Goal: Communication & Community: Answer question/provide support

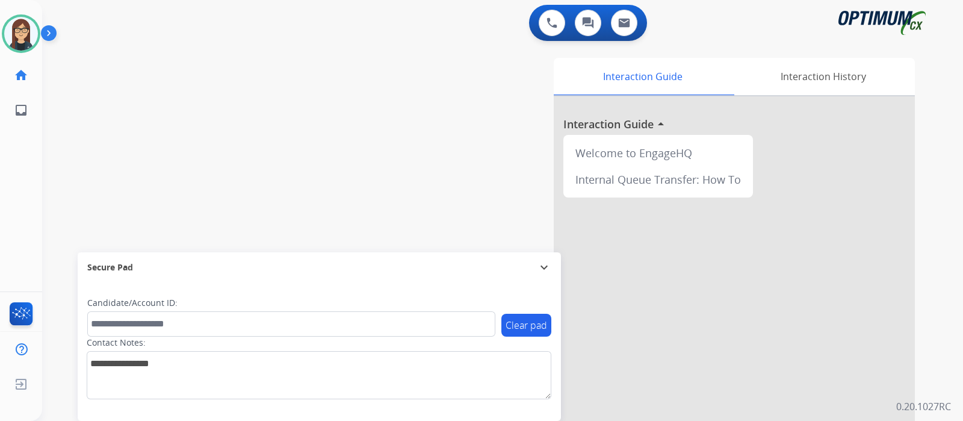
click at [251, 193] on div "swap_horiz Break voice bridge close_fullscreen Connect 3-Way Call merge_type Se…" at bounding box center [488, 294] width 892 height 502
click at [84, 163] on div "swap_horiz Break voice bridge close_fullscreen Connect 3-Way Call merge_type Se…" at bounding box center [488, 294] width 892 height 502
click at [280, 155] on div "swap_horiz Break voice bridge close_fullscreen Connect 3-Way Call merge_type Se…" at bounding box center [488, 294] width 892 height 502
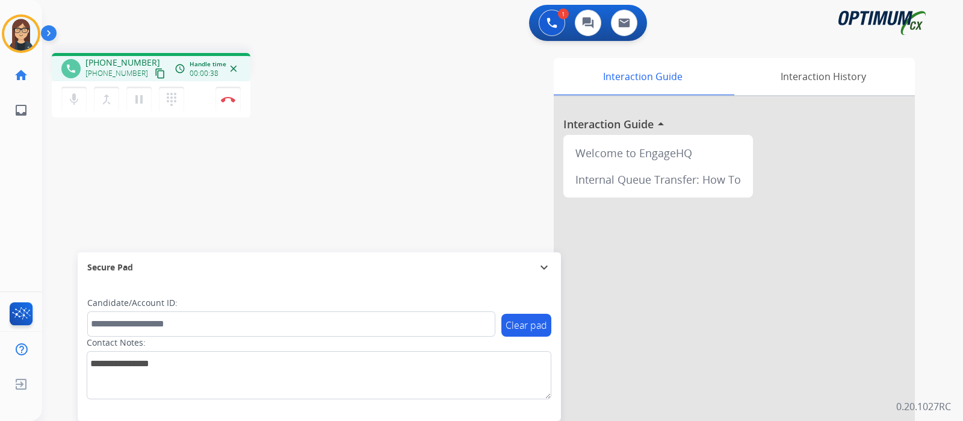
click at [155, 69] on mat-icon "content_copy" at bounding box center [160, 73] width 11 height 11
click at [359, 122] on div "phone +18623322579 +18623322579 content_copy access_time Call metrics Queue 00:…" at bounding box center [488, 294] width 892 height 502
click at [225, 99] on img at bounding box center [228, 99] width 14 height 6
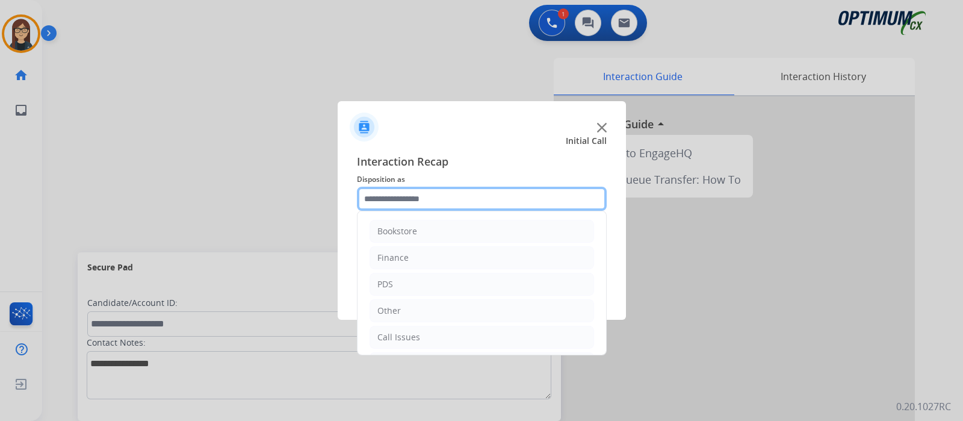
click at [386, 191] on input "text" at bounding box center [482, 199] width 250 height 24
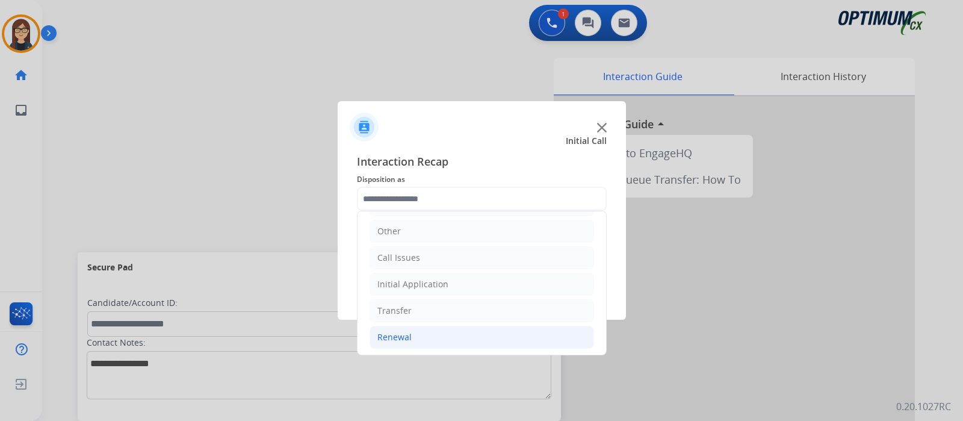
click at [430, 332] on li "Renewal" at bounding box center [482, 337] width 225 height 23
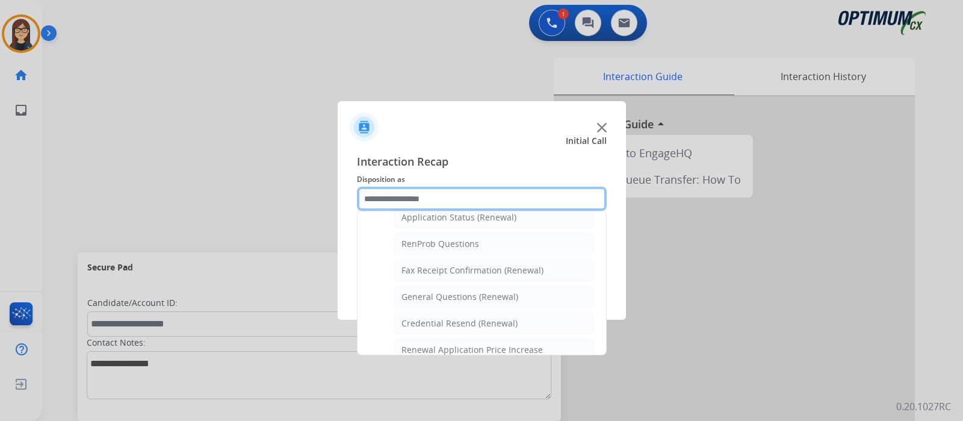
scroll to position [460, 0]
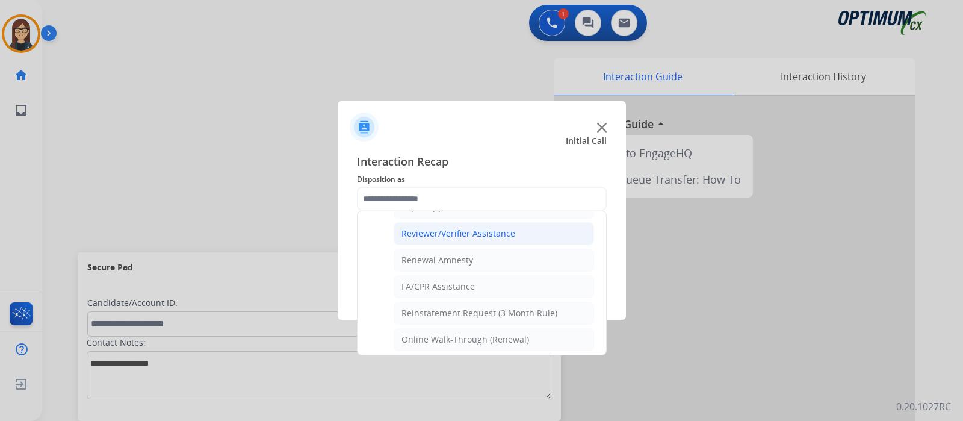
click at [425, 228] on div "Reviewer/Verifier Assistance" at bounding box center [458, 234] width 114 height 12
type input "**********"
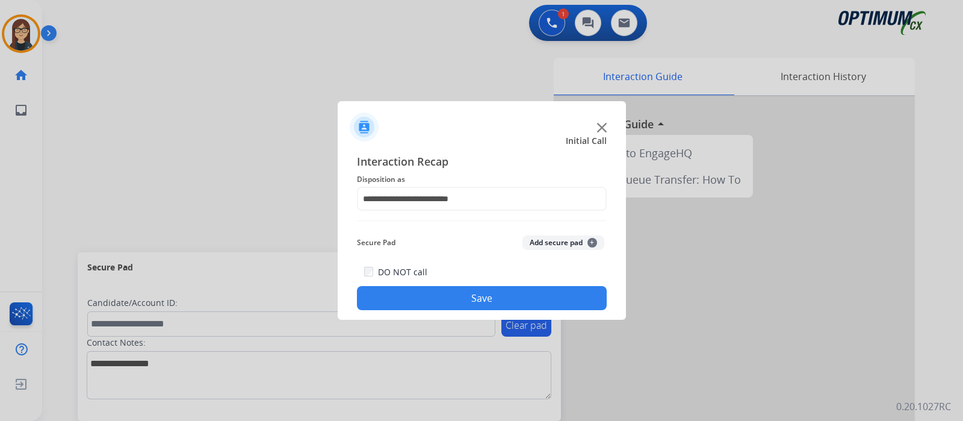
click at [419, 291] on button "Save" at bounding box center [482, 298] width 250 height 24
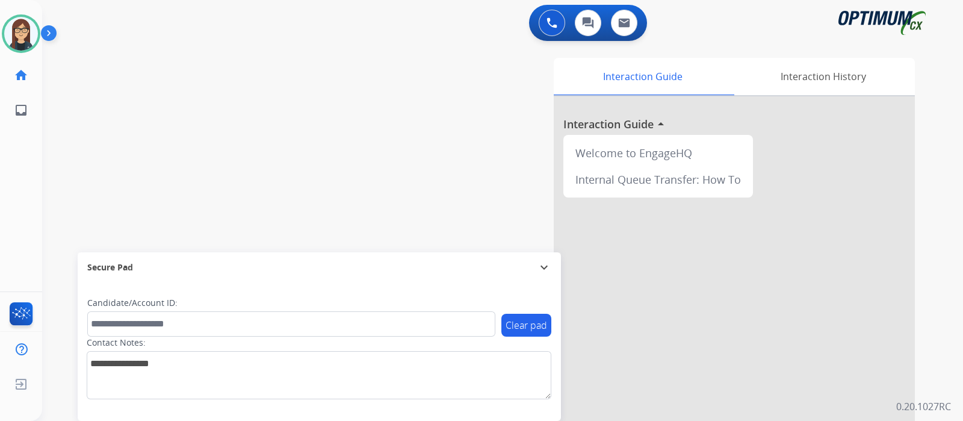
click at [300, 144] on div "swap_horiz Break voice bridge close_fullscreen Connect 3-Way Call merge_type Se…" at bounding box center [488, 294] width 892 height 502
click at [95, 118] on div "swap_horiz Break voice bridge close_fullscreen Connect 3-Way Call merge_type Se…" at bounding box center [488, 294] width 892 height 502
click at [102, 104] on div "swap_horiz Break voice bridge close_fullscreen Connect 3-Way Call merge_type Se…" at bounding box center [488, 294] width 892 height 502
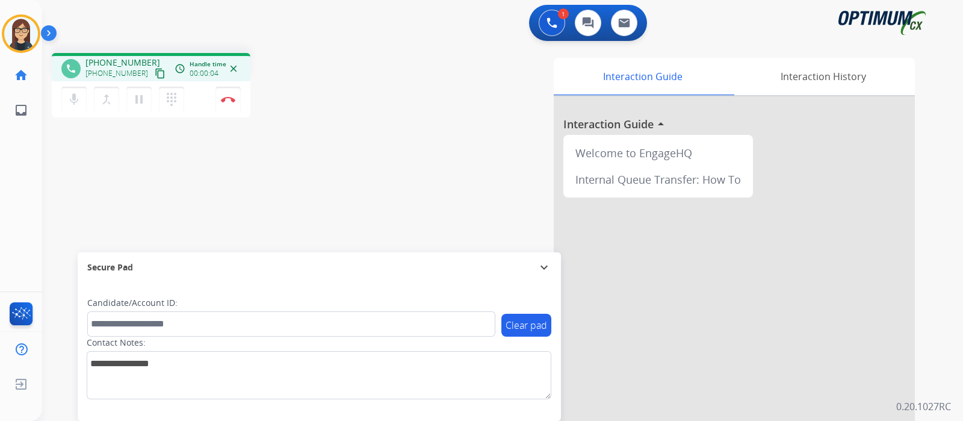
click at [155, 71] on mat-icon "content_copy" at bounding box center [160, 73] width 11 height 11
click at [72, 87] on button "mic Mute" at bounding box center [73, 99] width 25 height 25
click at [122, 191] on div "phone +16146078140 +16146078140 content_copy access_time Call metrics Queue 00:…" at bounding box center [488, 294] width 892 height 502
click at [131, 175] on div "phone +16146078140 +16146078140 content_copy access_time Call metrics Queue 00:…" at bounding box center [488, 294] width 892 height 502
click at [114, 180] on div "phone +16146078140 +16146078140 content_copy access_time Call metrics Queue 00:…" at bounding box center [488, 294] width 892 height 502
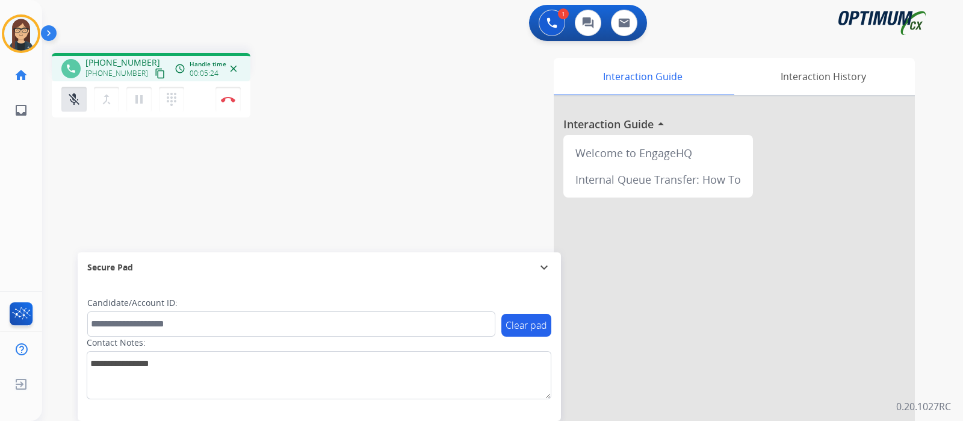
click at [103, 192] on div "phone +16146078140 +16146078140 content_copy access_time Call metrics Queue 00:…" at bounding box center [488, 294] width 892 height 502
click at [123, 173] on div "phone +16146078140 +16146078140 content_copy access_time Call metrics Queue 00:…" at bounding box center [488, 294] width 892 height 502
click at [117, 193] on div "phone +16146078140 +16146078140 content_copy access_time Call metrics Queue 00:…" at bounding box center [488, 294] width 892 height 502
click at [74, 101] on mat-icon "mic_off" at bounding box center [74, 99] width 14 height 14
click at [336, 158] on div "phone +16146078140 +16146078140 content_copy access_time Call metrics Queue 00:…" at bounding box center [488, 294] width 892 height 502
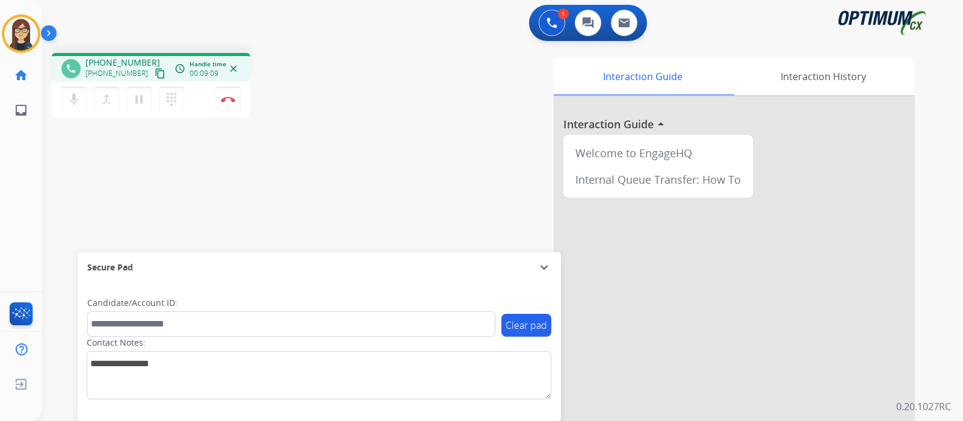
click at [359, 149] on div "phone +16146078140 +16146078140 content_copy access_time Call metrics Queue 00:…" at bounding box center [488, 294] width 892 height 502
click at [102, 171] on div "phone +16146078140 +16146078140 content_copy access_time Call metrics Queue 00:…" at bounding box center [488, 294] width 892 height 502
click at [226, 105] on button "Disconnect" at bounding box center [227, 99] width 25 height 25
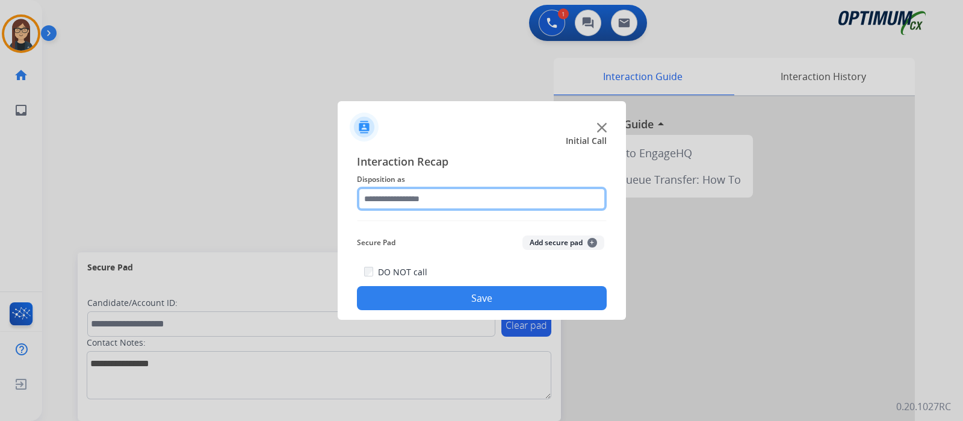
click at [420, 193] on input "text" at bounding box center [482, 199] width 250 height 24
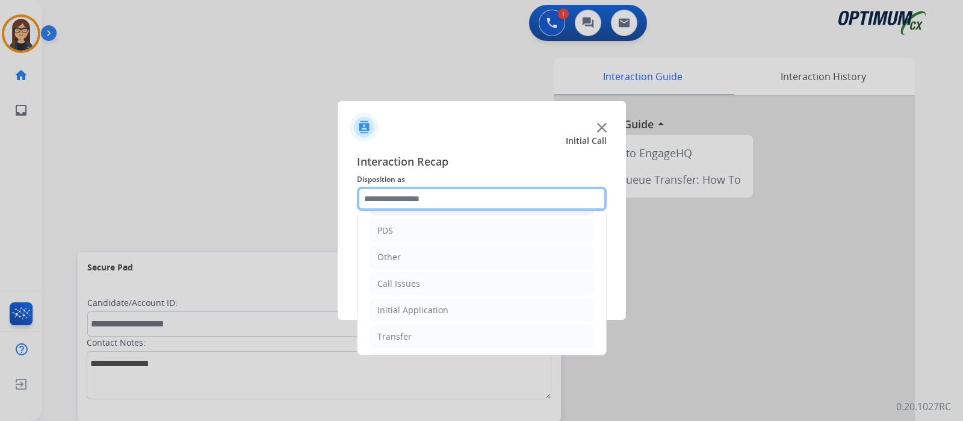
scroll to position [79, 0]
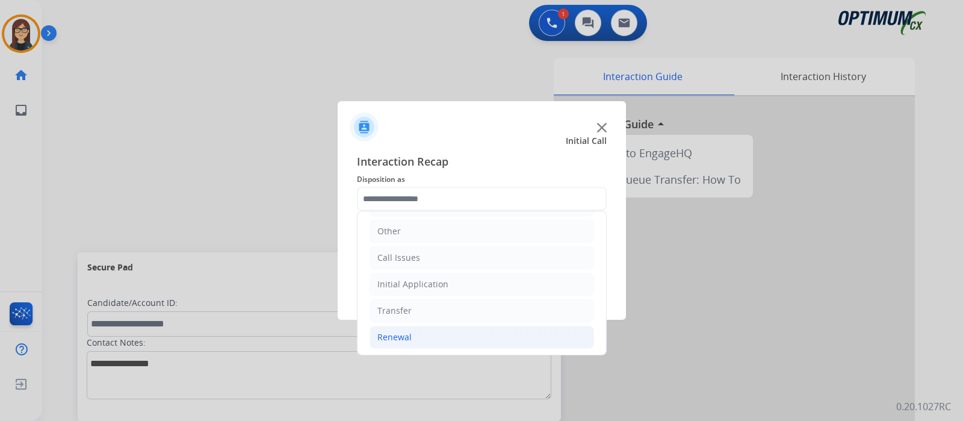
click at [417, 334] on li "Renewal" at bounding box center [482, 337] width 225 height 23
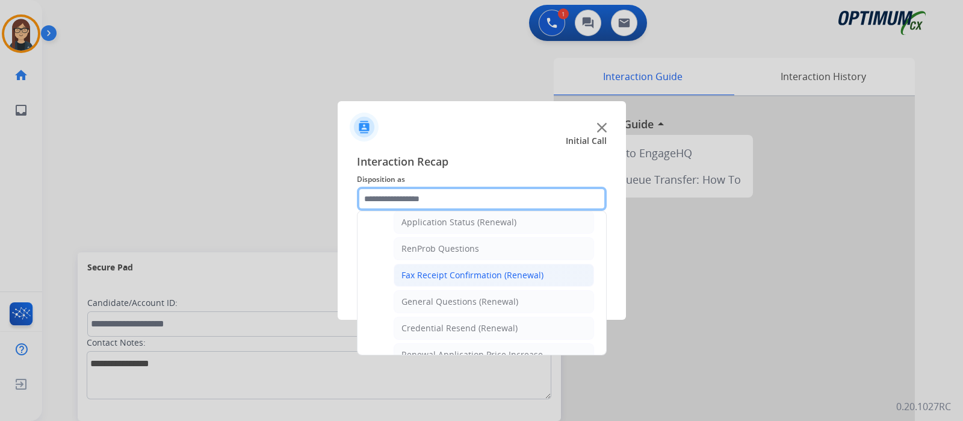
scroll to position [305, 0]
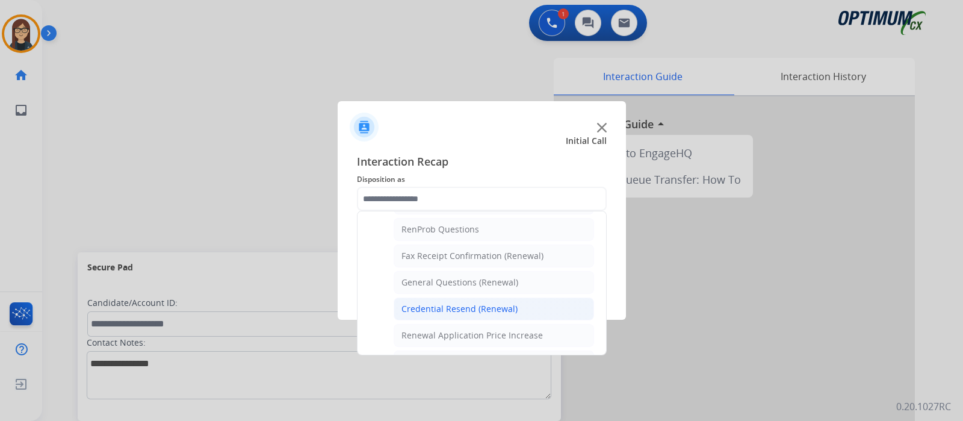
click at [441, 309] on div "Credential Resend (Renewal)" at bounding box center [459, 309] width 116 height 12
type input "**********"
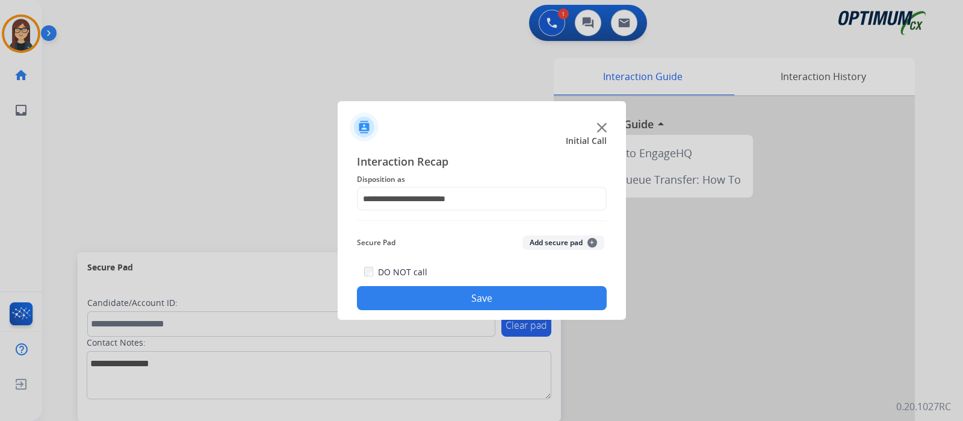
click at [432, 296] on button "Save" at bounding box center [482, 298] width 250 height 24
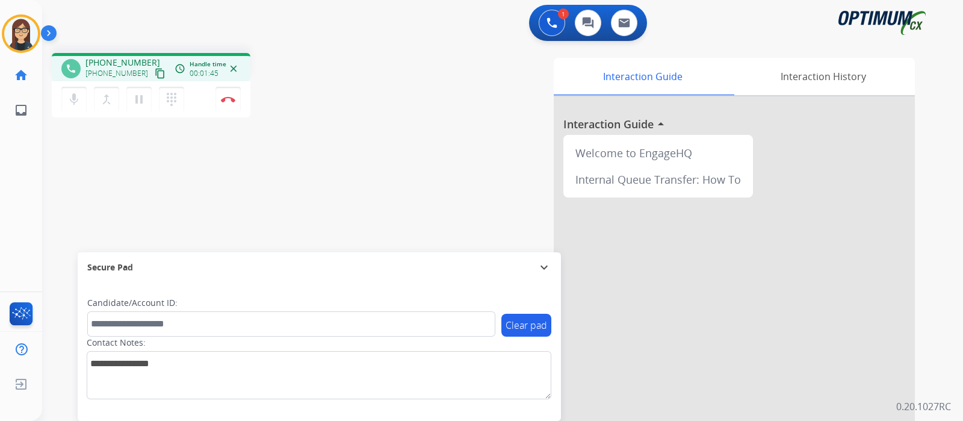
click at [315, 168] on div "phone +19892935986 +19892935986 content_copy access_time Call metrics Queue 00:…" at bounding box center [488, 294] width 892 height 502
click at [230, 105] on button "Disconnect" at bounding box center [227, 99] width 25 height 25
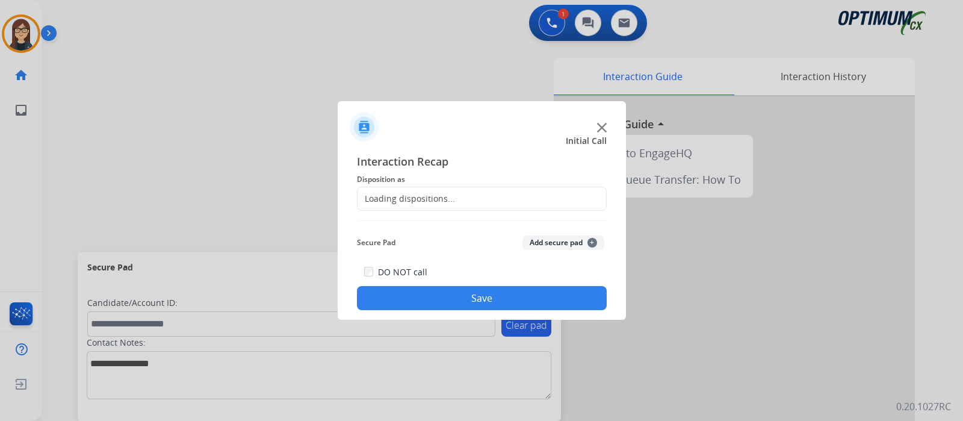
click at [412, 201] on div "Loading dispositions..." at bounding box center [407, 199] width 98 height 12
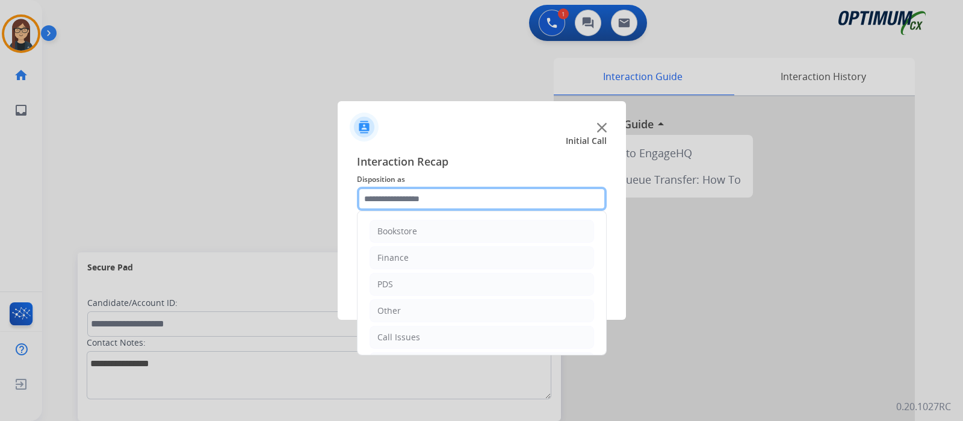
click at [412, 200] on input "text" at bounding box center [482, 199] width 250 height 24
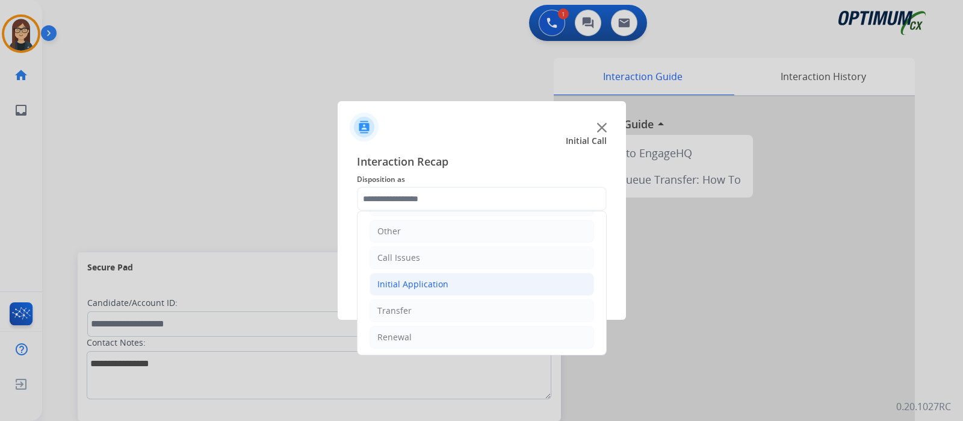
click at [421, 281] on div "Initial Application" at bounding box center [412, 284] width 71 height 12
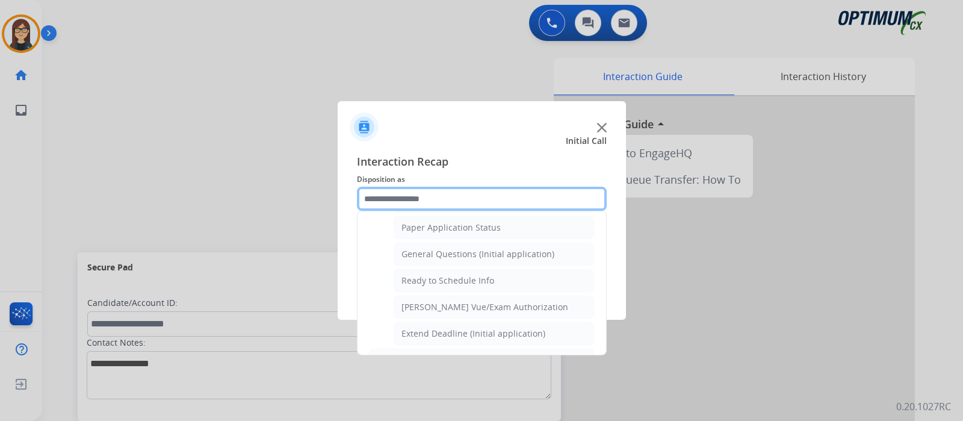
scroll to position [681, 0]
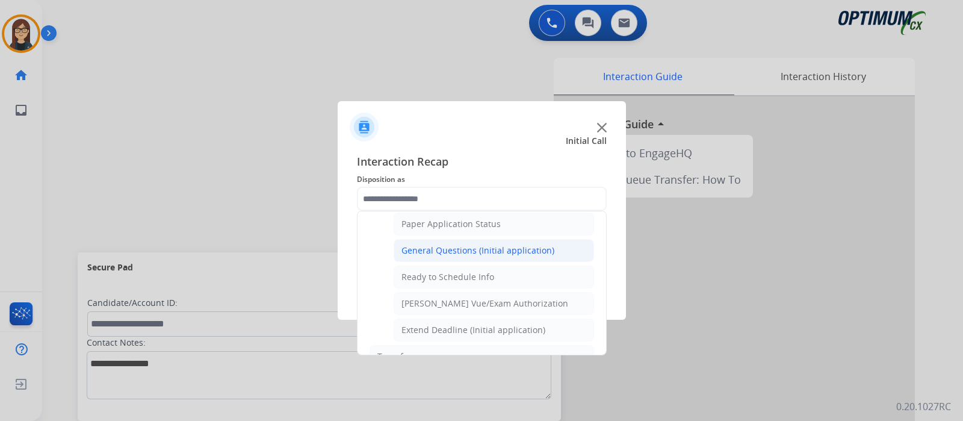
click at [474, 244] on div "General Questions (Initial application)" at bounding box center [477, 250] width 153 height 12
type input "**********"
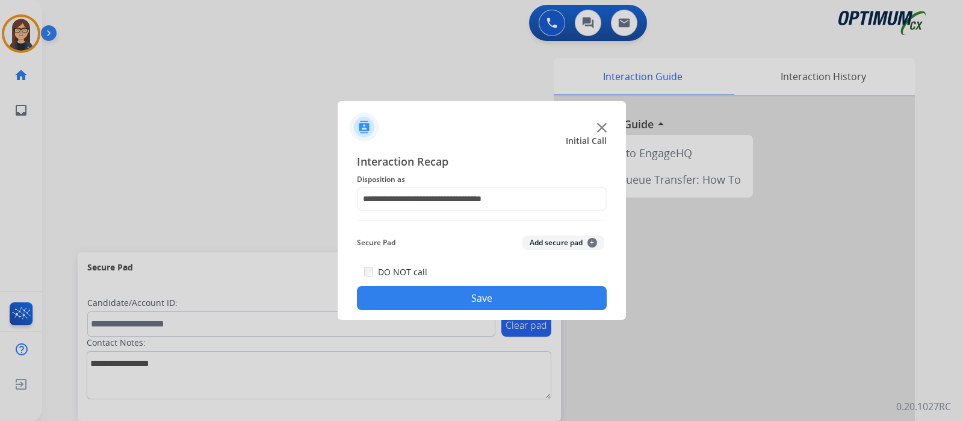
click at [435, 296] on button "Save" at bounding box center [482, 298] width 250 height 24
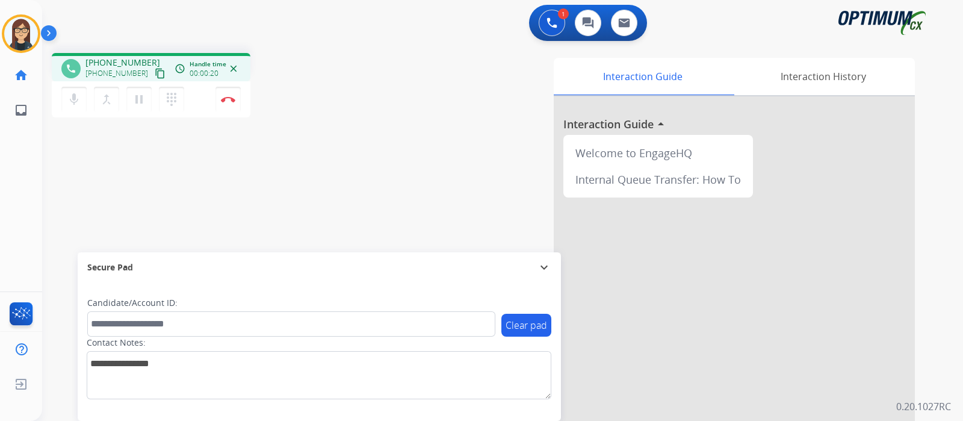
click at [360, 124] on div "phone +19126319755 +19126319755 content_copy access_time Call metrics Queue 00:…" at bounding box center [488, 294] width 892 height 502
click at [152, 184] on div "phone +19126319755 +19126319755 content_copy access_time Call metrics Queue 00:…" at bounding box center [488, 294] width 892 height 502
click at [141, 175] on div "phone +19126319755 +19126319755 content_copy access_time Call metrics Queue 00:…" at bounding box center [488, 294] width 892 height 502
click at [420, 119] on div "Interaction Guide Interaction History Interaction Guide arrow_drop_up Welcome t…" at bounding box center [645, 302] width 540 height 488
click at [324, 146] on div "phone +19126319755 +19126319755 content_copy access_time Call metrics Queue 00:…" at bounding box center [488, 294] width 892 height 502
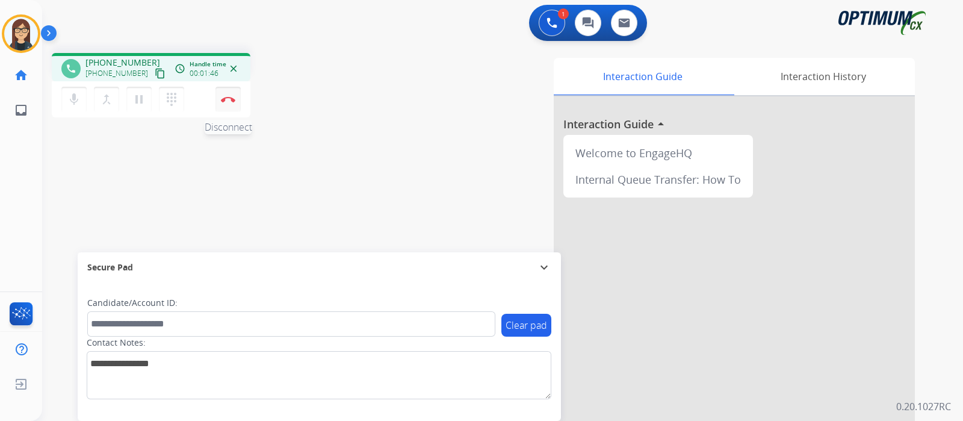
click at [228, 102] on img at bounding box center [228, 99] width 14 height 6
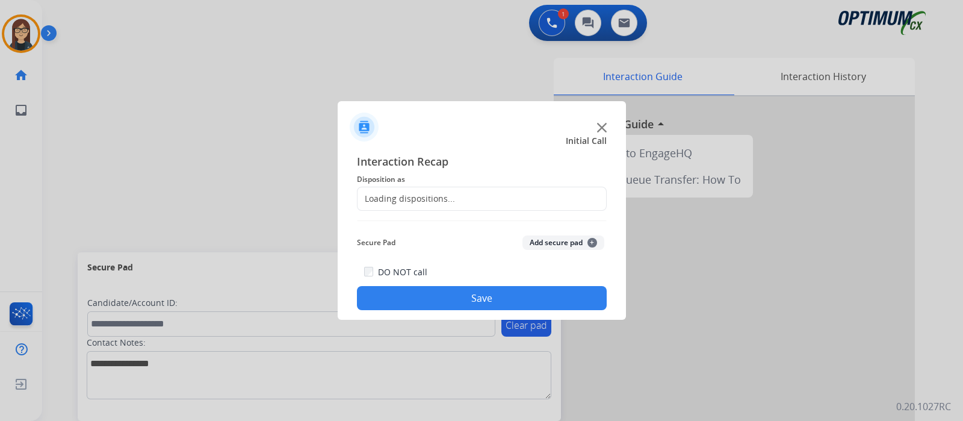
click at [436, 197] on div "Loading dispositions..." at bounding box center [407, 199] width 98 height 12
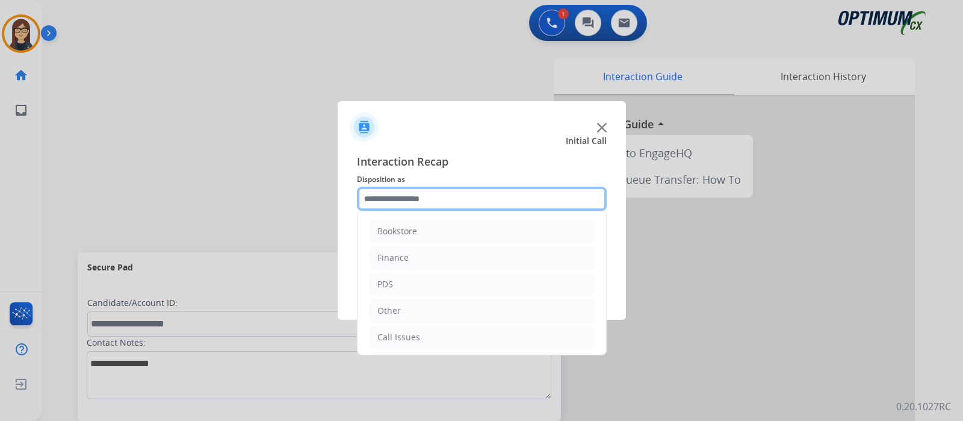
click at [436, 197] on input "text" at bounding box center [482, 199] width 250 height 24
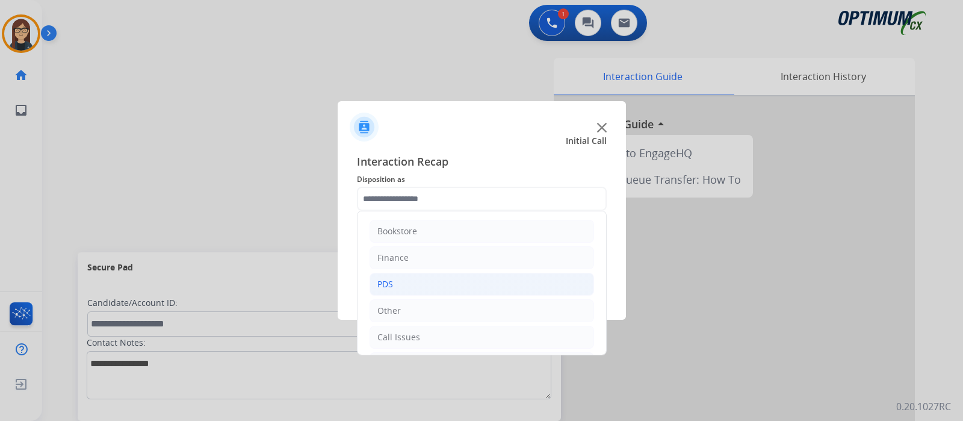
click at [407, 282] on li "PDS" at bounding box center [482, 284] width 225 height 23
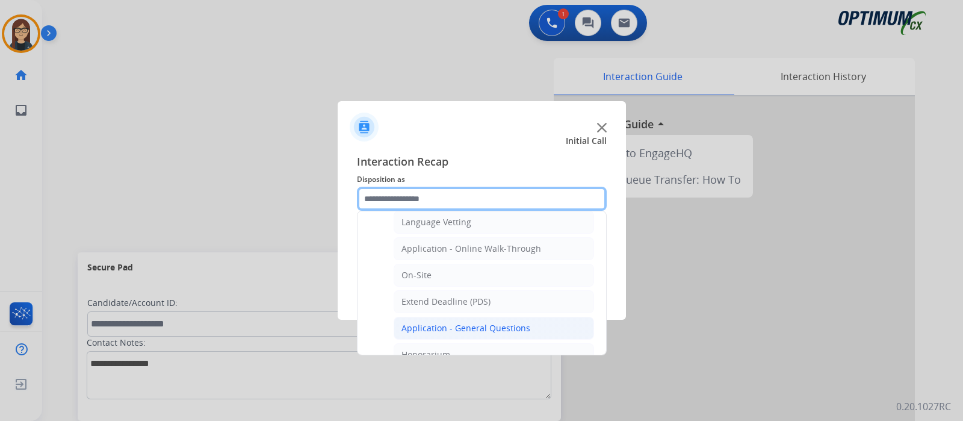
scroll to position [300, 0]
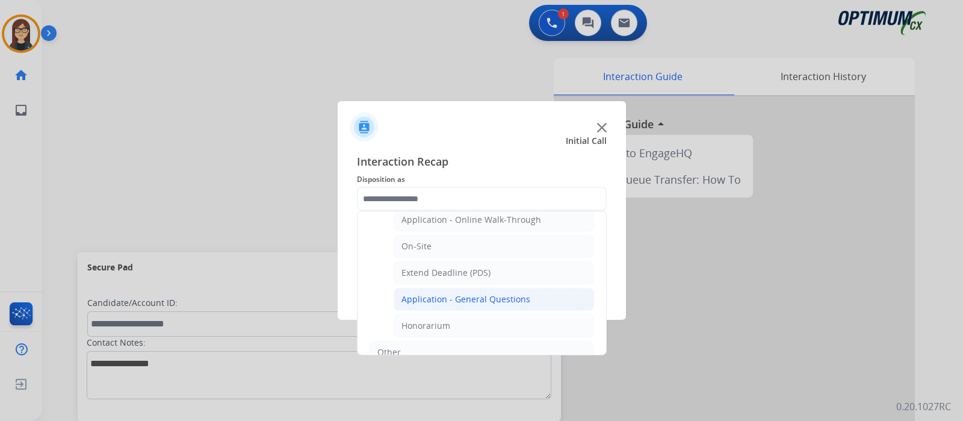
click at [452, 293] on div "Application - General Questions" at bounding box center [465, 299] width 129 height 12
type input "**********"
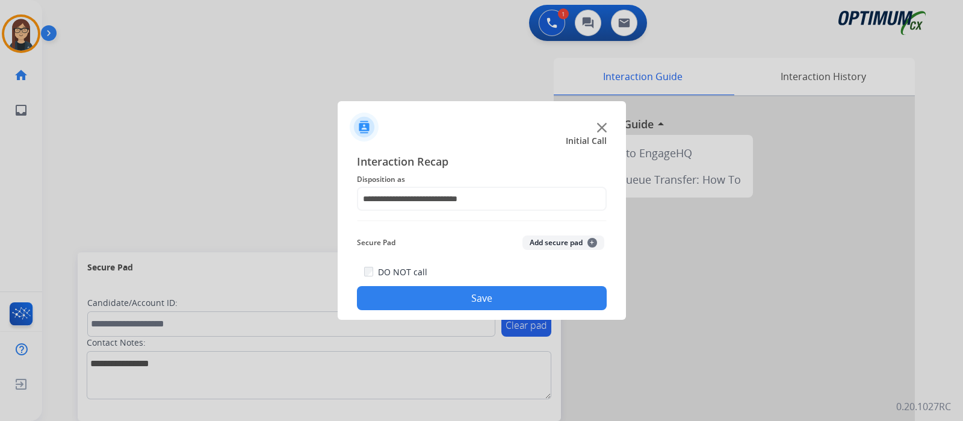
click at [453, 305] on button "Save" at bounding box center [482, 298] width 250 height 24
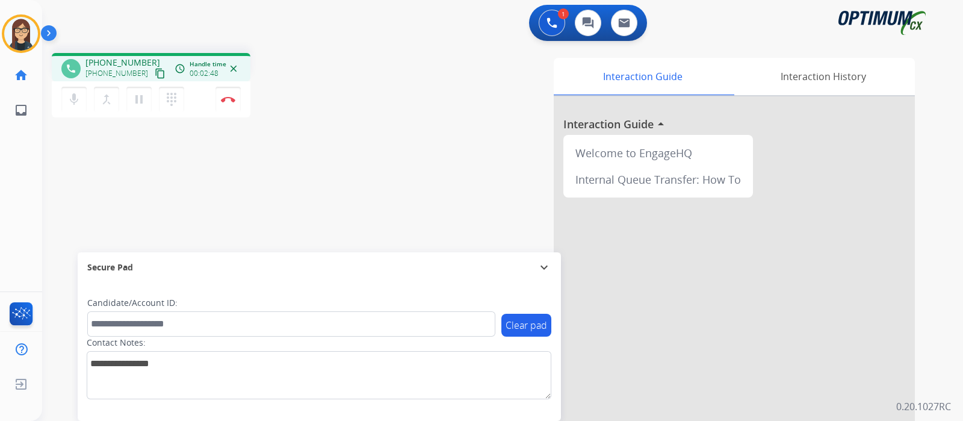
click at [322, 194] on div "phone +19033057915 +19033057915 content_copy access_time Call metrics Queue 00:…" at bounding box center [488, 294] width 892 height 502
click at [232, 98] on img at bounding box center [228, 99] width 14 height 6
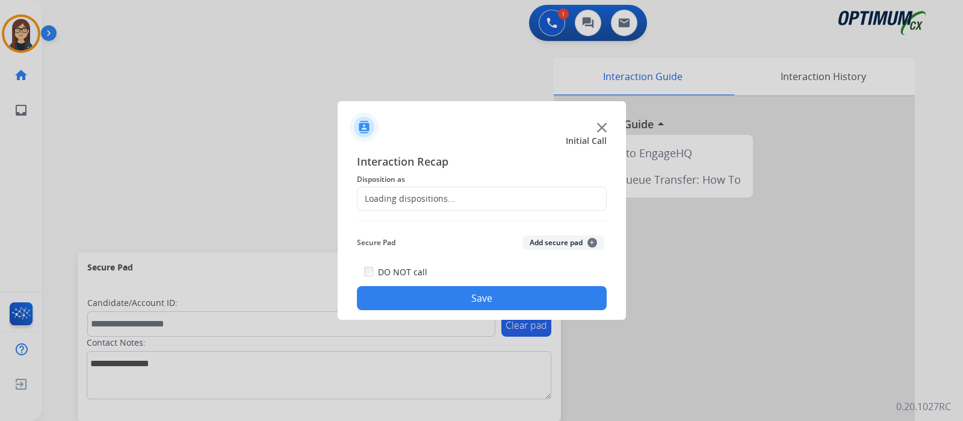
click at [421, 204] on div "Loading dispositions..." at bounding box center [407, 199] width 98 height 12
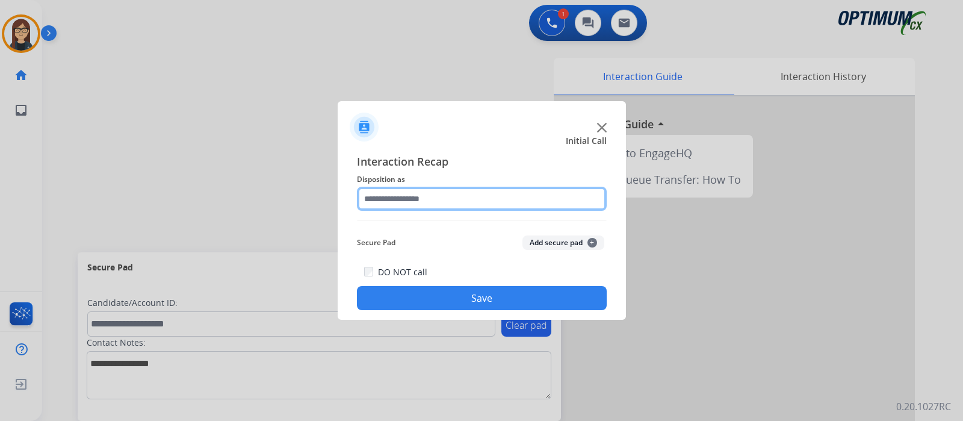
click at [418, 201] on input "text" at bounding box center [482, 199] width 250 height 24
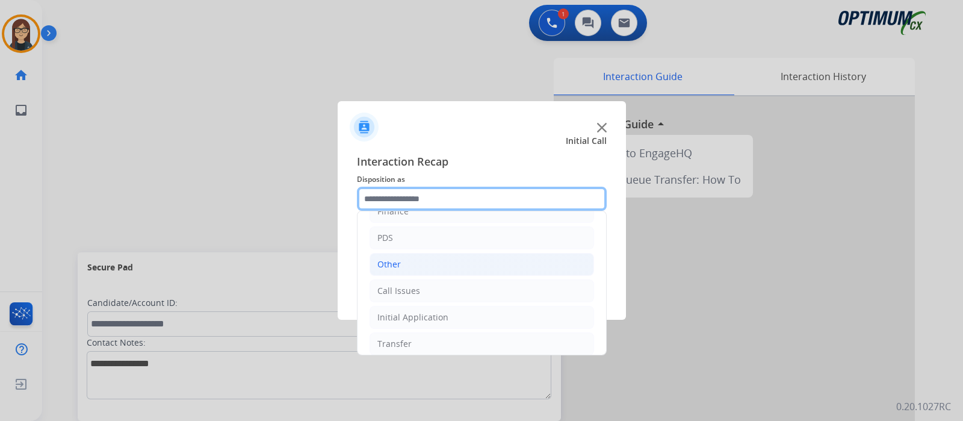
scroll to position [79, 0]
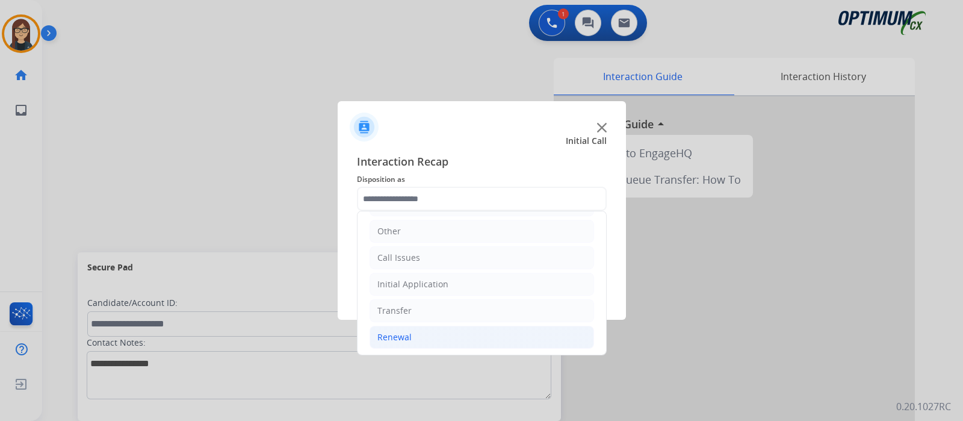
click at [400, 331] on div "Renewal" at bounding box center [394, 337] width 34 height 12
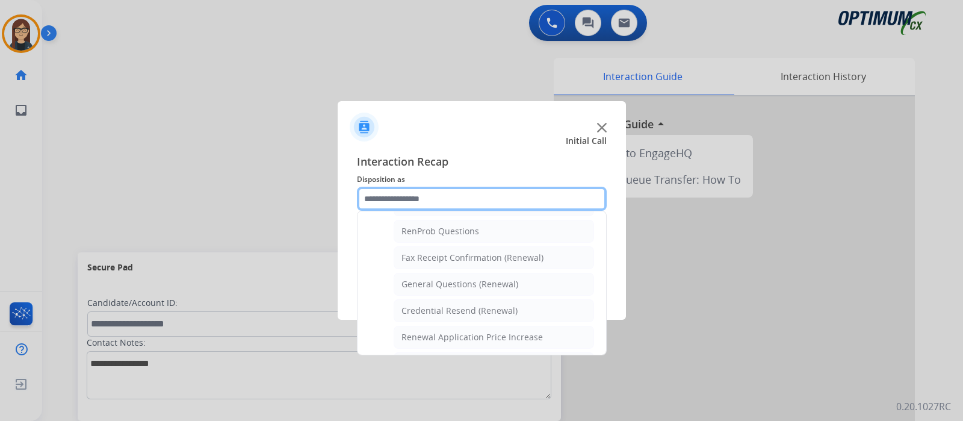
scroll to position [305, 0]
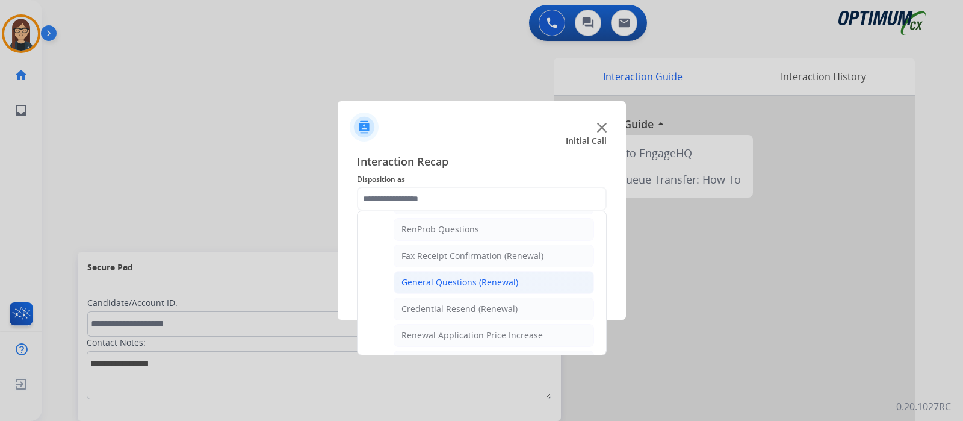
click at [468, 277] on div "General Questions (Renewal)" at bounding box center [459, 282] width 117 height 12
type input "**********"
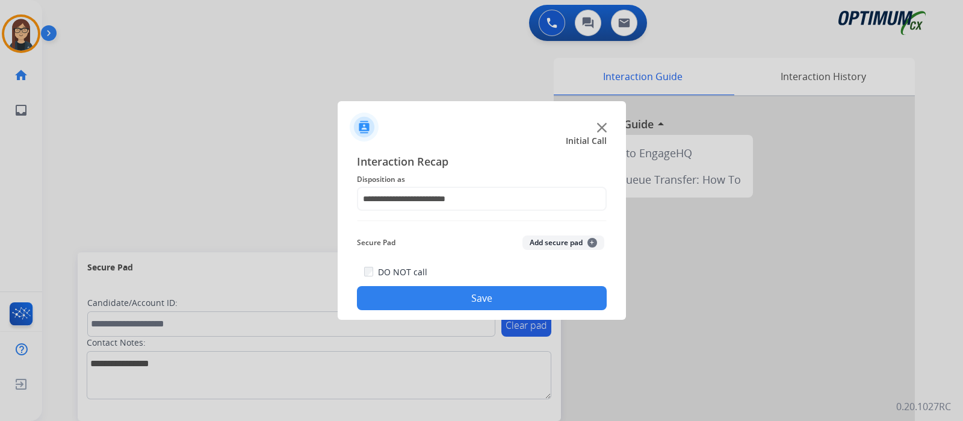
click at [443, 297] on button "Save" at bounding box center [482, 298] width 250 height 24
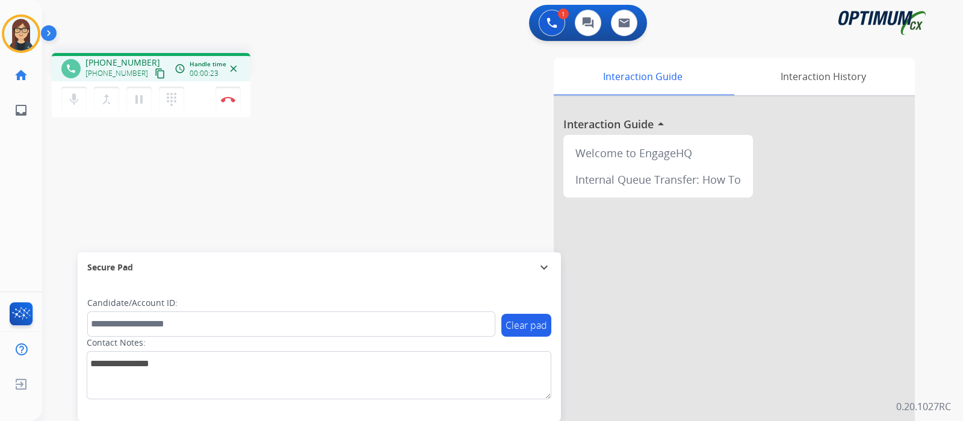
click at [155, 73] on mat-icon "content_copy" at bounding box center [160, 73] width 11 height 11
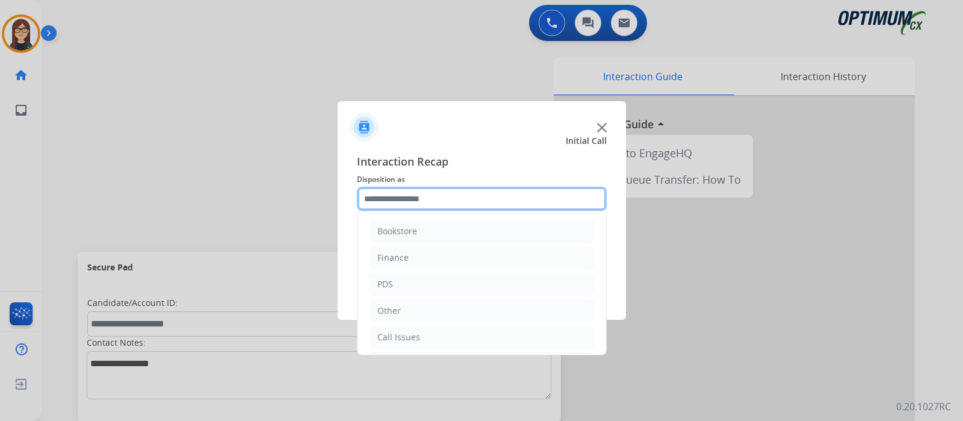
click at [447, 200] on input "text" at bounding box center [482, 199] width 250 height 24
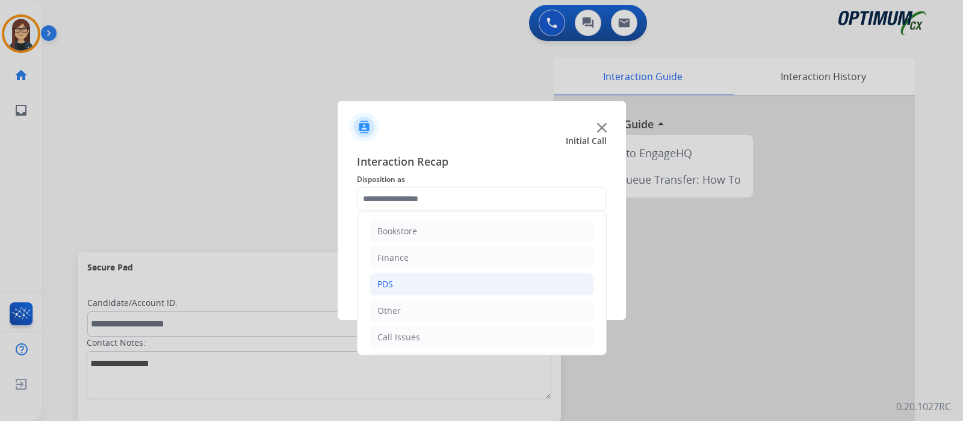
click at [408, 288] on li "PDS" at bounding box center [482, 284] width 225 height 23
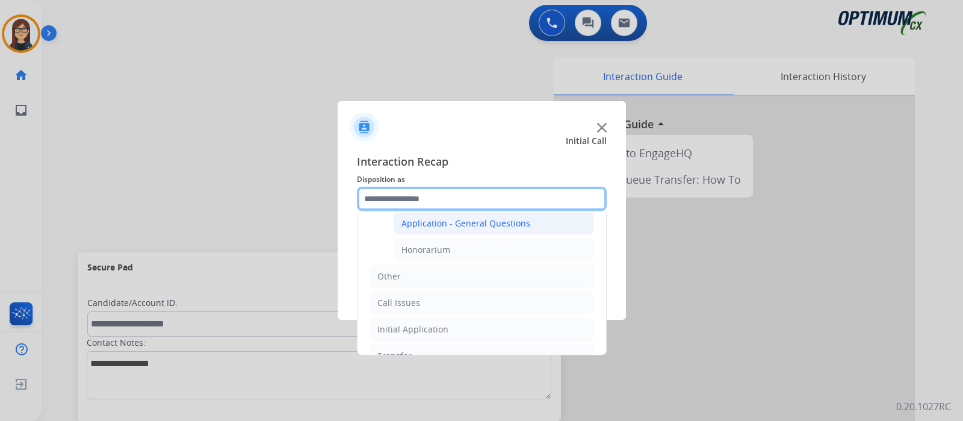
scroll to position [300, 0]
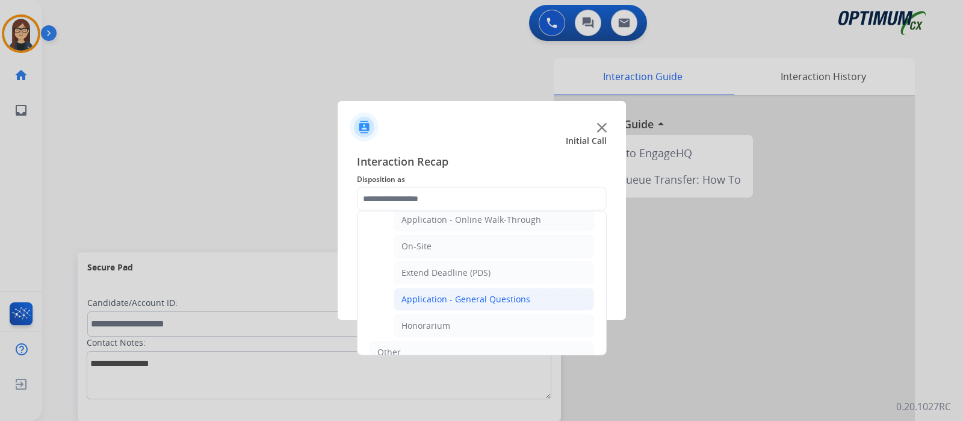
click at [495, 301] on div "Application - General Questions" at bounding box center [465, 299] width 129 height 12
type input "**********"
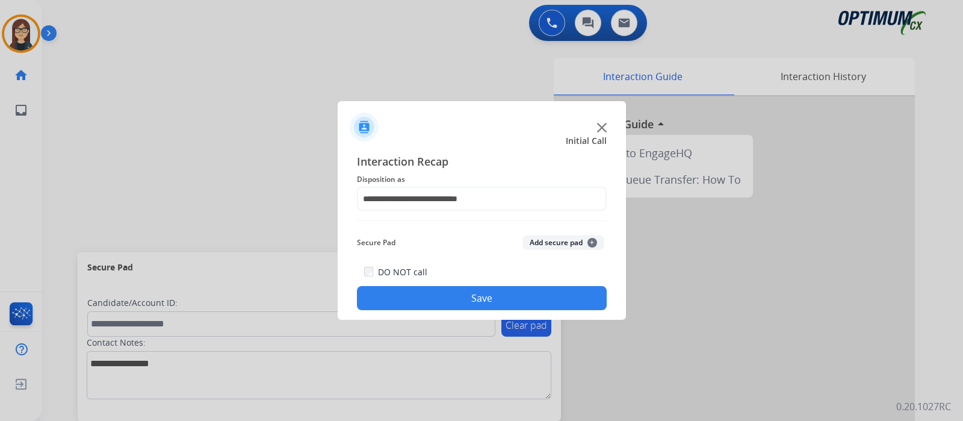
click at [488, 302] on button "Save" at bounding box center [482, 298] width 250 height 24
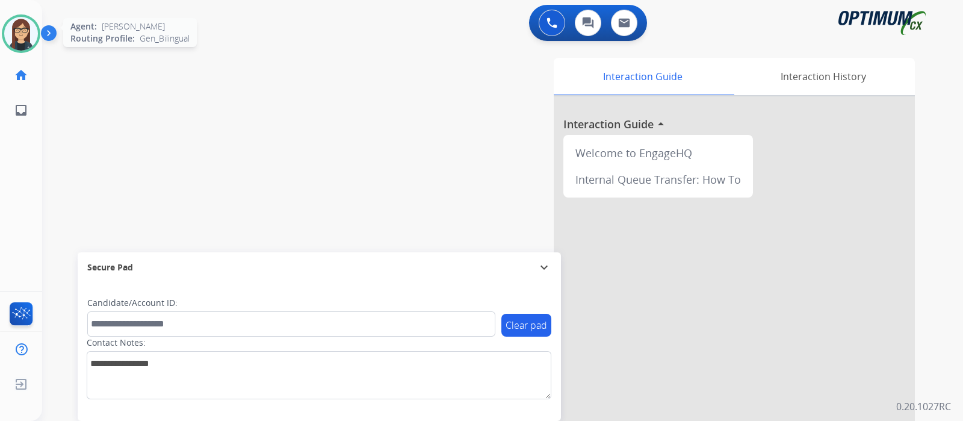
click at [20, 31] on img at bounding box center [21, 34] width 34 height 34
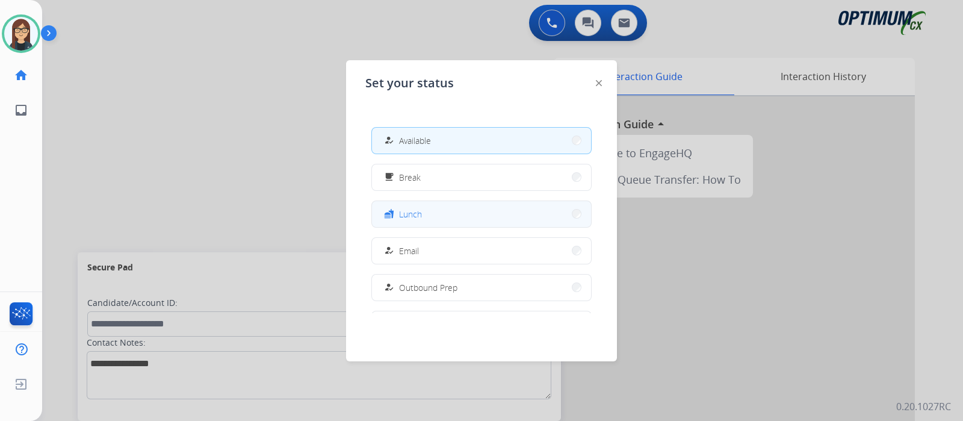
scroll to position [0, 0]
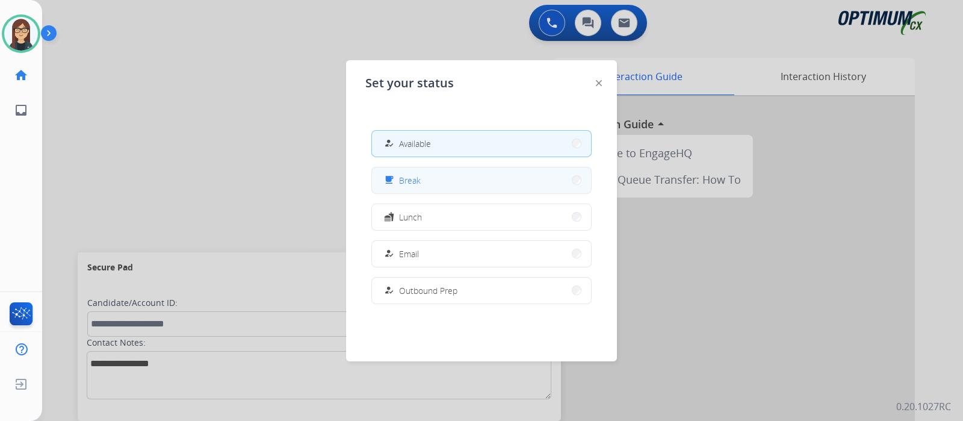
click at [415, 176] on span "Break" at bounding box center [410, 180] width 22 height 13
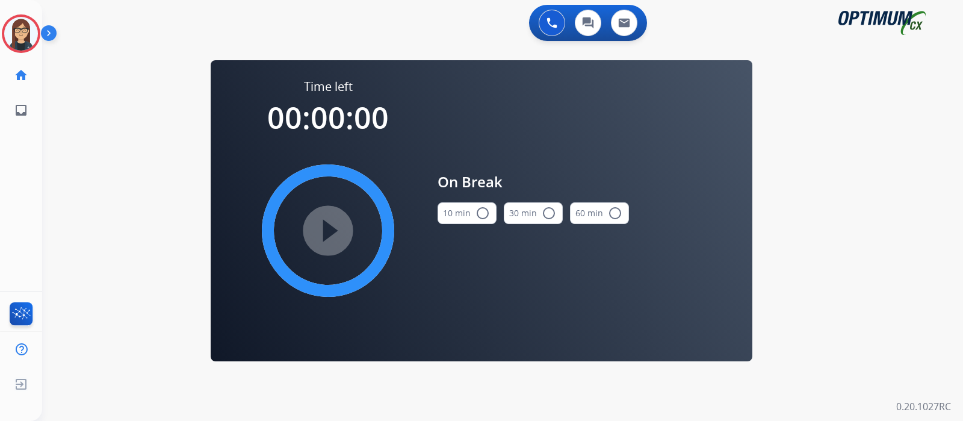
click at [480, 209] on mat-icon "radio_button_unchecked" at bounding box center [482, 213] width 14 height 14
click at [335, 223] on mat-icon "play_circle_filled" at bounding box center [328, 230] width 14 height 14
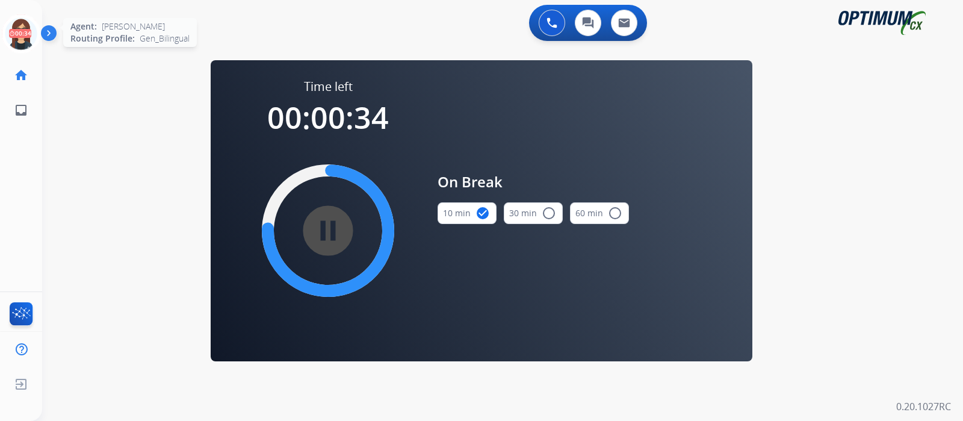
click at [28, 31] on icon at bounding box center [21, 33] width 39 height 39
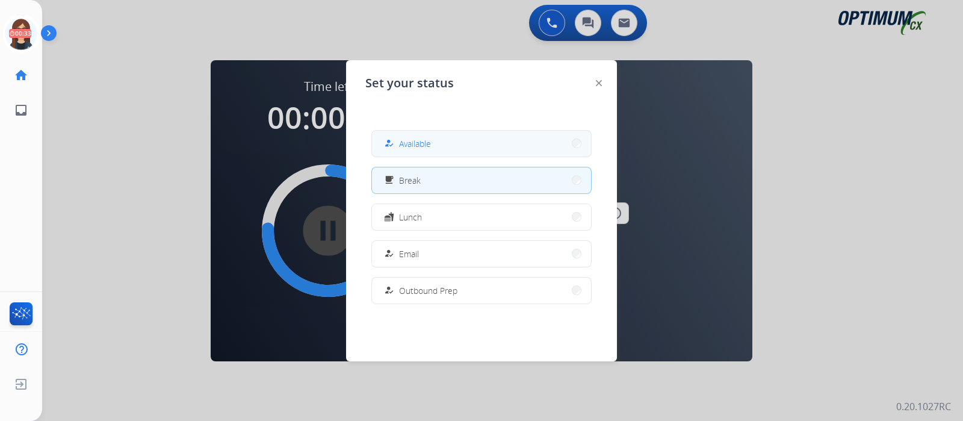
click at [480, 150] on button "how_to_reg Available" at bounding box center [481, 144] width 219 height 26
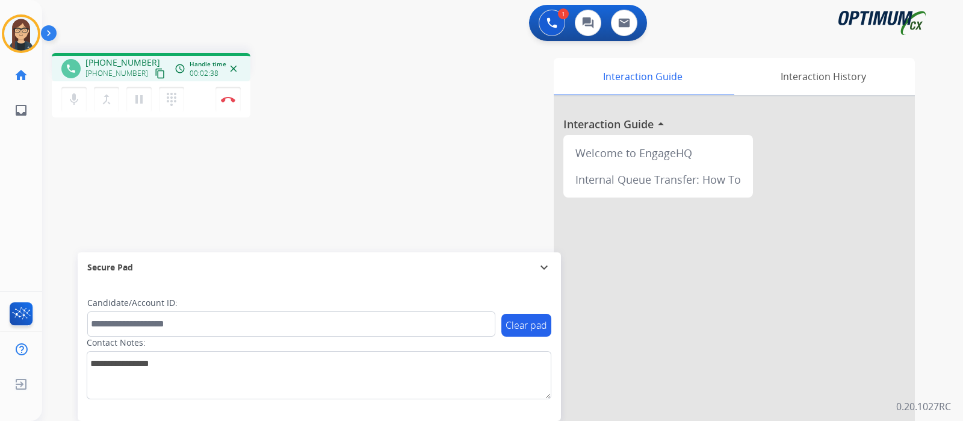
click at [299, 165] on div "phone +17343651193 +17343651193 content_copy access_time Call metrics Queue 00:…" at bounding box center [488, 294] width 892 height 502
click at [74, 107] on button "mic Mute" at bounding box center [73, 99] width 25 height 25
click at [325, 167] on div "phone +17343651193 +17343651193 content_copy access_time Call metrics Queue 00:…" at bounding box center [488, 294] width 892 height 502
click at [101, 190] on div "phone +17343651193 +17343651193 content_copy access_time Call metrics Queue 00:…" at bounding box center [488, 294] width 892 height 502
click at [69, 98] on mat-icon "mic_off" at bounding box center [74, 99] width 14 height 14
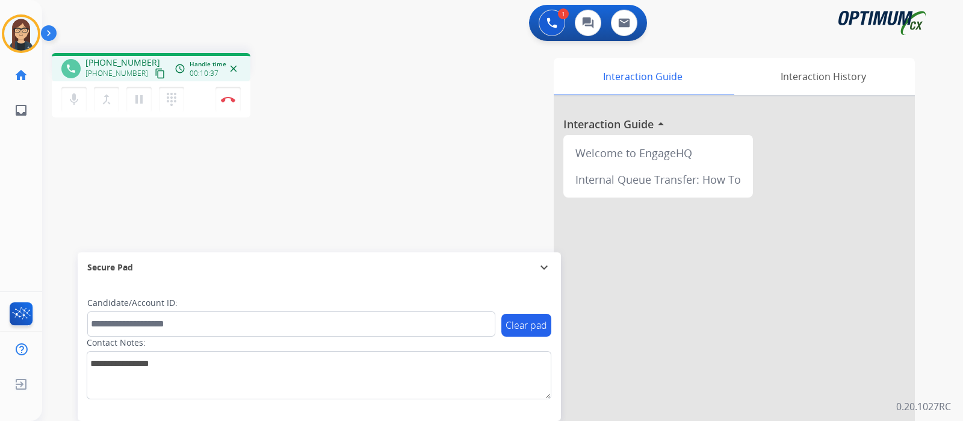
click at [355, 152] on div "phone +17343651193 +17343651193 content_copy access_time Call metrics Queue 00:…" at bounding box center [488, 294] width 892 height 502
click at [231, 103] on button "Disconnect" at bounding box center [227, 99] width 25 height 25
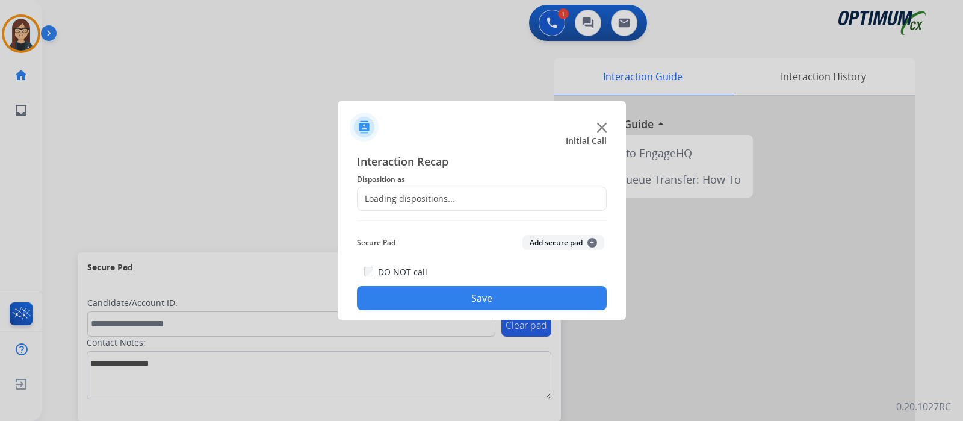
click at [425, 194] on div "Loading dispositions..." at bounding box center [407, 199] width 98 height 12
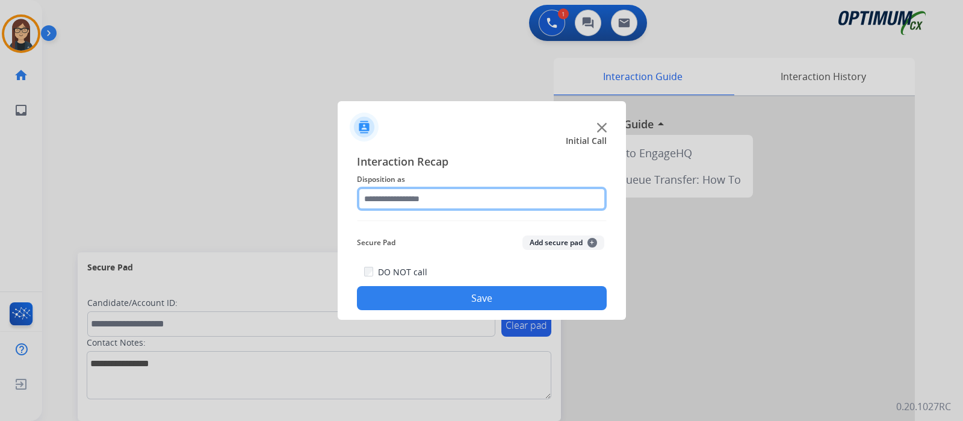
click at [425, 194] on input "text" at bounding box center [482, 199] width 250 height 24
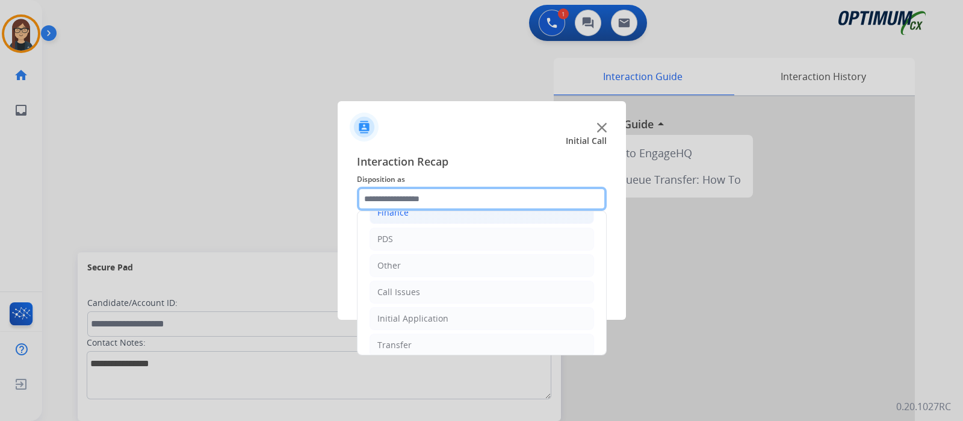
scroll to position [79, 0]
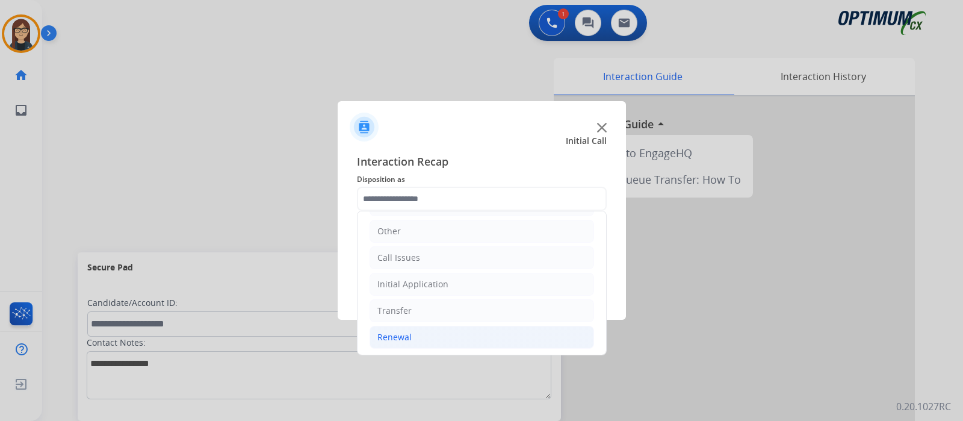
click at [412, 338] on li "Renewal" at bounding box center [482, 337] width 225 height 23
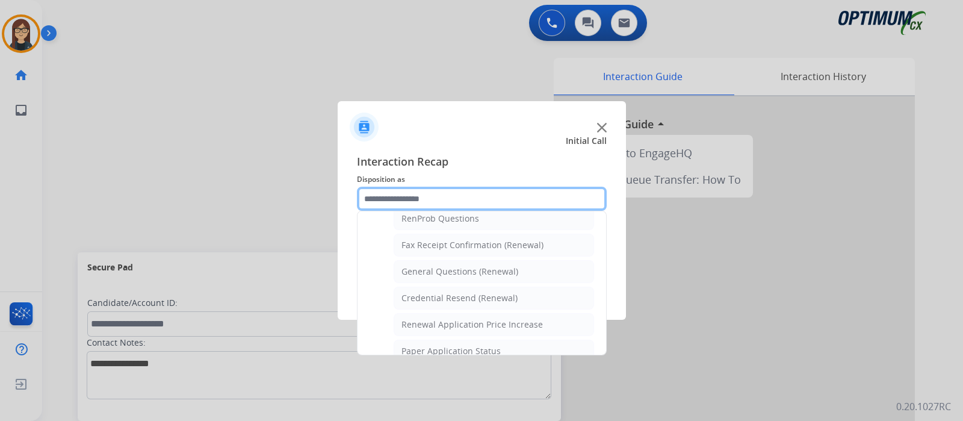
scroll to position [309, 0]
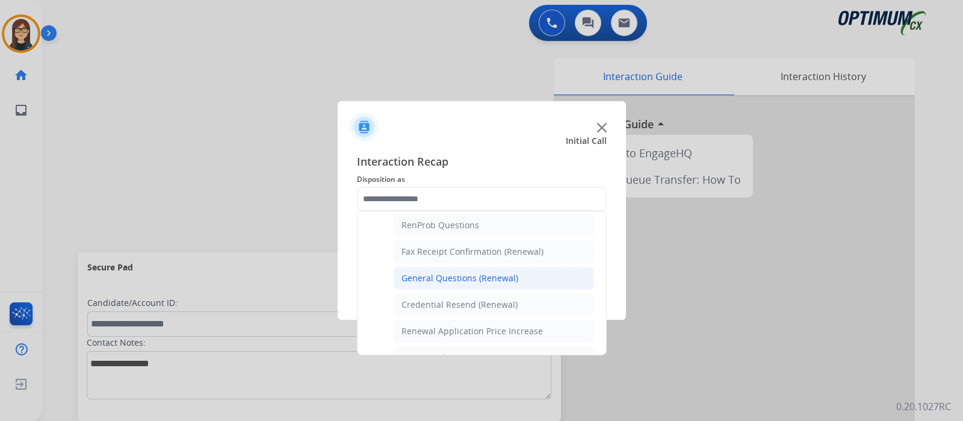
click at [448, 272] on div "General Questions (Renewal)" at bounding box center [459, 278] width 117 height 12
type input "**********"
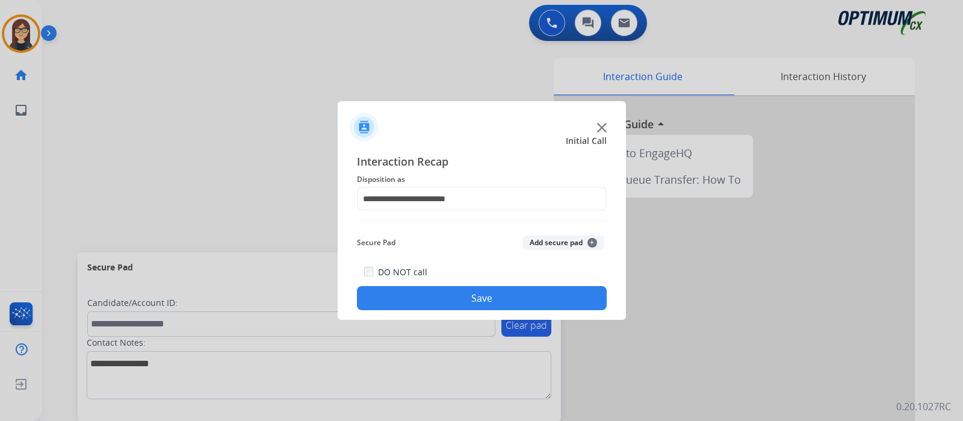
click at [417, 290] on button "Save" at bounding box center [482, 298] width 250 height 24
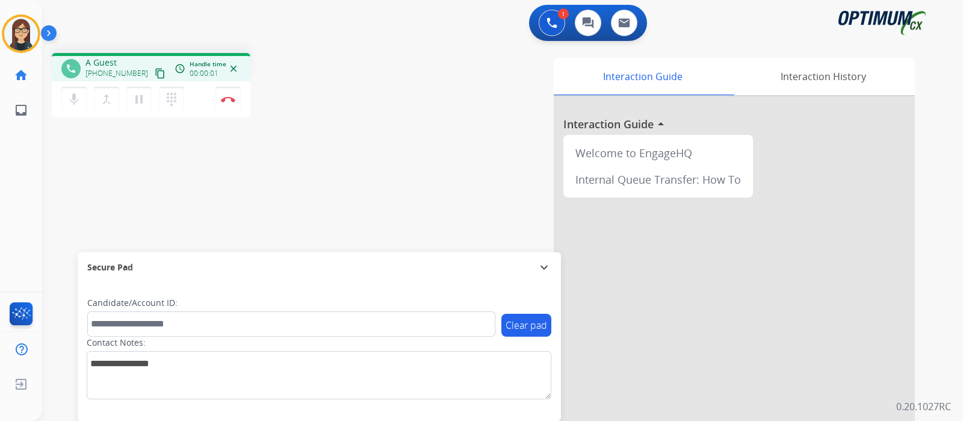
click at [347, 125] on div "phone A Guest +18436218742 content_copy access_time Call metrics Queue 00:09 Ho…" at bounding box center [488, 294] width 892 height 502
click at [155, 73] on mat-icon "content_copy" at bounding box center [160, 73] width 11 height 11
click at [345, 140] on div "phone +18436218742 +18436218742 content_copy access_time Call metrics Queue 00:…" at bounding box center [488, 294] width 892 height 502
click at [233, 99] on img at bounding box center [228, 99] width 14 height 6
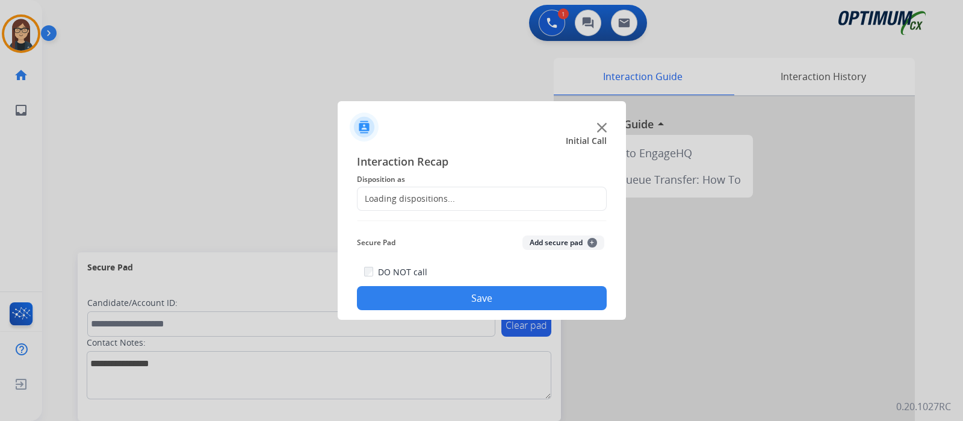
click at [421, 198] on div "Loading dispositions..." at bounding box center [407, 199] width 98 height 12
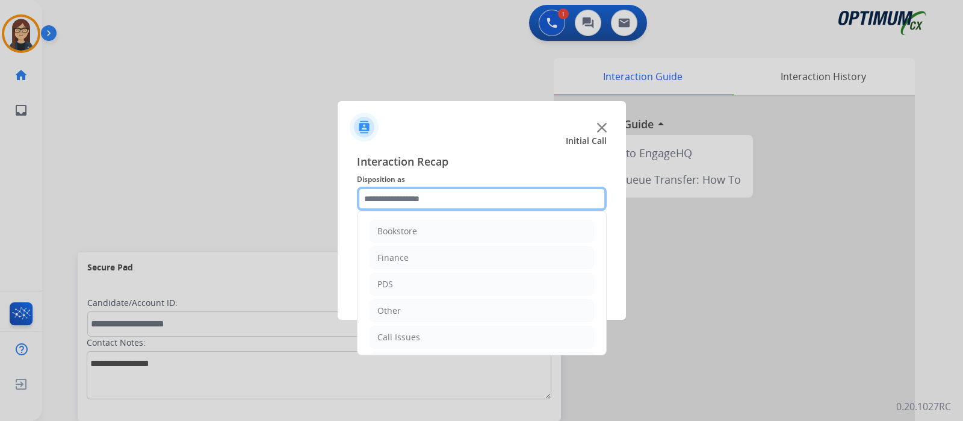
click at [421, 198] on input "text" at bounding box center [482, 199] width 250 height 24
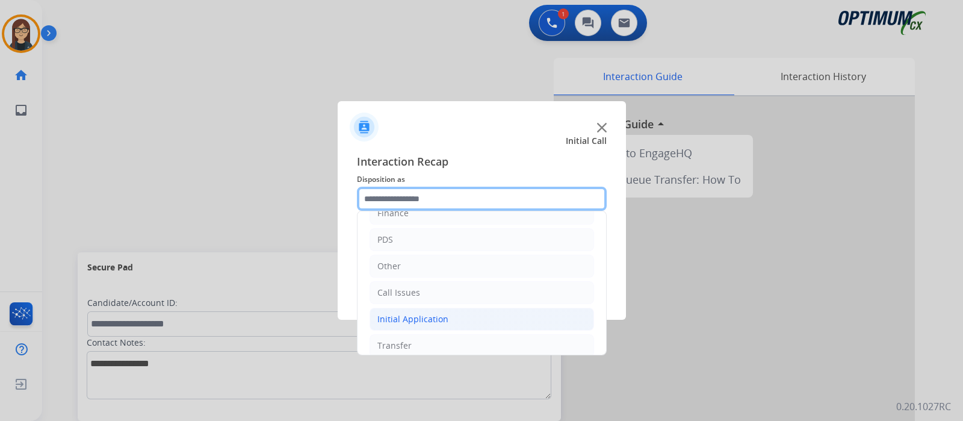
scroll to position [79, 0]
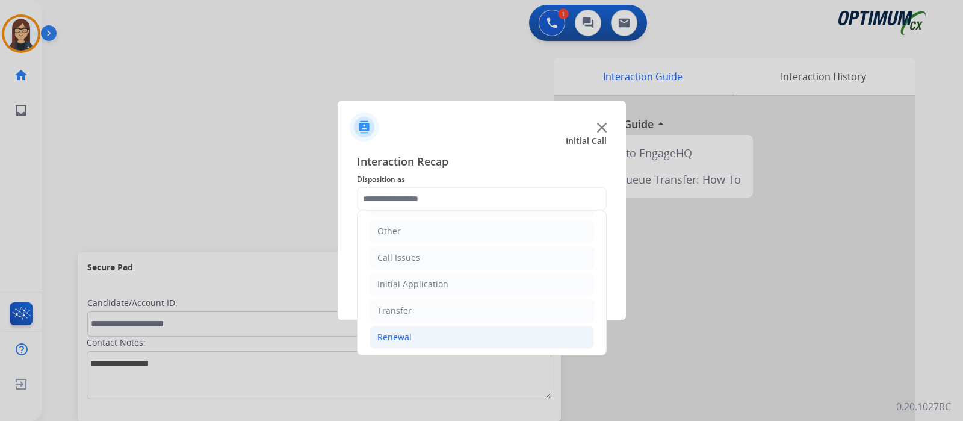
click at [410, 336] on li "Renewal" at bounding box center [482, 337] width 225 height 23
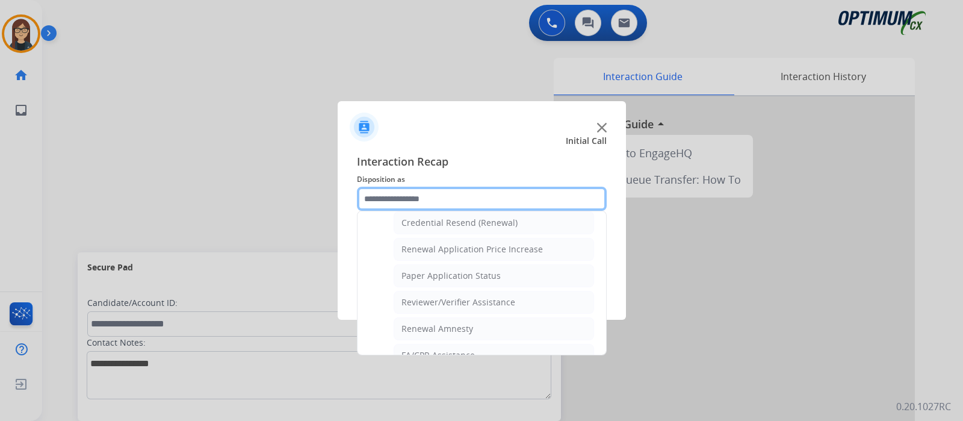
scroll to position [309, 0]
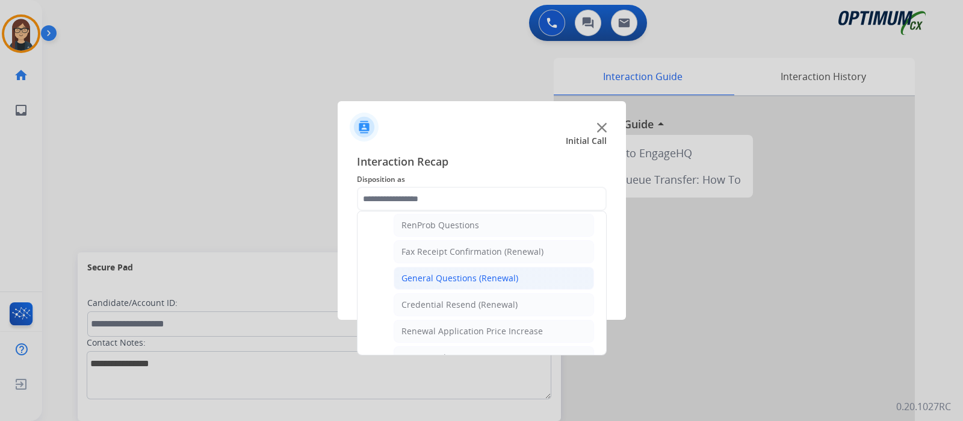
click at [442, 267] on li "General Questions (Renewal)" at bounding box center [494, 278] width 200 height 23
type input "**********"
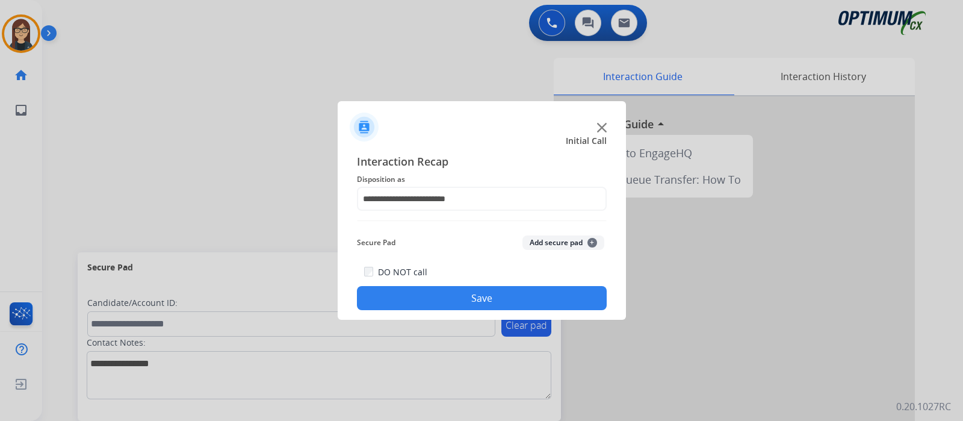
click at [439, 291] on button "Save" at bounding box center [482, 298] width 250 height 24
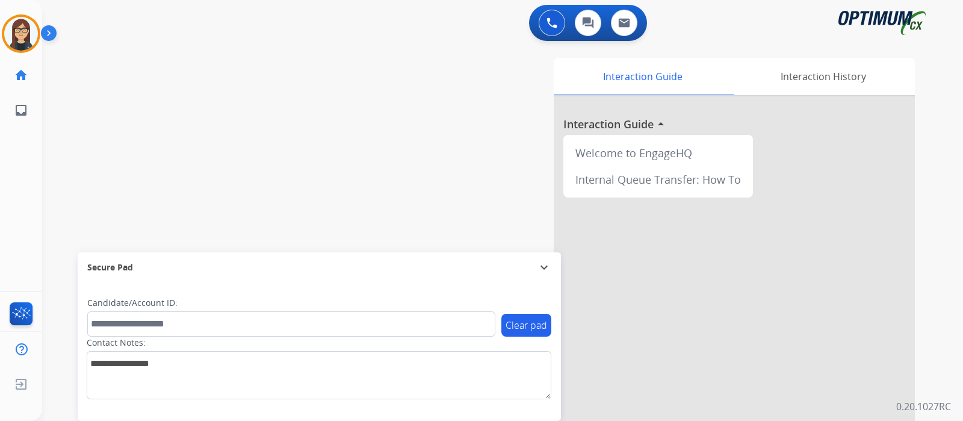
click at [137, 131] on div "swap_horiz Break voice bridge close_fullscreen Connect 3-Way Call merge_type Se…" at bounding box center [488, 294] width 892 height 502
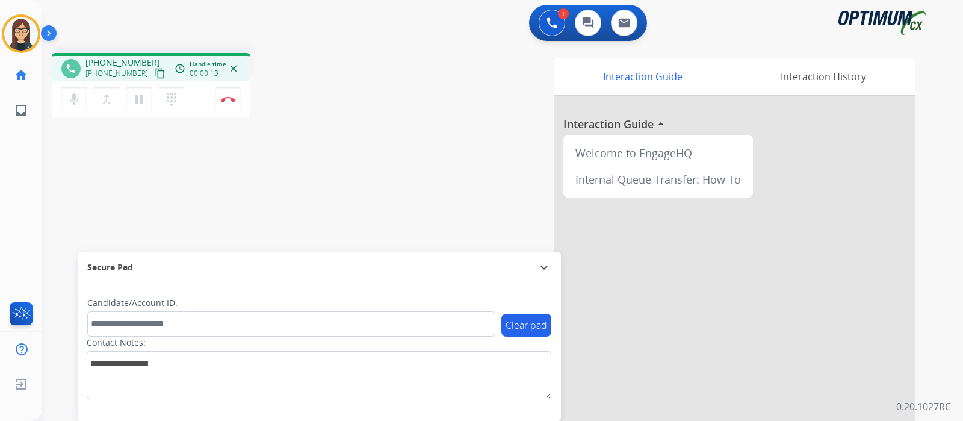
click at [155, 71] on mat-icon "content_copy" at bounding box center [160, 73] width 11 height 11
click at [94, 155] on div "phone +17652127614 +17652127614 content_copy access_time Call metrics Queue 00:…" at bounding box center [488, 294] width 892 height 502
click at [155, 72] on mat-icon "content_copy" at bounding box center [160, 73] width 11 height 11
click at [75, 84] on div "mic Mute merge_type Bridge pause Hold dialpad Dialpad Disconnect" at bounding box center [151, 99] width 199 height 36
click at [67, 98] on mat-icon "mic" at bounding box center [74, 99] width 14 height 14
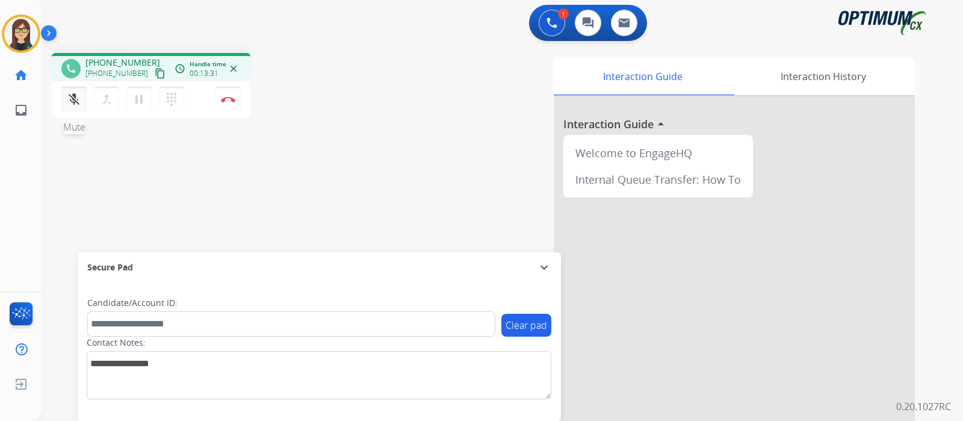
click at [78, 99] on mat-icon "mic_off" at bounding box center [74, 99] width 14 height 14
click at [69, 97] on mat-icon "mic" at bounding box center [74, 99] width 14 height 14
click at [62, 104] on button "mic_off Mute" at bounding box center [73, 99] width 25 height 25
click at [342, 111] on div "phone +17652127614 +17652127614 content_copy access_time Call metrics Queue 00:…" at bounding box center [211, 87] width 318 height 68
click at [102, 178] on div "phone +17652127614 +17652127614 content_copy access_time Call metrics Queue 00:…" at bounding box center [488, 294] width 892 height 502
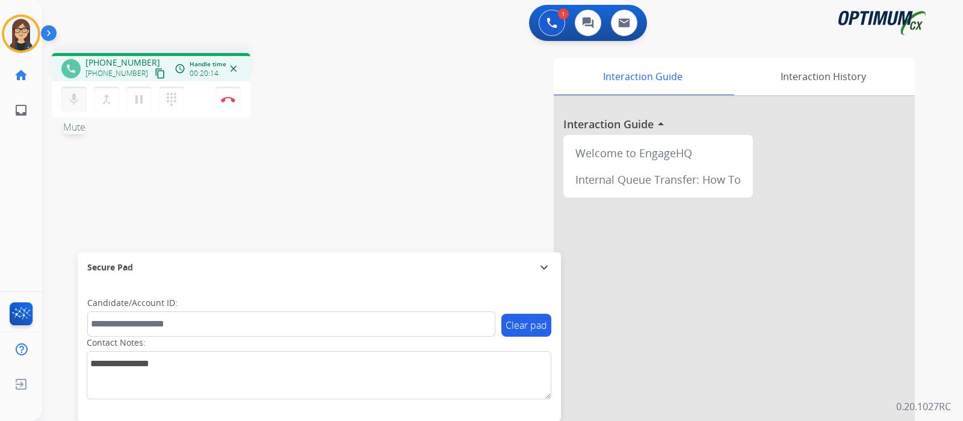
click at [75, 102] on mat-icon "mic" at bounding box center [74, 99] width 14 height 14
click at [72, 98] on mat-icon "mic_off" at bounding box center [74, 99] width 14 height 14
click at [229, 104] on button "Disconnect" at bounding box center [227, 99] width 25 height 25
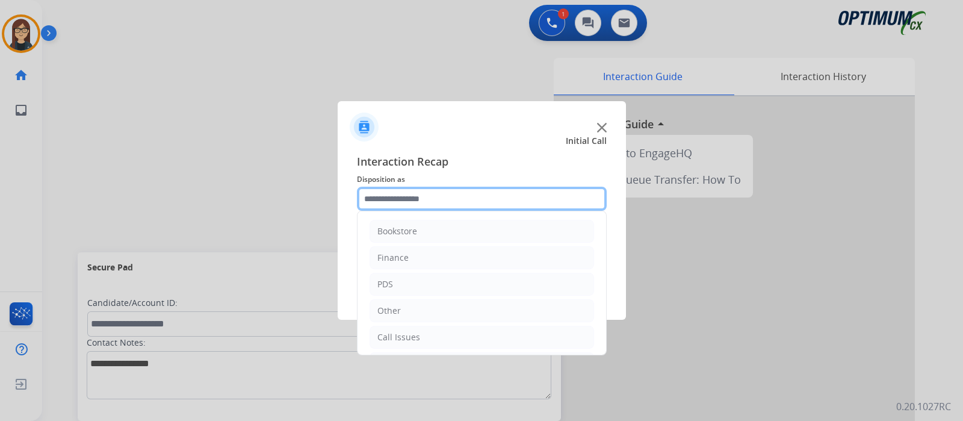
click at [434, 206] on input "text" at bounding box center [482, 199] width 250 height 24
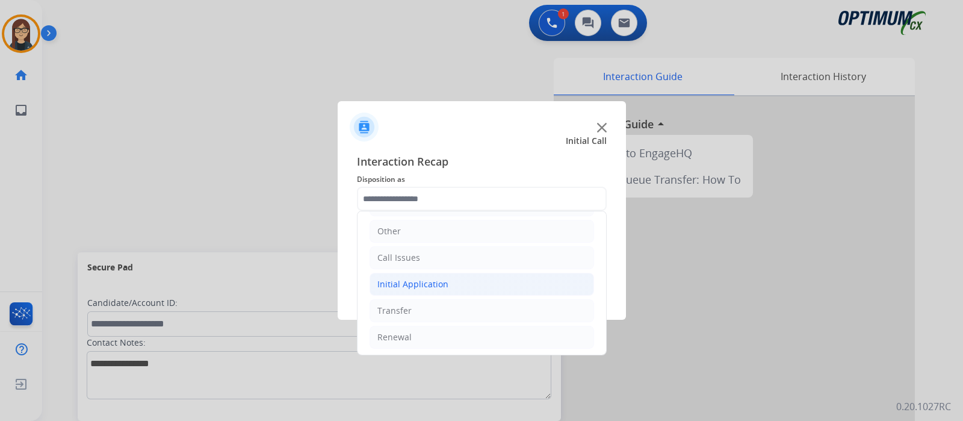
click at [412, 287] on div "Initial Application" at bounding box center [412, 284] width 71 height 12
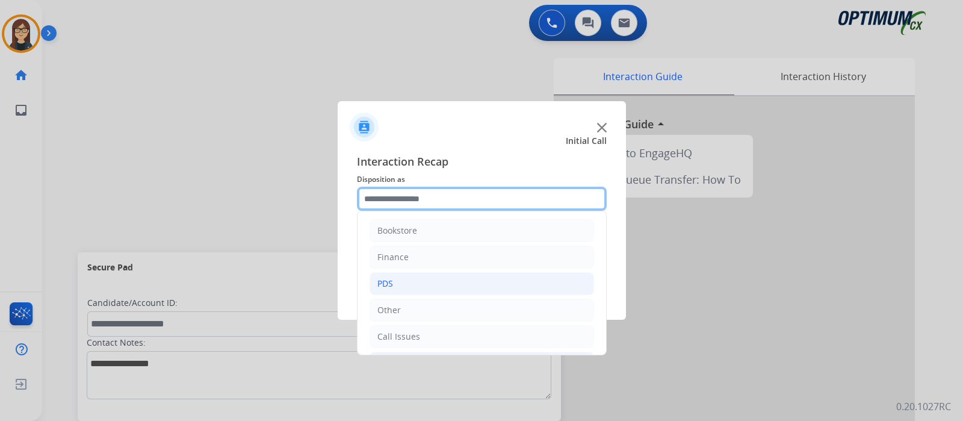
scroll to position [0, 0]
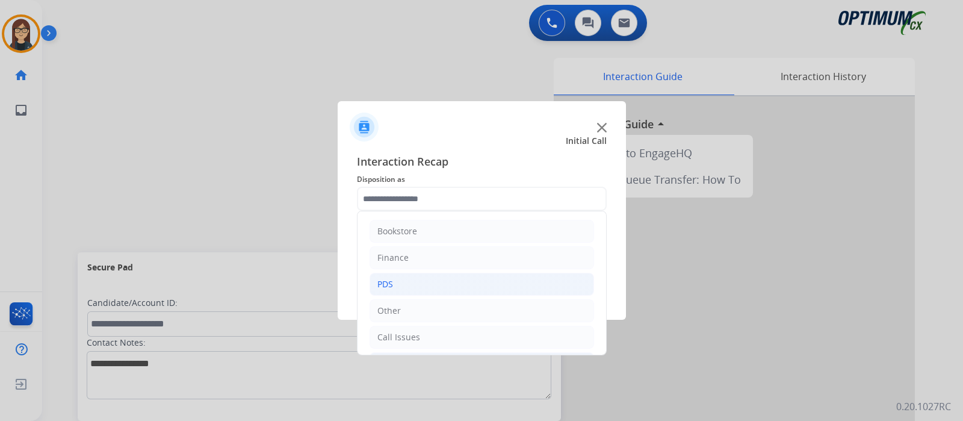
click at [411, 278] on li "PDS" at bounding box center [482, 284] width 225 height 23
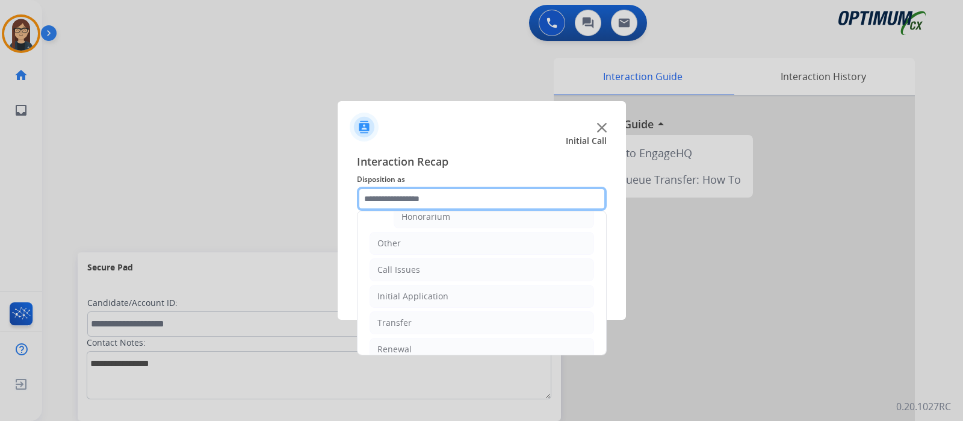
scroll to position [419, 0]
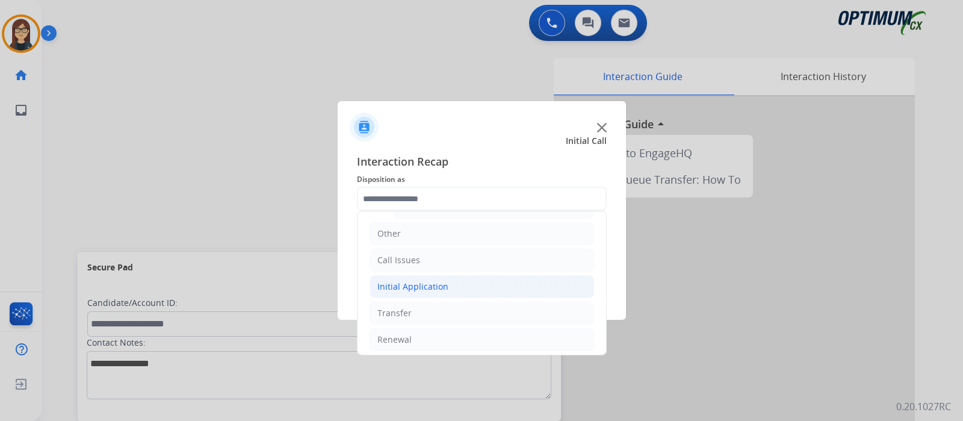
click at [445, 276] on li "Initial Application" at bounding box center [482, 286] width 225 height 23
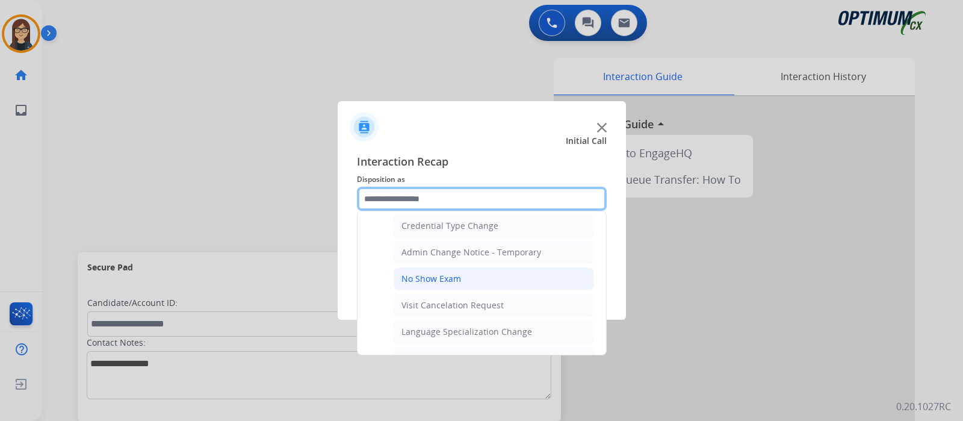
scroll to position [569, 0]
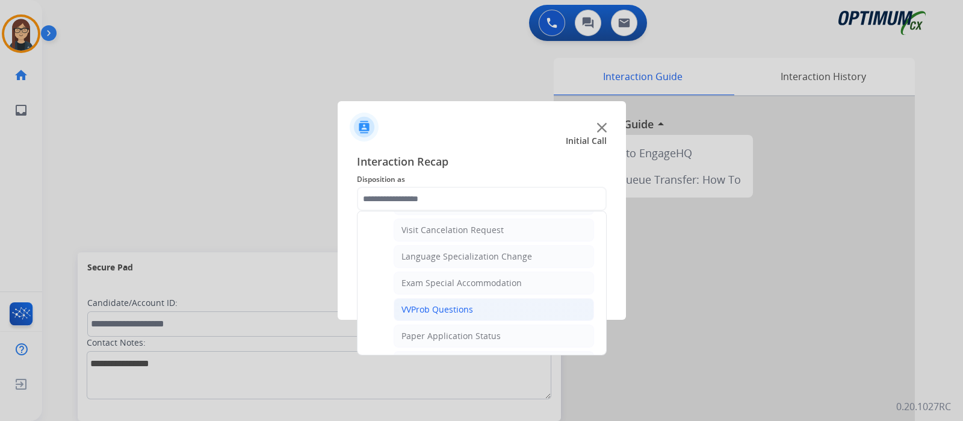
click at [450, 305] on div "VVProb Questions" at bounding box center [437, 309] width 72 height 12
type input "**********"
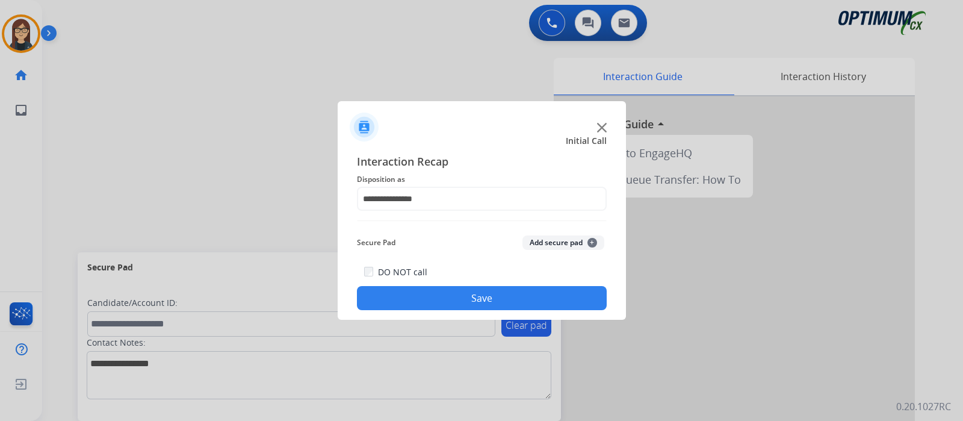
click at [451, 294] on button "Save" at bounding box center [482, 298] width 250 height 24
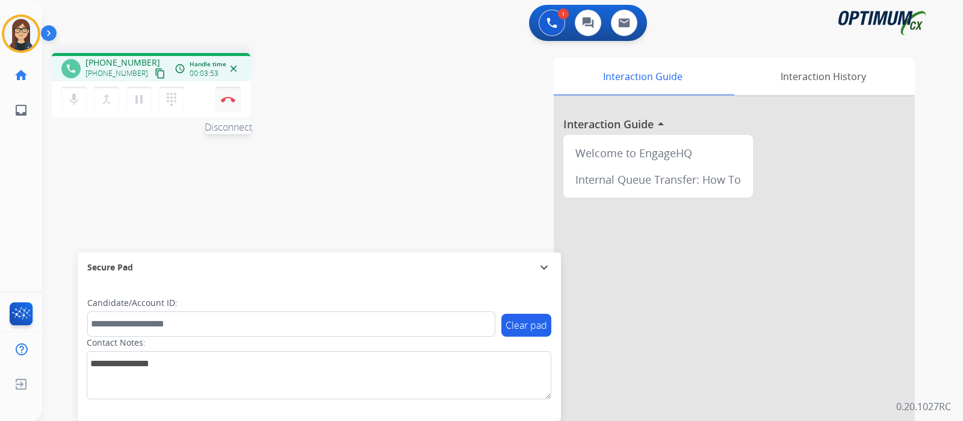
click at [224, 93] on button "Disconnect" at bounding box center [227, 99] width 25 height 25
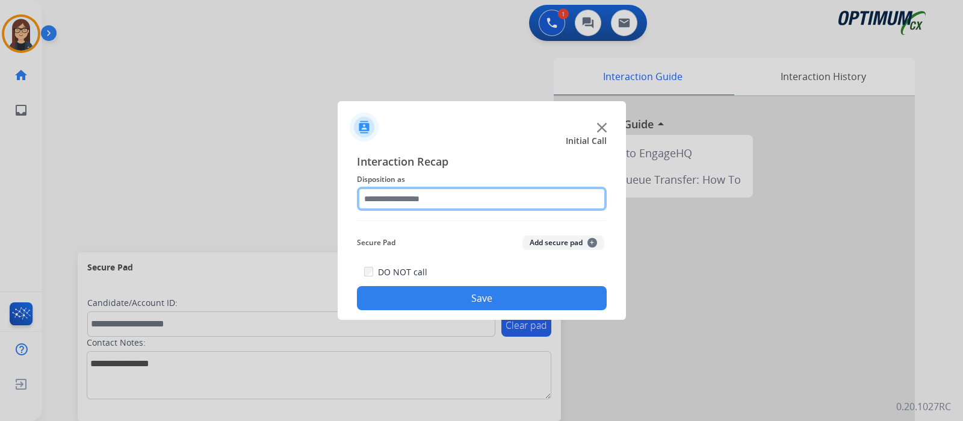
click at [431, 197] on input "text" at bounding box center [482, 199] width 250 height 24
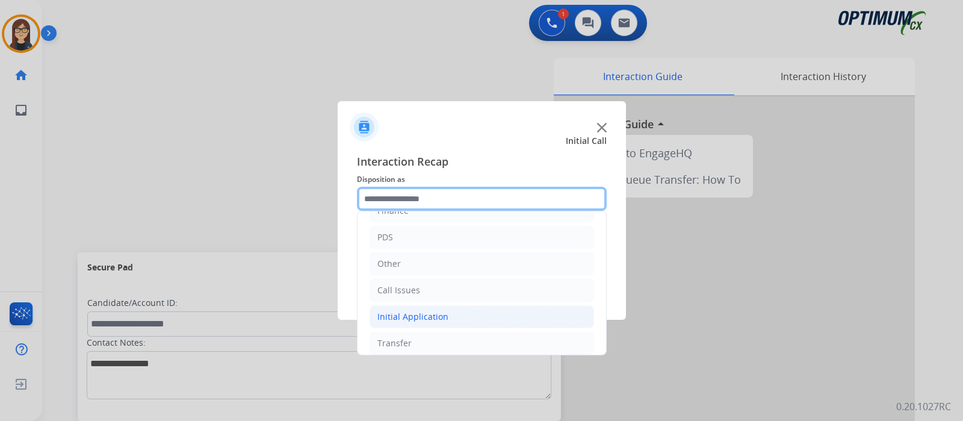
scroll to position [79, 0]
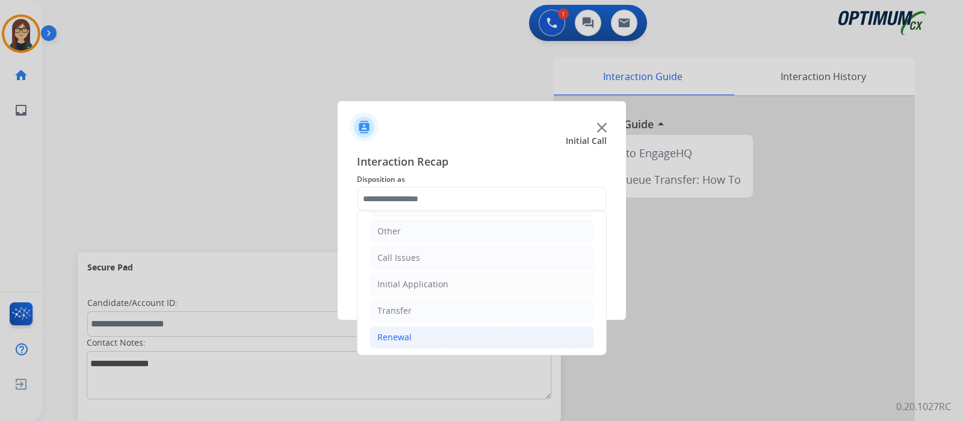
click at [400, 333] on div "Renewal" at bounding box center [394, 337] width 34 height 12
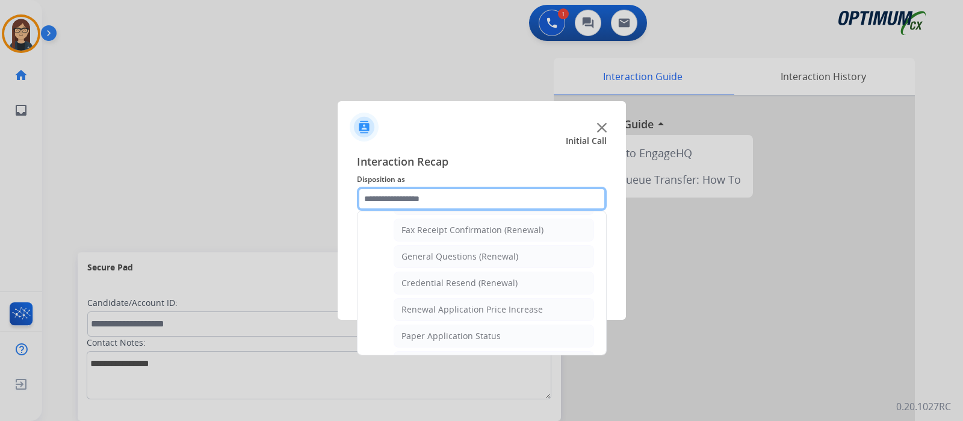
scroll to position [309, 0]
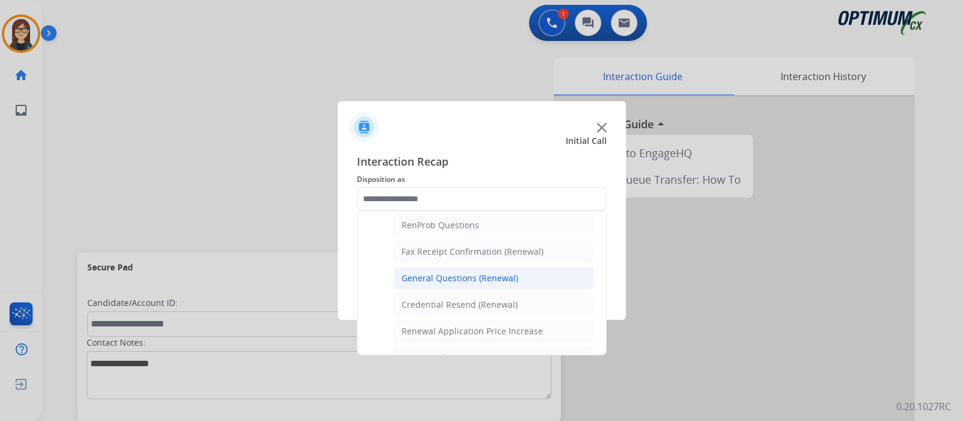
click at [496, 267] on li "General Questions (Renewal)" at bounding box center [494, 278] width 200 height 23
type input "**********"
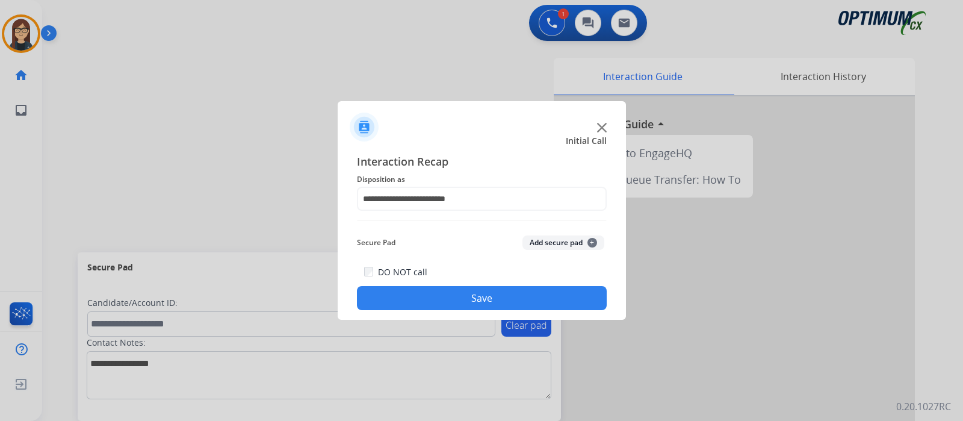
click at [448, 289] on button "Save" at bounding box center [482, 298] width 250 height 24
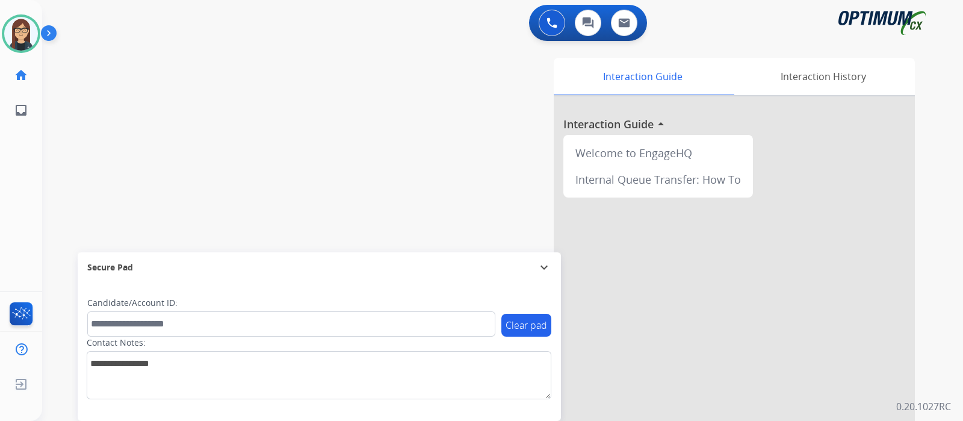
click at [277, 123] on div "swap_horiz Break voice bridge close_fullscreen Connect 3-Way Call merge_type Se…" at bounding box center [488, 294] width 892 height 502
click at [105, 188] on div "swap_horiz Break voice bridge close_fullscreen Connect 3-Way Call merge_type Se…" at bounding box center [488, 294] width 892 height 502
click at [84, 160] on div "swap_horiz Break voice bridge close_fullscreen Connect 3-Way Call merge_type Se…" at bounding box center [488, 294] width 892 height 502
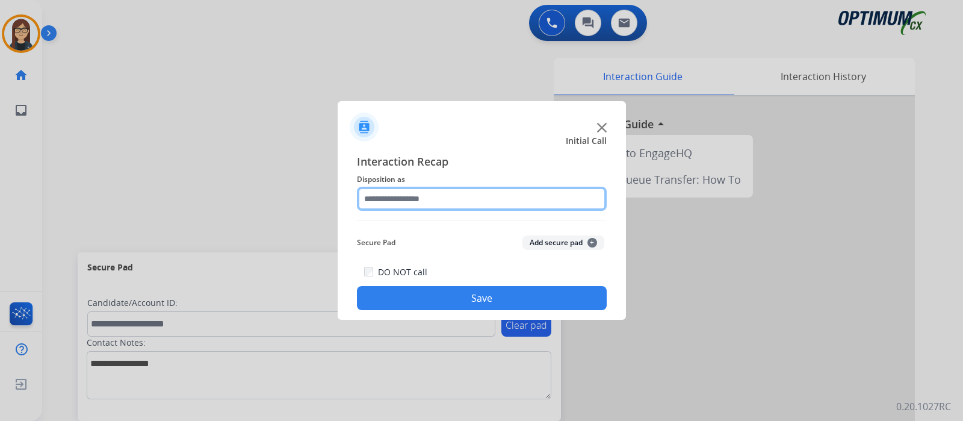
click at [404, 206] on input "text" at bounding box center [482, 199] width 250 height 24
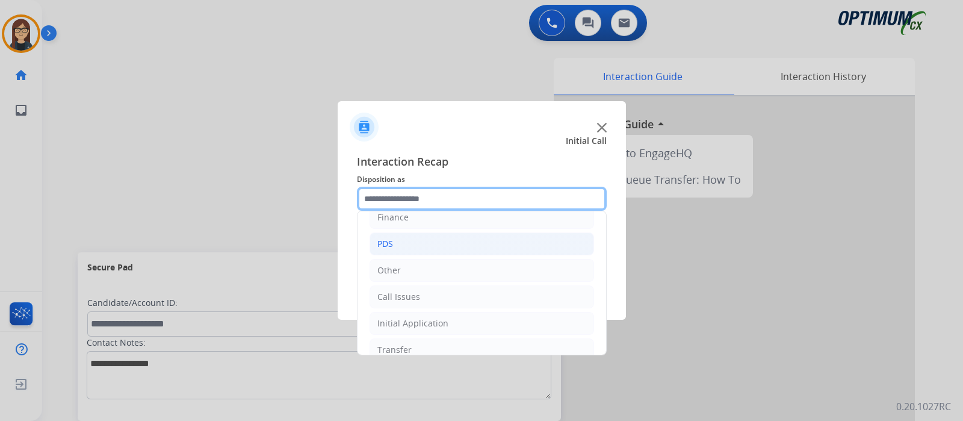
scroll to position [79, 0]
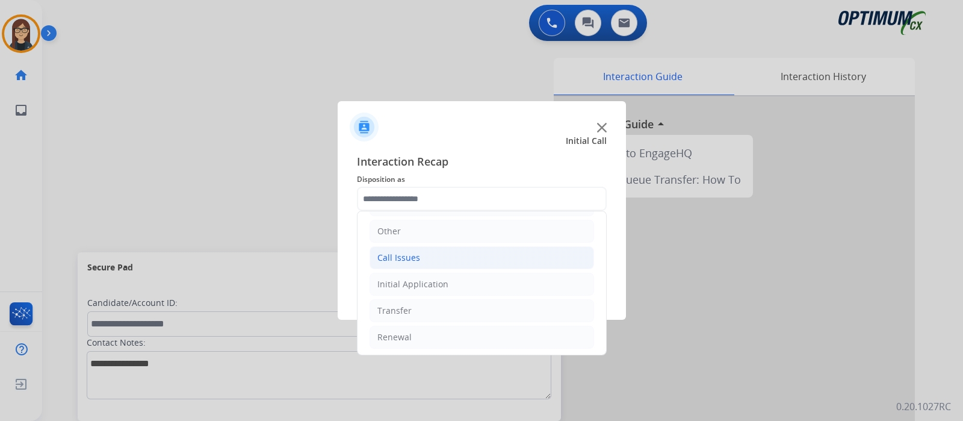
click at [412, 252] on div "Call Issues" at bounding box center [398, 258] width 43 height 12
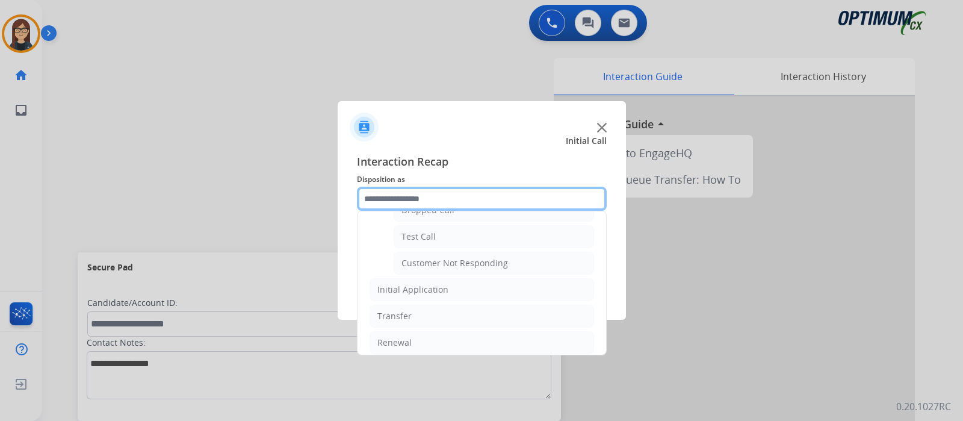
scroll to position [211, 0]
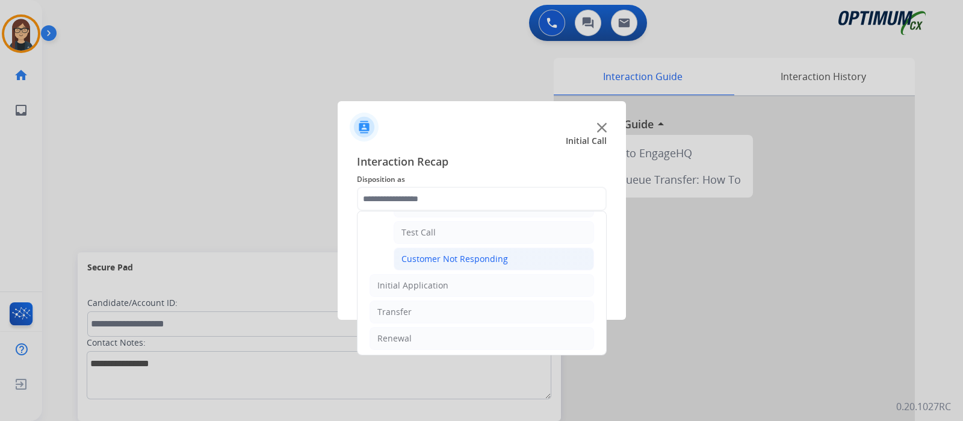
click at [469, 259] on div "Customer Not Responding" at bounding box center [454, 259] width 107 height 12
type input "**********"
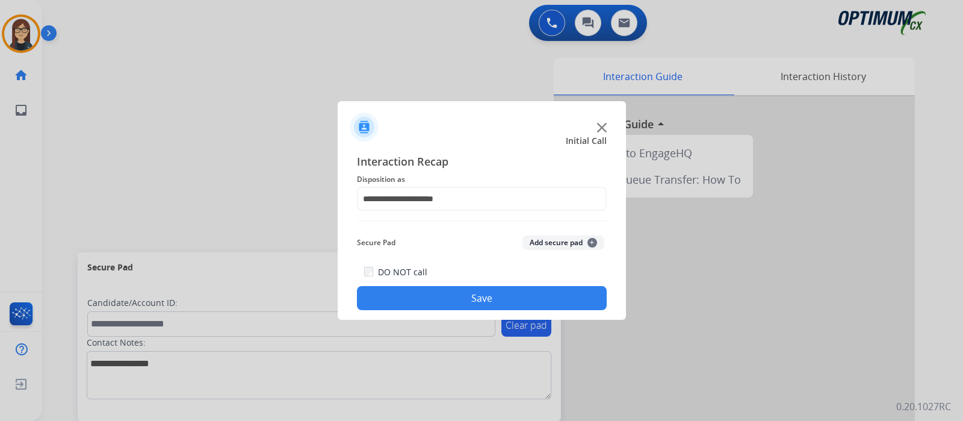
click at [471, 289] on button "Save" at bounding box center [482, 298] width 250 height 24
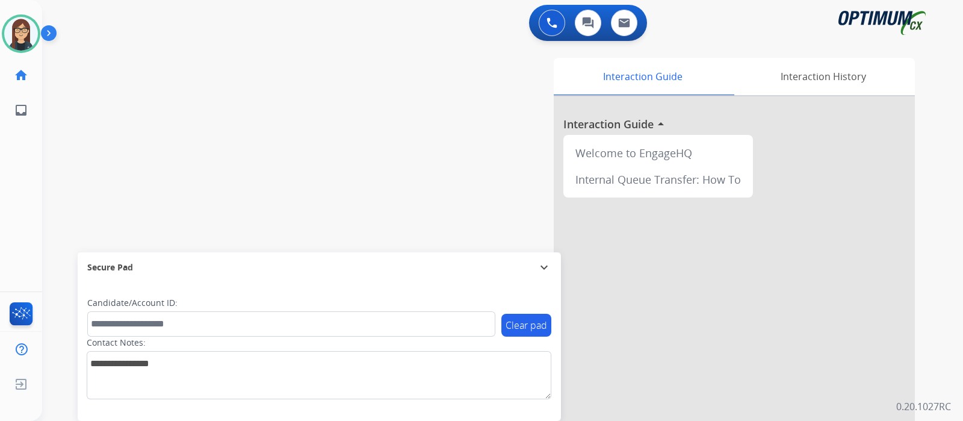
click at [109, 143] on div "swap_horiz Break voice bridge close_fullscreen Connect 3-Way Call merge_type Se…" at bounding box center [488, 294] width 892 height 502
click at [23, 29] on img at bounding box center [21, 34] width 34 height 34
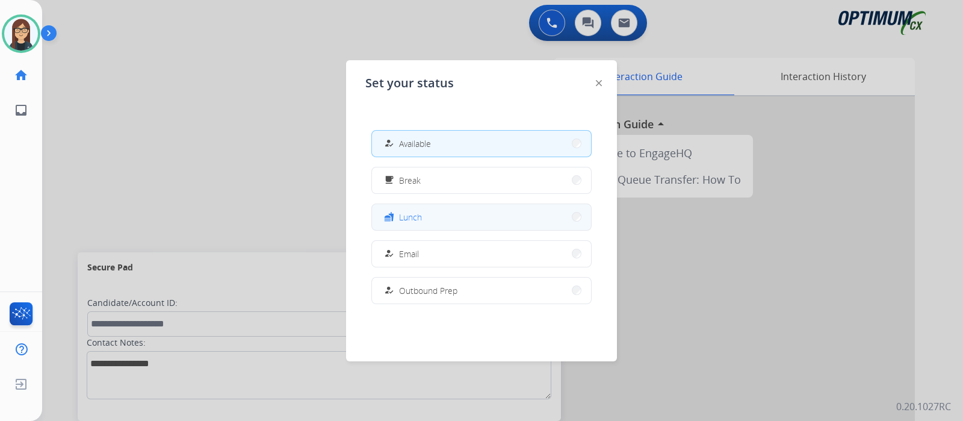
click at [435, 217] on button "fastfood Lunch" at bounding box center [481, 217] width 219 height 26
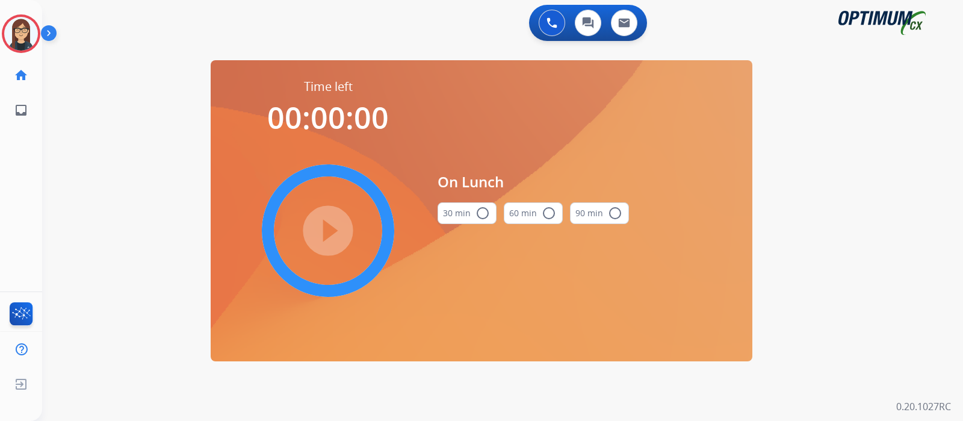
click at [481, 212] on mat-icon "radio_button_unchecked" at bounding box center [482, 213] width 14 height 14
click at [321, 238] on mat-icon "play_circle_filled" at bounding box center [328, 230] width 14 height 14
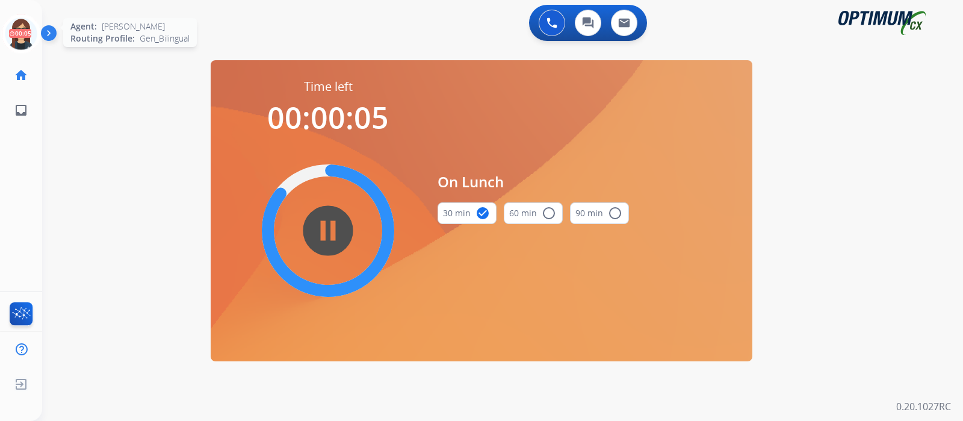
click at [21, 40] on icon at bounding box center [21, 33] width 39 height 39
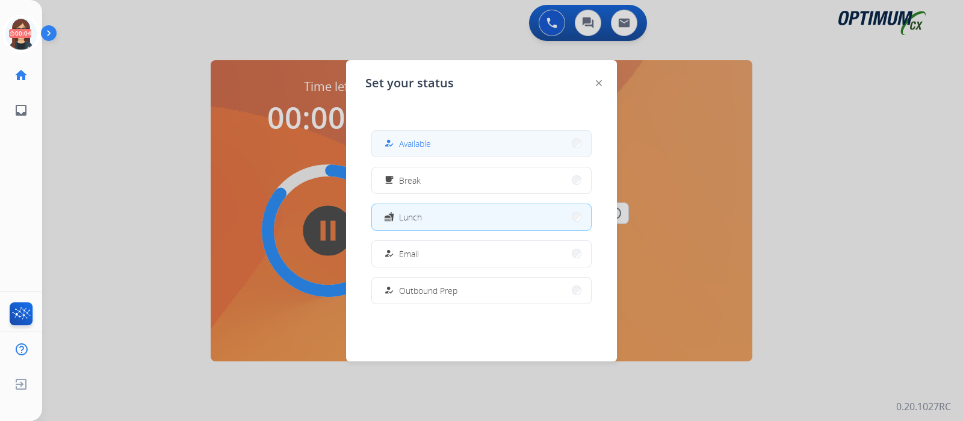
click at [408, 146] on span "Available" at bounding box center [415, 143] width 32 height 13
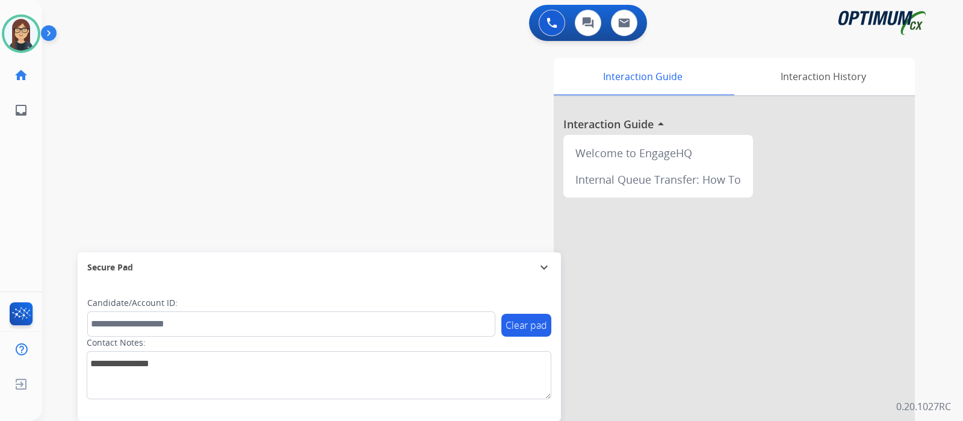
click at [94, 158] on div "swap_horiz Break voice bridge close_fullscreen Connect 3-Way Call merge_type Se…" at bounding box center [488, 294] width 892 height 502
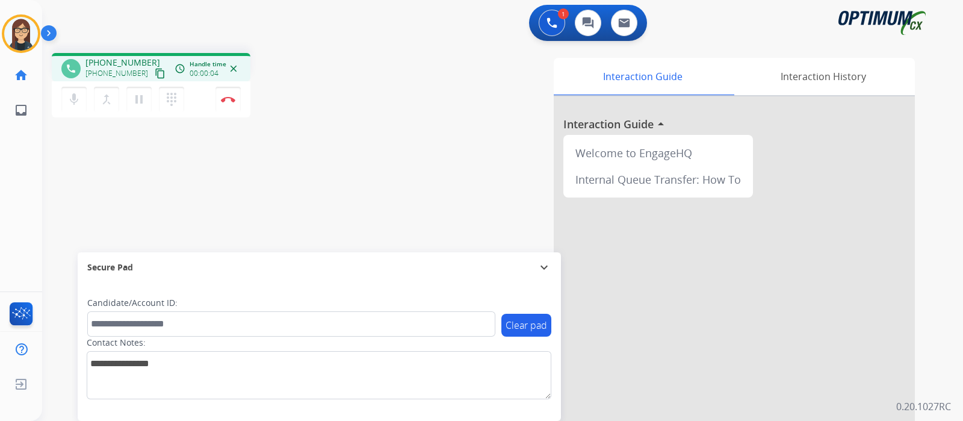
click at [155, 72] on mat-icon "content_copy" at bounding box center [160, 73] width 11 height 11
click at [81, 158] on div "phone +12602206260 +12602206260 content_copy access_time Call metrics Queue 00:…" at bounding box center [488, 294] width 892 height 502
click at [330, 160] on div "phone +12602206260 +12602206260 content_copy access_time Call metrics Queue 00:…" at bounding box center [488, 294] width 892 height 502
click at [361, 152] on div "phone +12602206260 +12602206260 content_copy access_time Call metrics Queue 00:…" at bounding box center [488, 294] width 892 height 502
click at [117, 198] on div "phone +12602206260 +12602206260 content_copy access_time Call metrics Queue 00:…" at bounding box center [488, 294] width 892 height 502
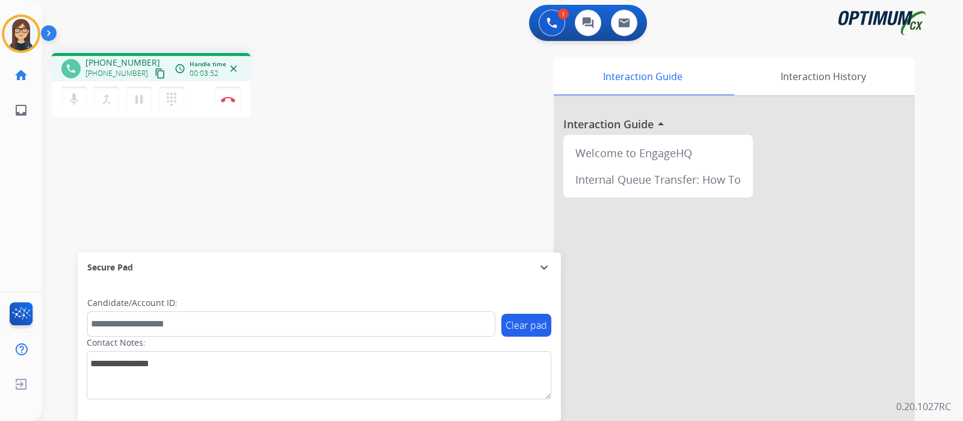
click at [102, 151] on div "phone +12602206260 +12602206260 content_copy access_time Call metrics Queue 00:…" at bounding box center [488, 294] width 892 height 502
click at [224, 102] on img at bounding box center [228, 99] width 14 height 6
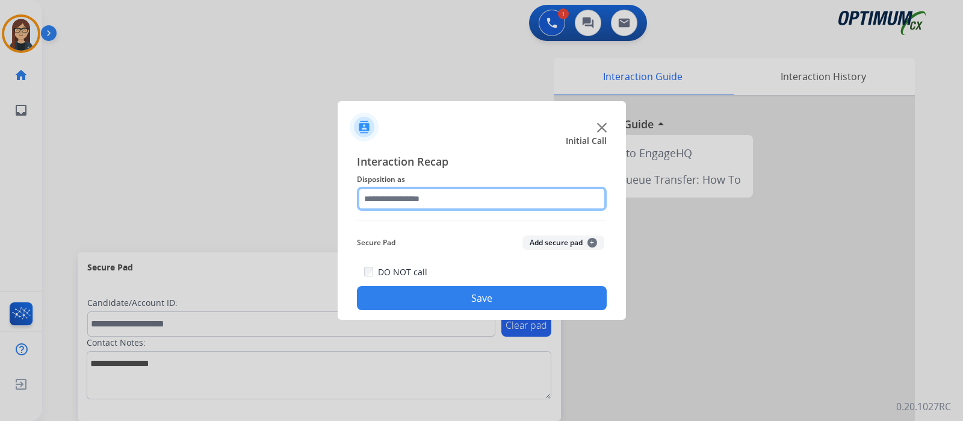
click at [417, 197] on input "text" at bounding box center [482, 199] width 250 height 24
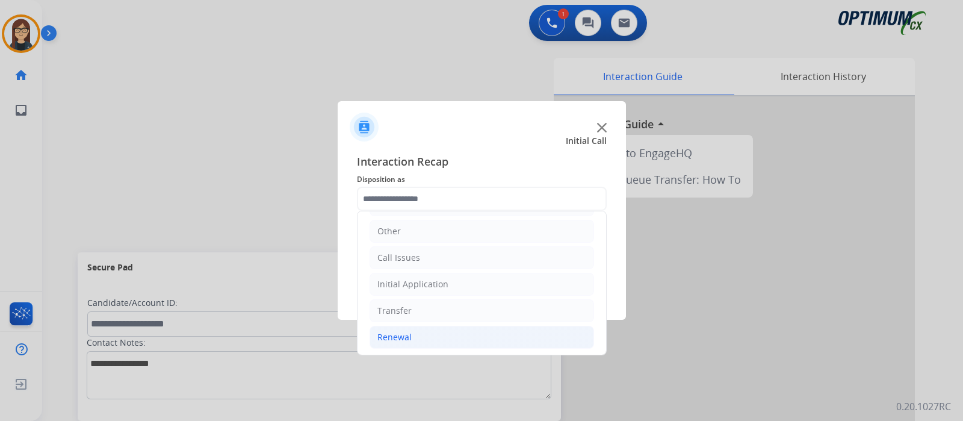
click at [420, 338] on li "Renewal" at bounding box center [482, 337] width 225 height 23
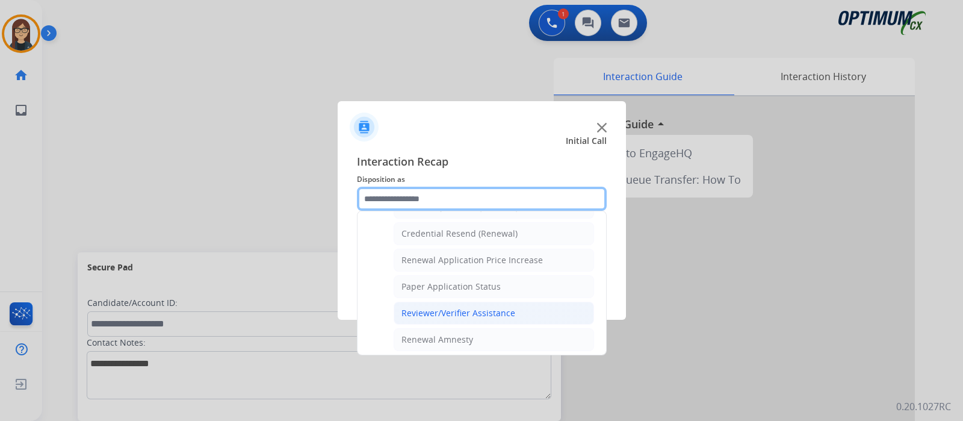
scroll to position [456, 0]
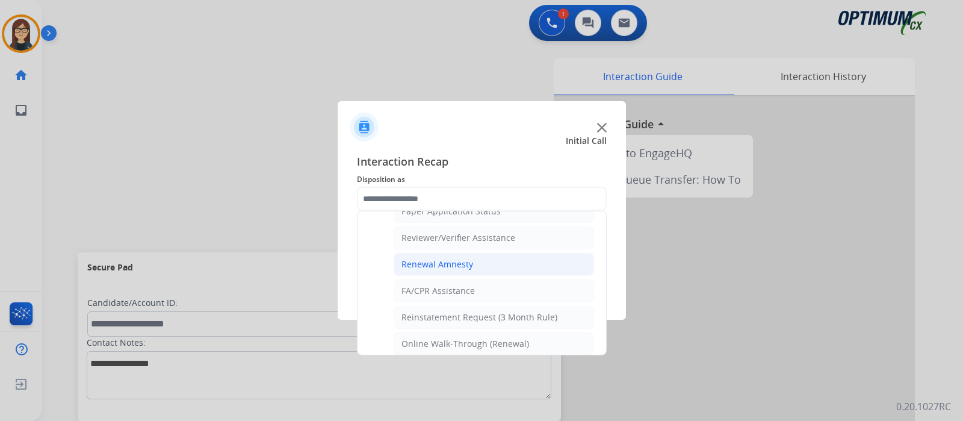
click at [463, 261] on div "Renewal Amnesty" at bounding box center [437, 264] width 72 height 12
type input "**********"
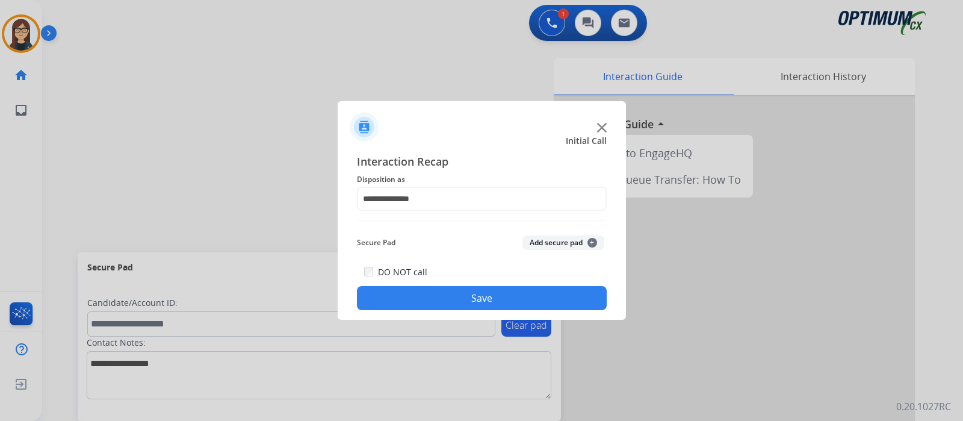
click at [444, 296] on button "Save" at bounding box center [482, 298] width 250 height 24
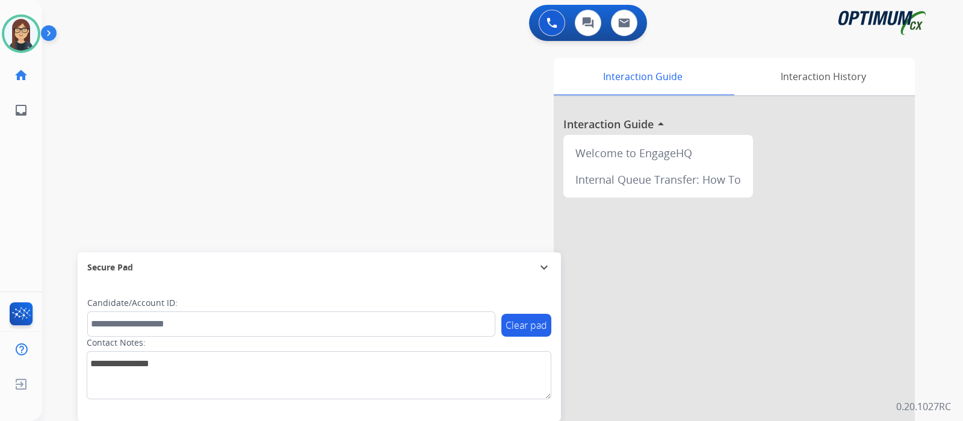
click at [245, 176] on div "swap_horiz Break voice bridge close_fullscreen Connect 3-Way Call merge_type Se…" at bounding box center [488, 294] width 892 height 502
click at [124, 162] on div "swap_horiz Break voice bridge close_fullscreen Connect 3-Way Call merge_type Se…" at bounding box center [488, 294] width 892 height 502
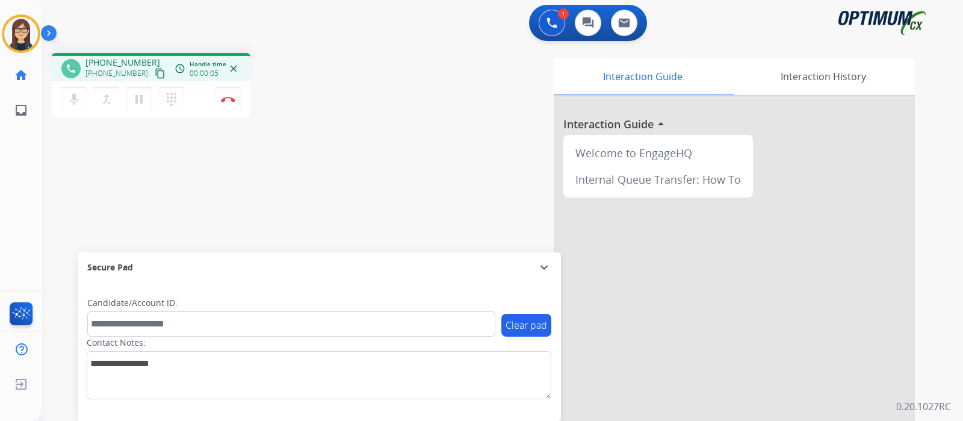
click at [155, 77] on mat-icon "content_copy" at bounding box center [160, 73] width 11 height 11
click at [74, 99] on mat-icon "mic" at bounding box center [74, 99] width 14 height 14
click at [78, 107] on button "mic_off Mute" at bounding box center [73, 99] width 25 height 25
click at [312, 89] on div "phone +15138024276 +15138024276 content_copy access_time Call metrics Queue 00:…" at bounding box center [211, 87] width 318 height 68
click at [229, 105] on button "Disconnect" at bounding box center [227, 99] width 25 height 25
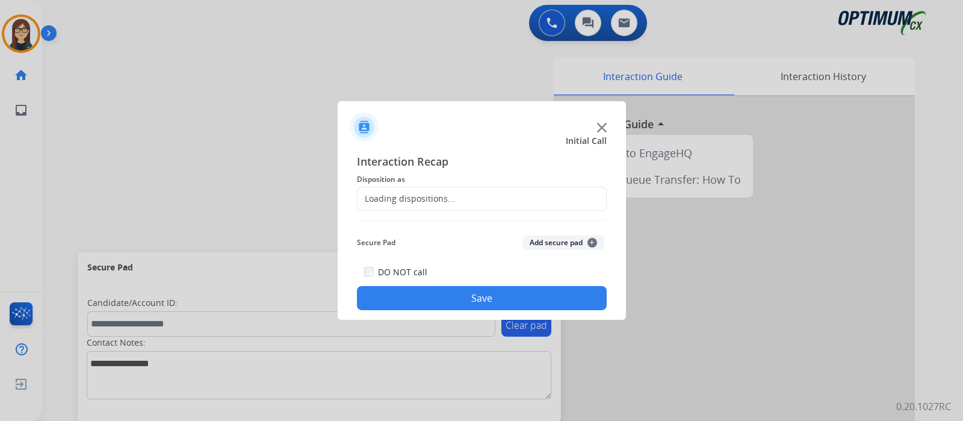
click at [402, 194] on div "Loading dispositions..." at bounding box center [407, 199] width 98 height 12
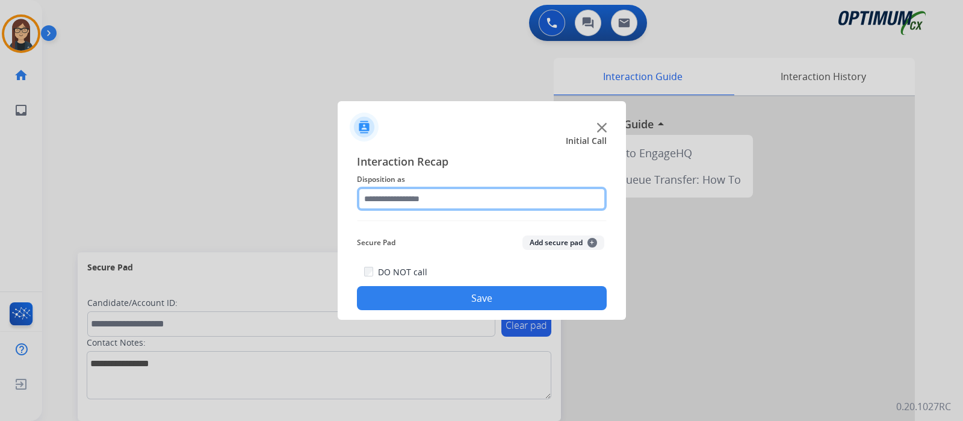
click at [402, 194] on input "text" at bounding box center [482, 199] width 250 height 24
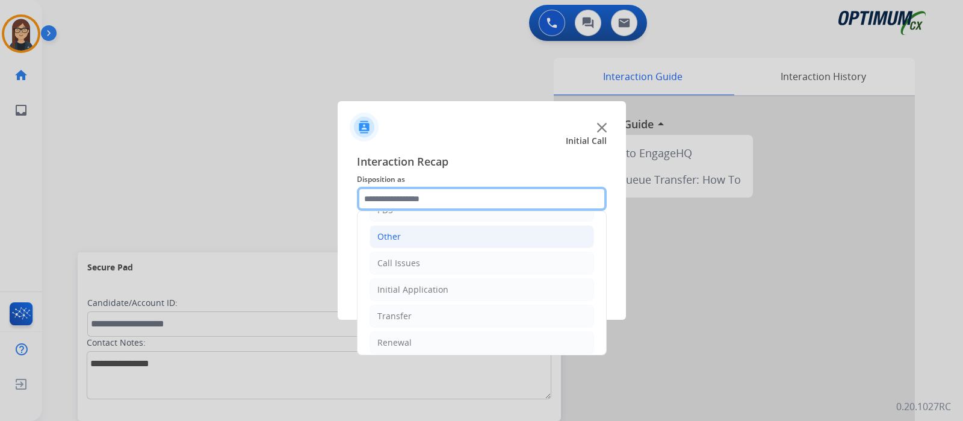
scroll to position [79, 0]
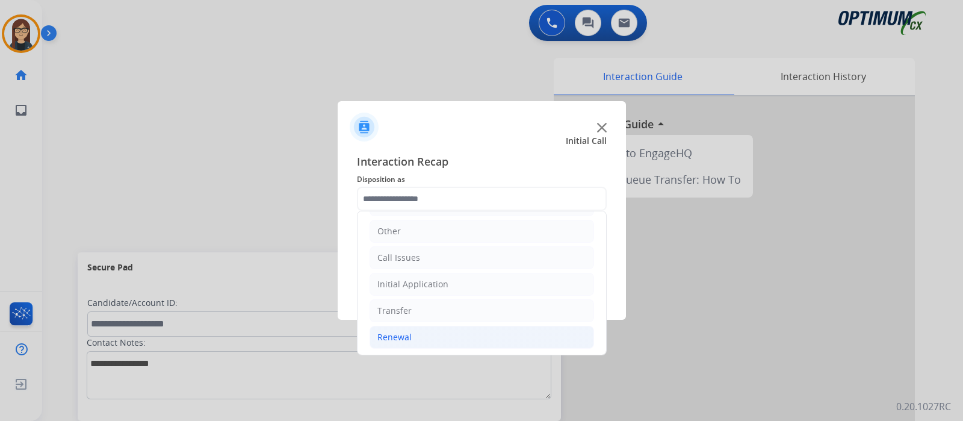
click at [418, 331] on li "Renewal" at bounding box center [482, 337] width 225 height 23
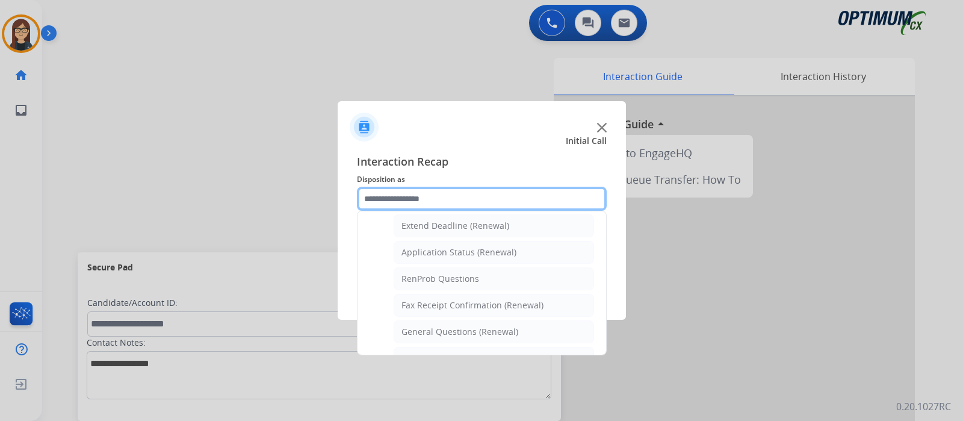
scroll to position [234, 0]
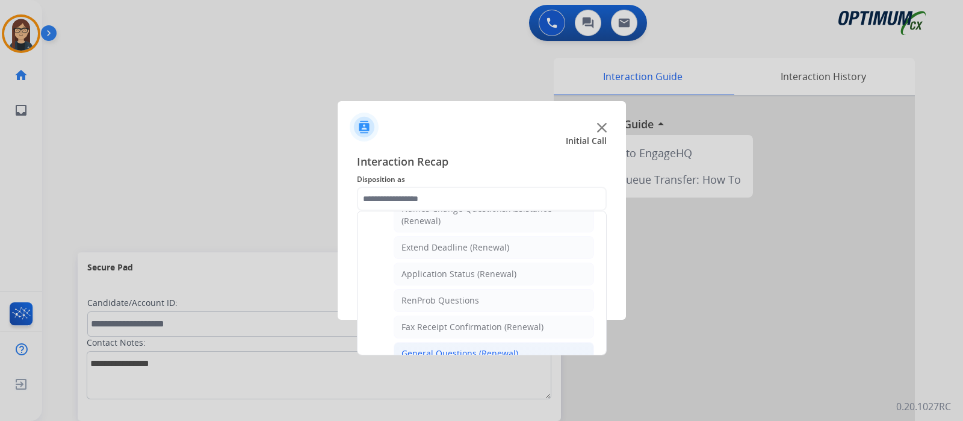
click at [447, 347] on div "General Questions (Renewal)" at bounding box center [459, 353] width 117 height 12
type input "**********"
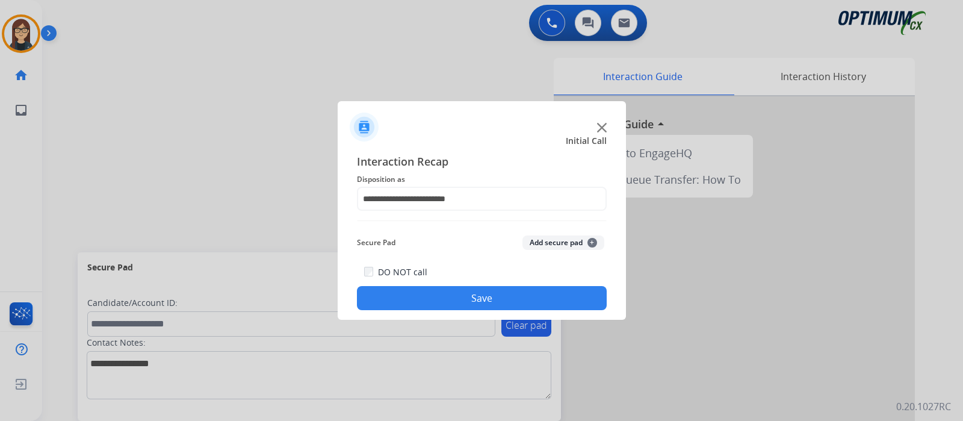
click at [438, 296] on button "Save" at bounding box center [482, 298] width 250 height 24
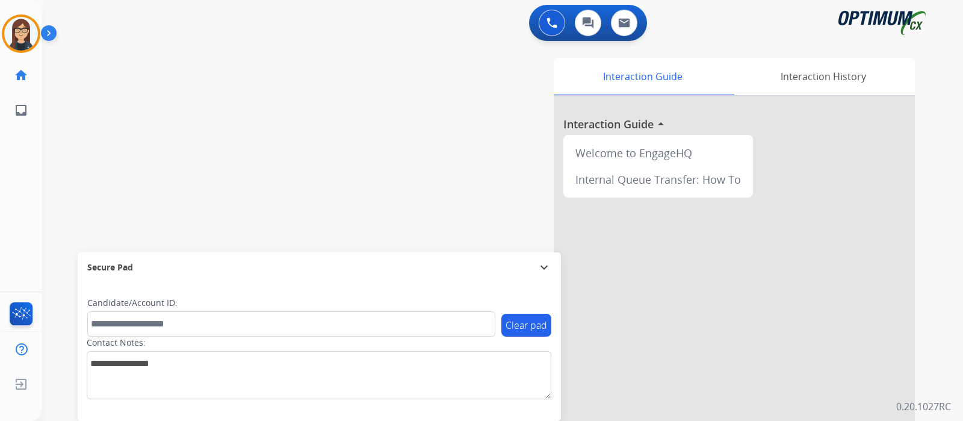
click at [81, 131] on div "swap_horiz Break voice bridge close_fullscreen Connect 3-Way Call merge_type Se…" at bounding box center [488, 294] width 892 height 502
click at [100, 140] on div "swap_horiz Break voice bridge close_fullscreen Connect 3-Way Call merge_type Se…" at bounding box center [488, 294] width 892 height 502
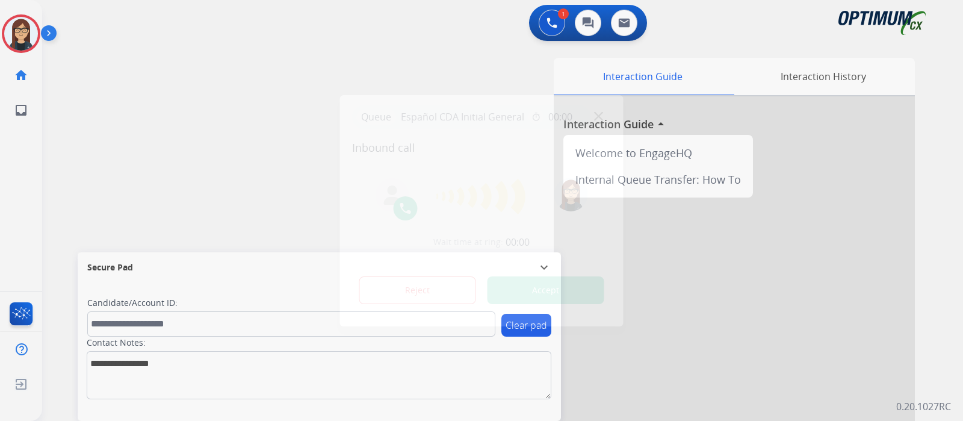
click at [587, 288] on button "Accept" at bounding box center [546, 290] width 117 height 28
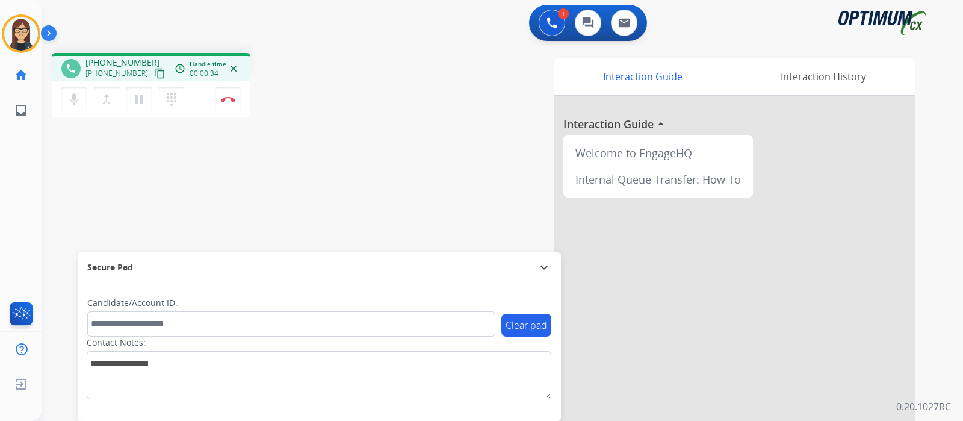
click at [155, 69] on mat-icon "content_copy" at bounding box center [160, 73] width 11 height 11
click at [326, 172] on div "phone +19392745891 +19392745891 content_copy access_time Call metrics Queue 00:…" at bounding box center [488, 294] width 892 height 502
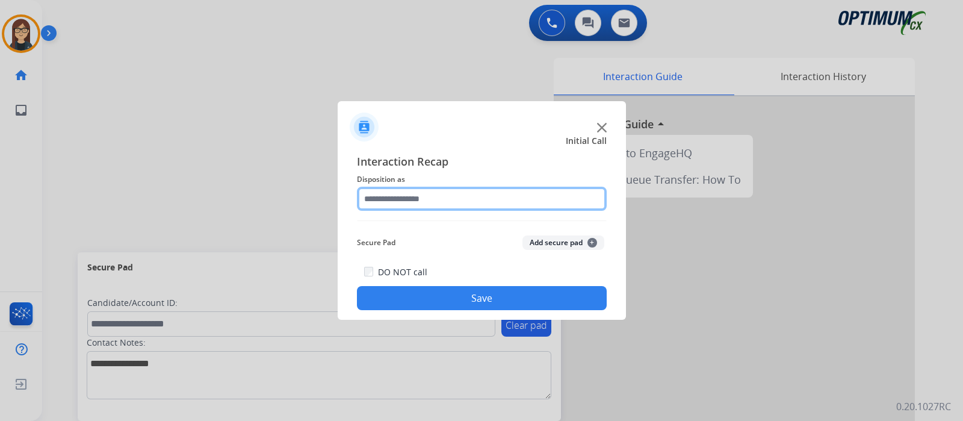
click at [402, 206] on input "text" at bounding box center [482, 199] width 250 height 24
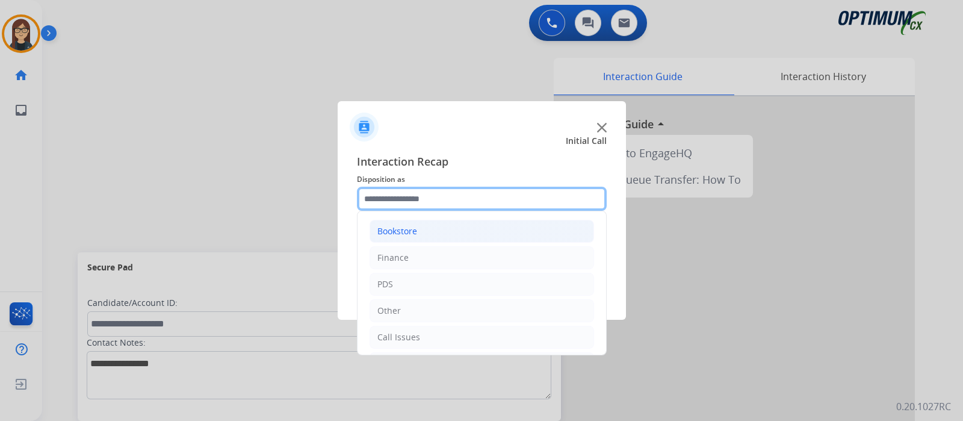
scroll to position [79, 0]
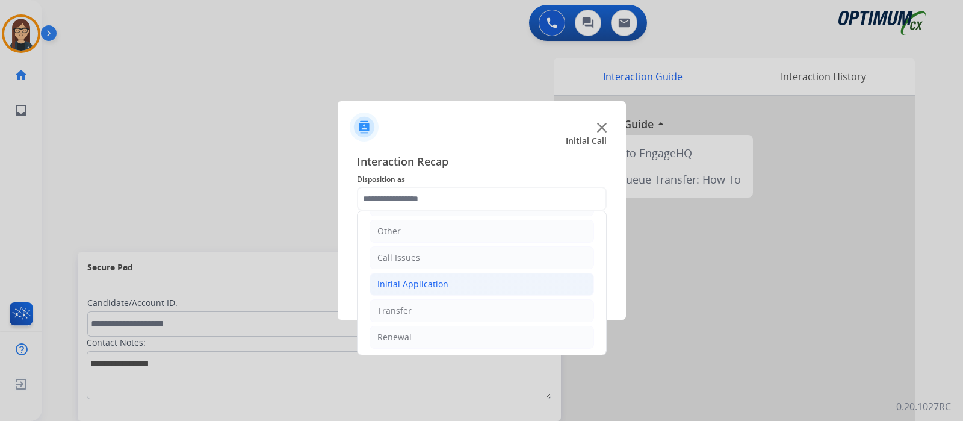
click at [422, 285] on div "Initial Application" at bounding box center [412, 284] width 71 height 12
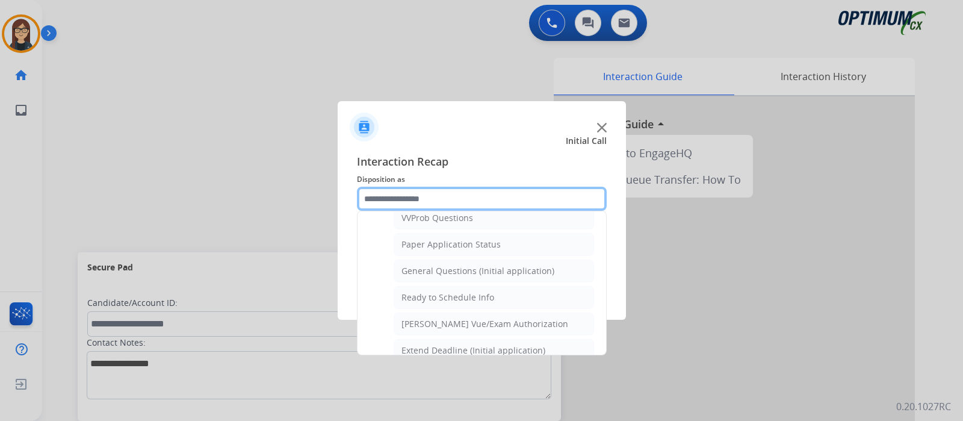
scroll to position [681, 0]
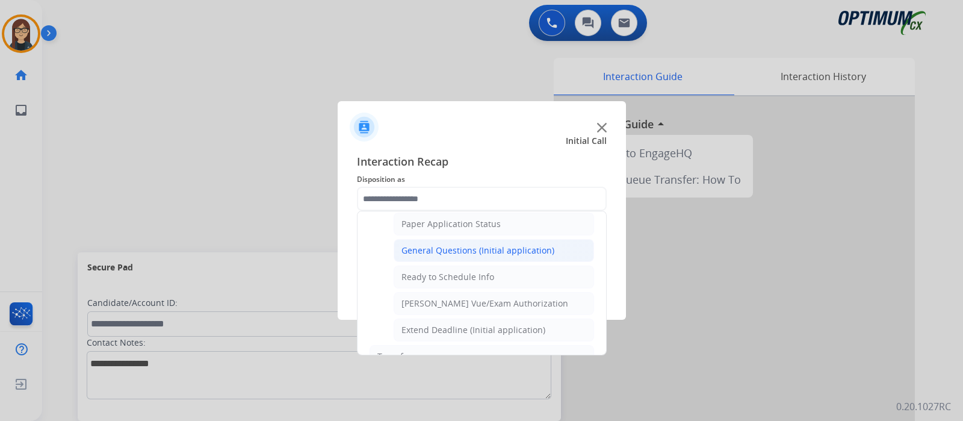
click at [500, 244] on div "General Questions (Initial application)" at bounding box center [477, 250] width 153 height 12
type input "**********"
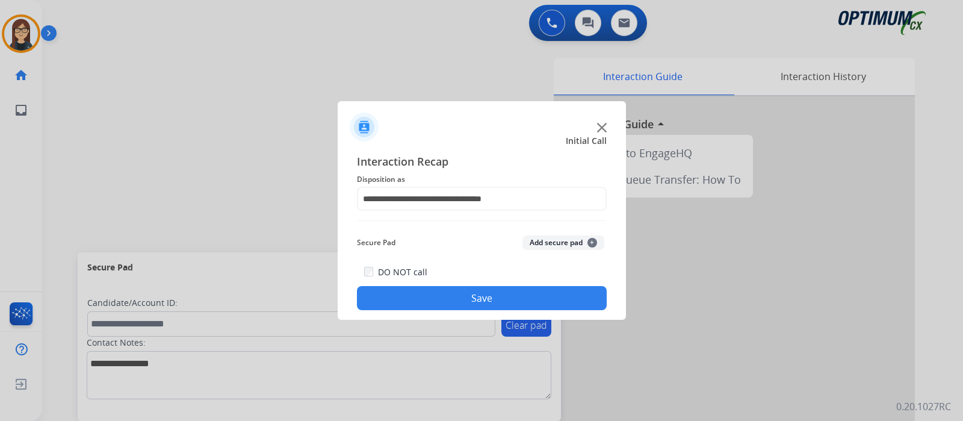
click at [451, 289] on button "Save" at bounding box center [482, 298] width 250 height 24
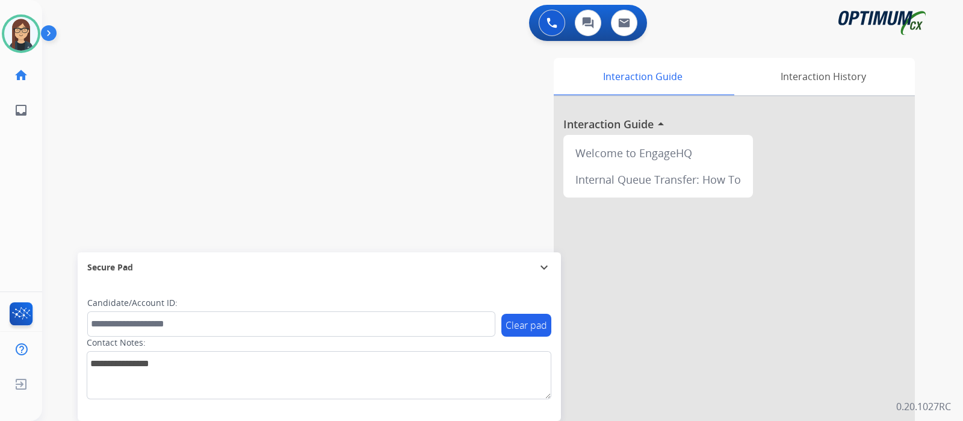
click at [79, 134] on div "swap_horiz Break voice bridge close_fullscreen Connect 3-Way Call merge_type Se…" at bounding box center [488, 294] width 892 height 502
click at [64, 146] on div "swap_horiz Break voice bridge close_fullscreen Connect 3-Way Call merge_type Se…" at bounding box center [488, 294] width 892 height 502
click at [74, 170] on div "swap_horiz Break voice bridge close_fullscreen Connect 3-Way Call merge_type Se…" at bounding box center [488, 294] width 892 height 502
click at [20, 28] on img at bounding box center [21, 34] width 34 height 34
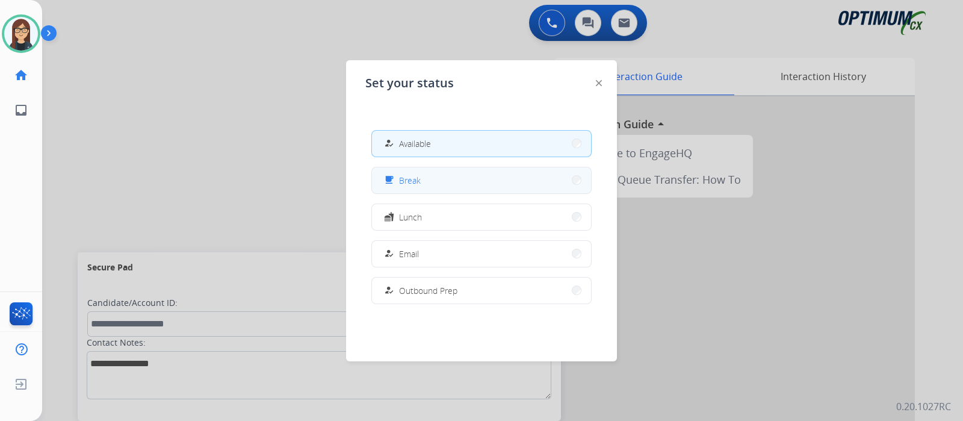
click at [406, 181] on span "Break" at bounding box center [410, 180] width 22 height 13
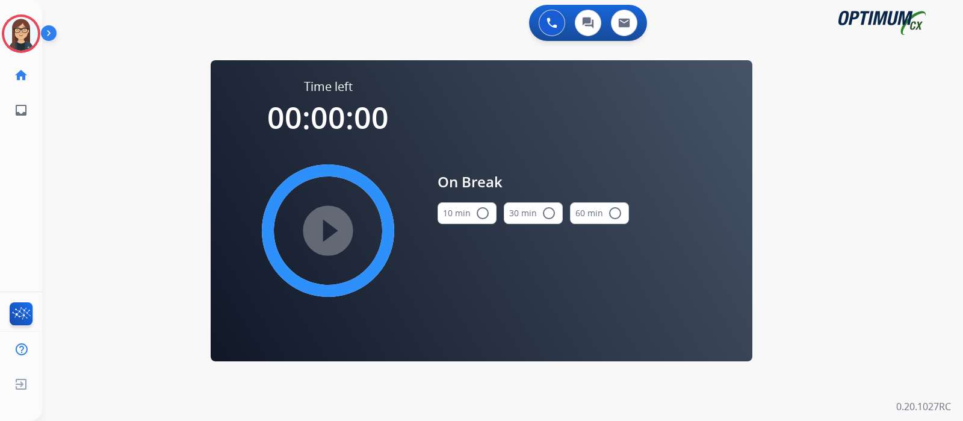
click at [480, 212] on mat-icon "radio_button_unchecked" at bounding box center [482, 213] width 14 height 14
click at [335, 226] on mat-icon "play_circle_filled" at bounding box center [328, 230] width 14 height 14
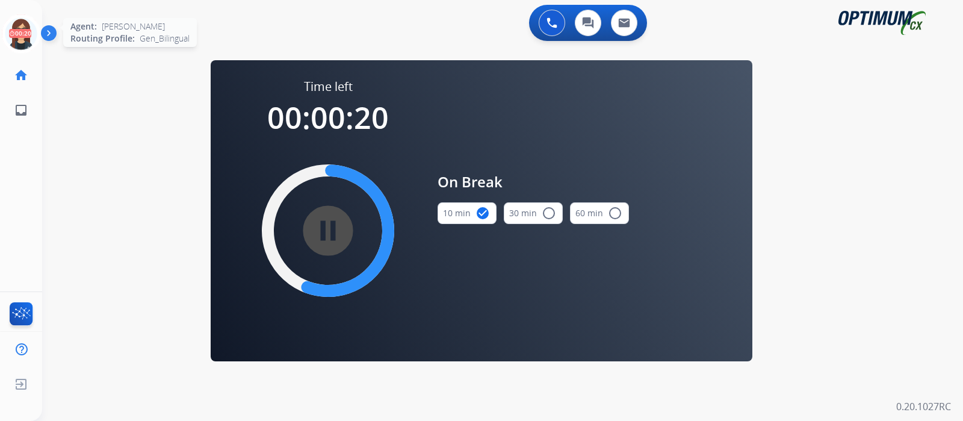
click at [18, 25] on icon at bounding box center [21, 33] width 39 height 39
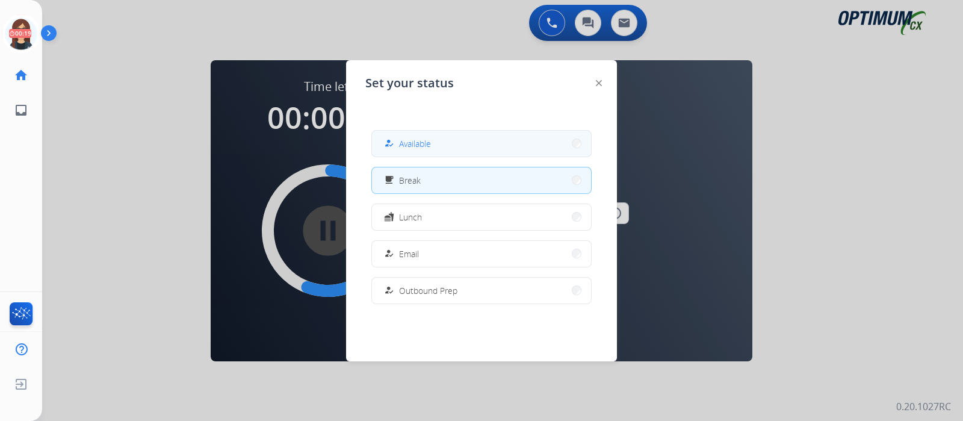
click at [425, 148] on span "Available" at bounding box center [415, 143] width 32 height 13
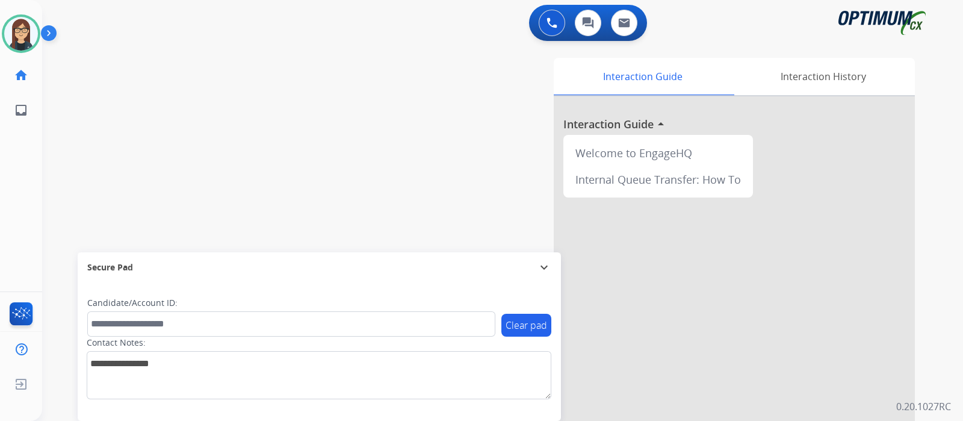
click at [83, 143] on div "swap_horiz Break voice bridge close_fullscreen Connect 3-Way Call merge_type Se…" at bounding box center [488, 294] width 892 height 502
click at [88, 148] on div "swap_horiz Break voice bridge close_fullscreen Connect 3-Way Call merge_type Se…" at bounding box center [488, 294] width 892 height 502
click at [62, 141] on div "swap_horiz Break voice bridge close_fullscreen Connect 3-Way Call merge_type Se…" at bounding box center [488, 294] width 892 height 502
click at [420, 67] on div "Interaction Guide Interaction History Interaction Guide arrow_drop_up Welcome t…" at bounding box center [645, 302] width 540 height 488
click at [101, 140] on div "swap_horiz Break voice bridge close_fullscreen Connect 3-Way Call merge_type Se…" at bounding box center [488, 294] width 892 height 502
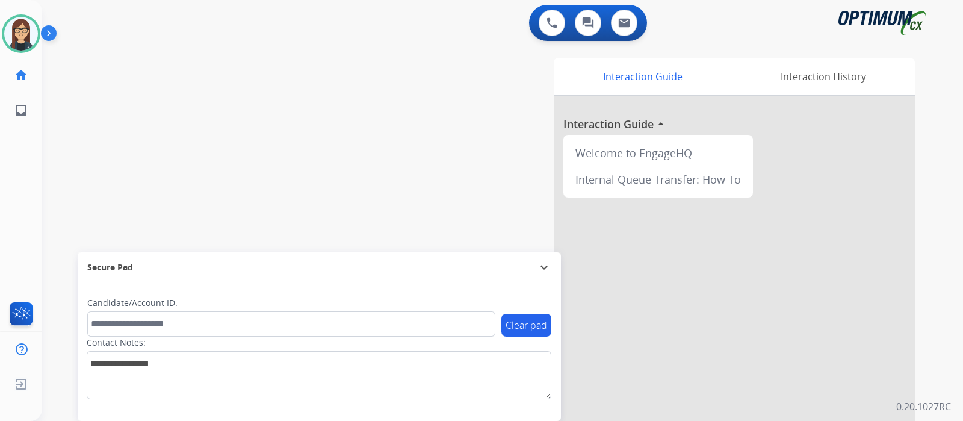
click at [96, 116] on div "swap_horiz Break voice bridge close_fullscreen Connect 3-Way Call merge_type Se…" at bounding box center [488, 294] width 892 height 502
click at [101, 158] on div "swap_horiz Break voice bridge close_fullscreen Connect 3-Way Call merge_type Se…" at bounding box center [488, 294] width 892 height 502
click at [72, 151] on div "swap_horiz Break voice bridge close_fullscreen Connect 3-Way Call merge_type Se…" at bounding box center [488, 294] width 892 height 502
click at [72, 174] on div "swap_horiz Break voice bridge close_fullscreen Connect 3-Way Call merge_type Se…" at bounding box center [488, 294] width 892 height 502
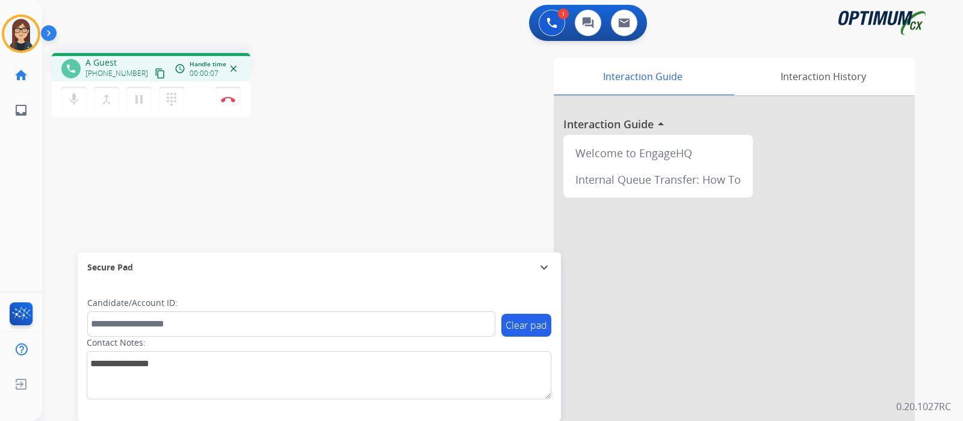
click at [155, 72] on mat-icon "content_copy" at bounding box center [160, 73] width 11 height 11
click at [69, 102] on mat-icon "mic" at bounding box center [74, 99] width 14 height 14
click at [75, 96] on mat-icon "mic_off" at bounding box center [74, 99] width 14 height 14
click at [75, 102] on mat-icon "mic" at bounding box center [74, 99] width 14 height 14
click at [75, 104] on mat-icon "mic_off" at bounding box center [74, 99] width 14 height 14
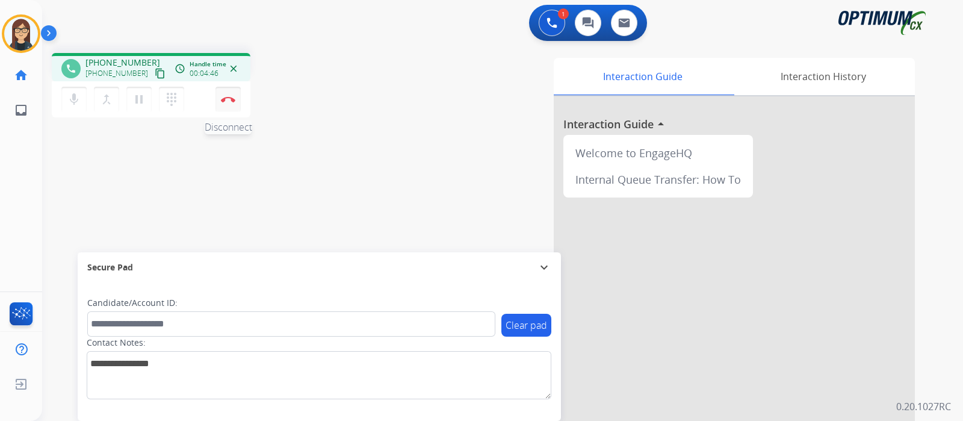
click at [235, 96] on img at bounding box center [228, 99] width 14 height 6
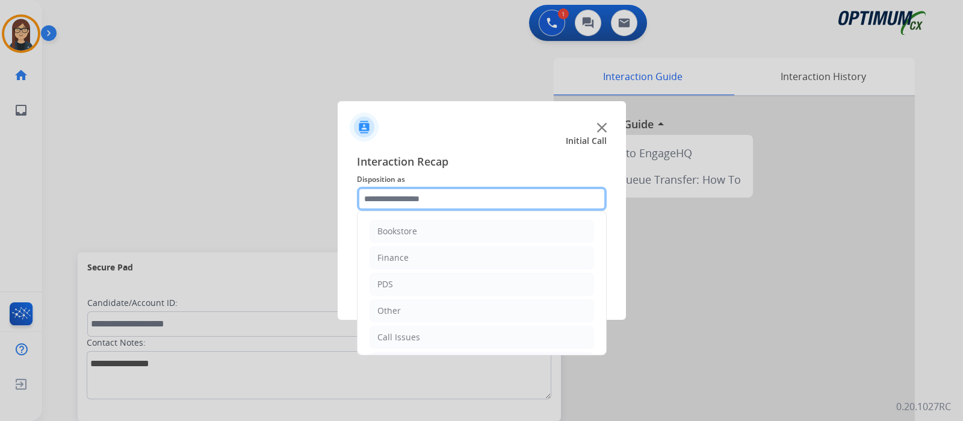
click at [421, 202] on input "text" at bounding box center [482, 199] width 250 height 24
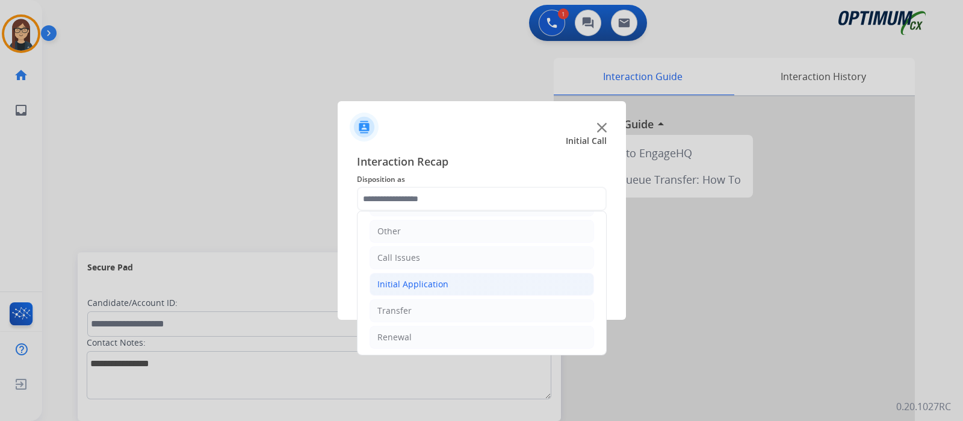
click at [416, 283] on div "Initial Application" at bounding box center [412, 284] width 71 height 12
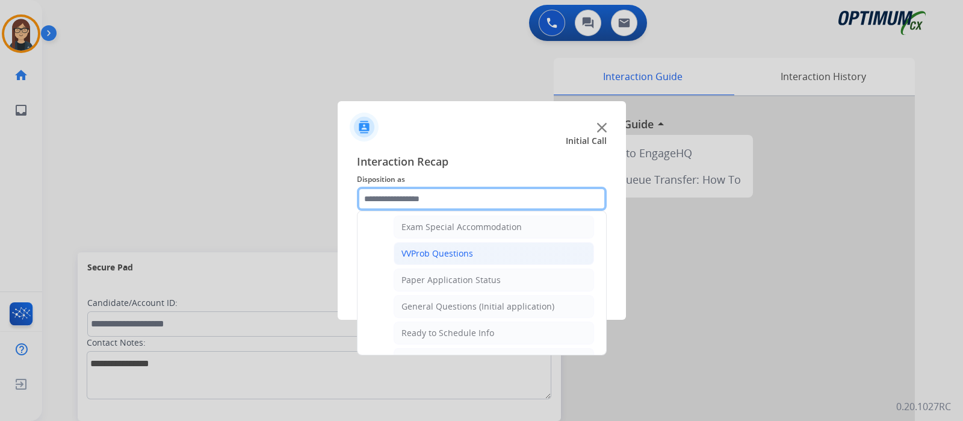
scroll to position [647, 0]
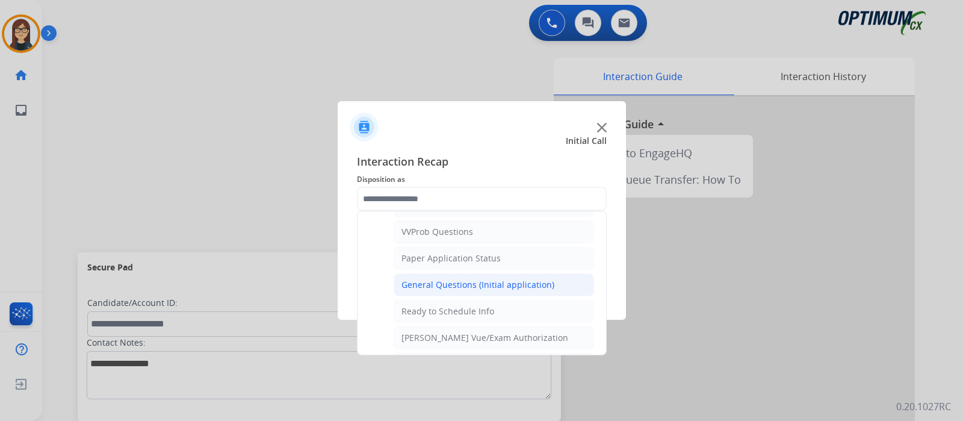
click at [466, 287] on li "General Questions (Initial application)" at bounding box center [494, 284] width 200 height 23
type input "**********"
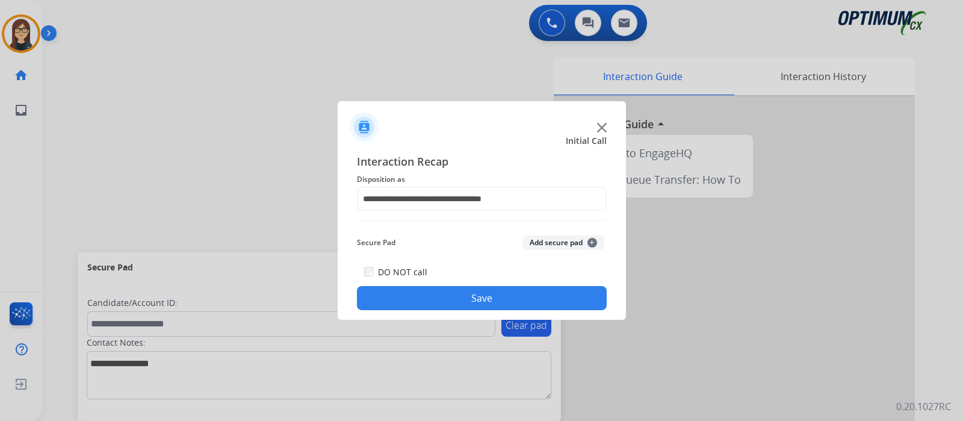
click at [445, 287] on button "Save" at bounding box center [482, 298] width 250 height 24
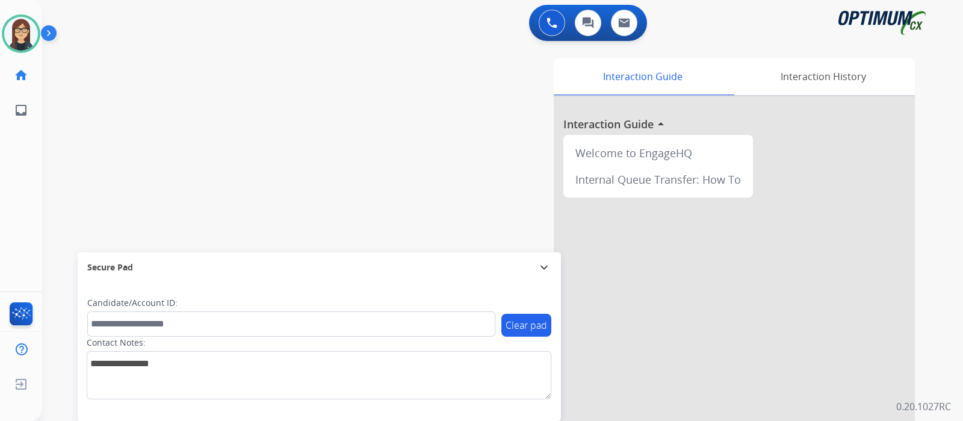
click at [320, 126] on div "swap_horiz Break voice bridge close_fullscreen Connect 3-Way Call merge_type Se…" at bounding box center [488, 294] width 892 height 502
click at [287, 188] on div "swap_horiz Break voice bridge close_fullscreen Connect 3-Way Call merge_type Se…" at bounding box center [488, 294] width 892 height 502
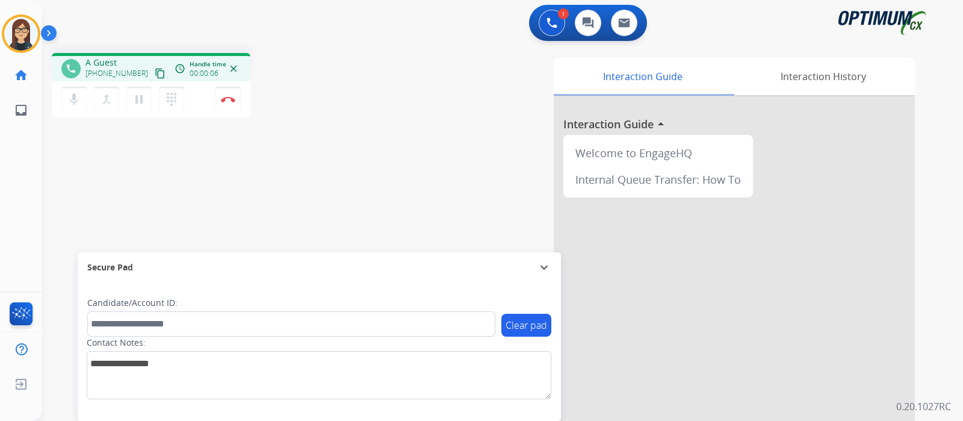
click at [153, 69] on button "content_copy" at bounding box center [160, 73] width 14 height 14
click at [155, 69] on mat-icon "content_copy" at bounding box center [160, 73] width 11 height 11
click at [232, 104] on button "Disconnect" at bounding box center [227, 99] width 25 height 25
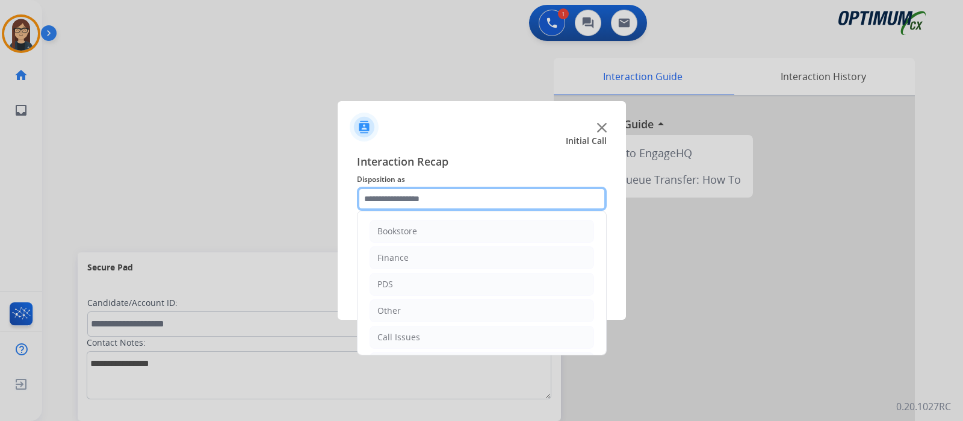
click at [437, 201] on input "text" at bounding box center [482, 199] width 250 height 24
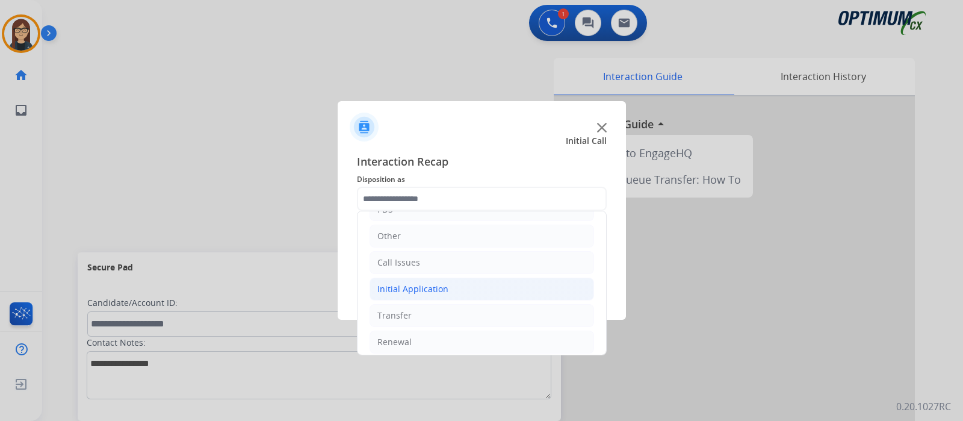
click at [415, 284] on div "Initial Application" at bounding box center [412, 289] width 71 height 12
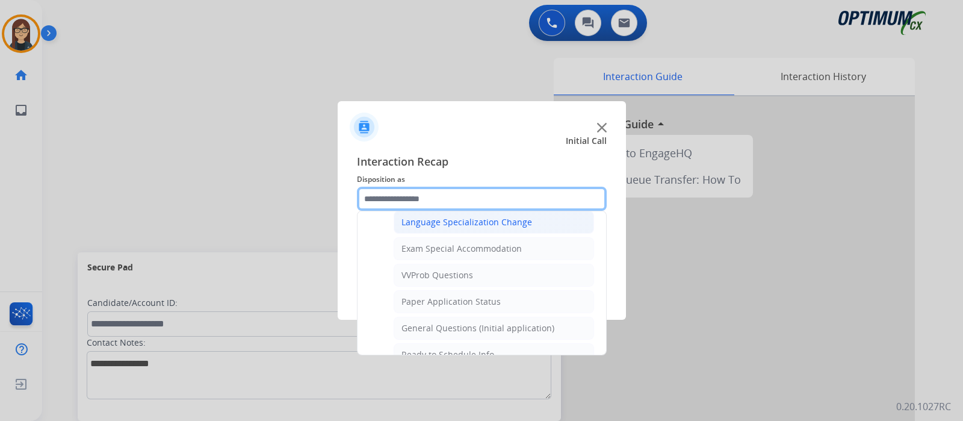
scroll to position [677, 0]
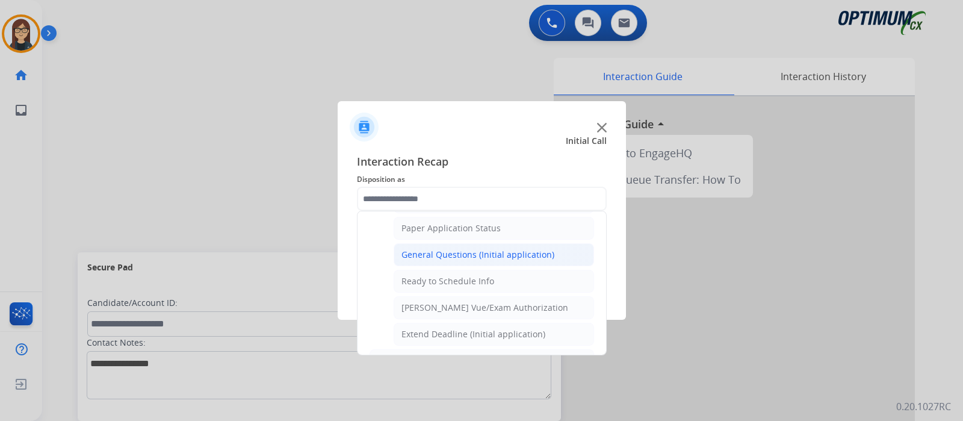
click at [471, 249] on div "General Questions (Initial application)" at bounding box center [477, 255] width 153 height 12
type input "**********"
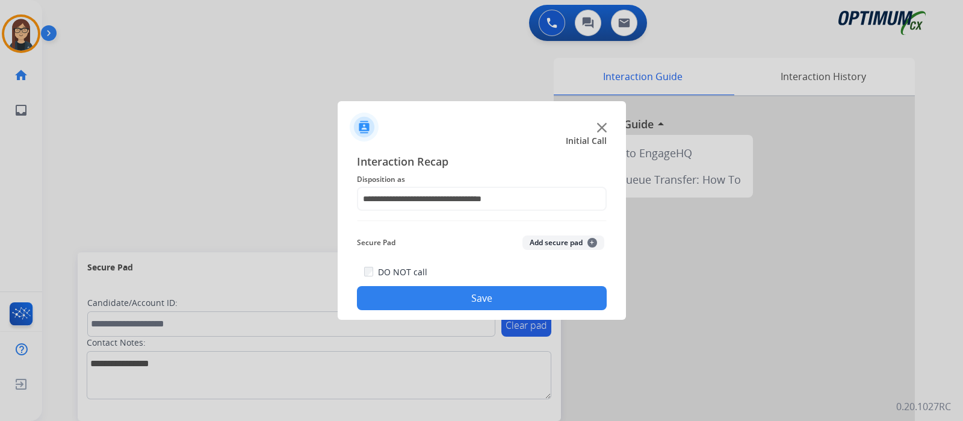
click at [442, 295] on button "Save" at bounding box center [482, 298] width 250 height 24
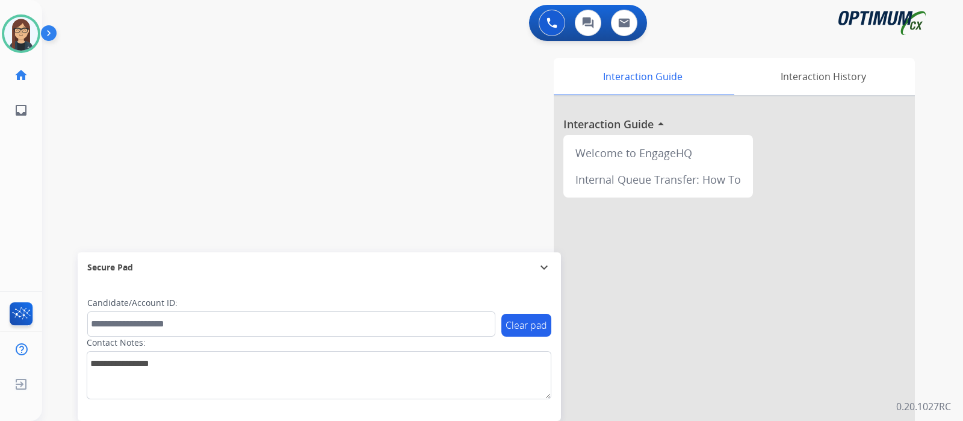
click at [322, 161] on div "swap_horiz Break voice bridge close_fullscreen Connect 3-Way Call merge_type Se…" at bounding box center [488, 294] width 892 height 502
click at [366, 110] on div "swap_horiz Break voice bridge close_fullscreen Connect 3-Way Call merge_type Se…" at bounding box center [488, 294] width 892 height 502
click at [277, 146] on div "swap_horiz Break voice bridge close_fullscreen Connect 3-Way Call merge_type Se…" at bounding box center [488, 294] width 892 height 502
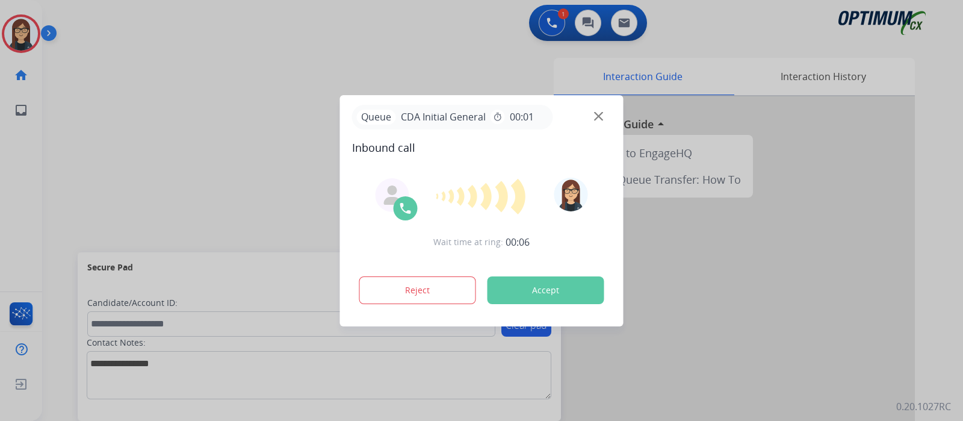
click at [217, 137] on div at bounding box center [481, 210] width 963 height 421
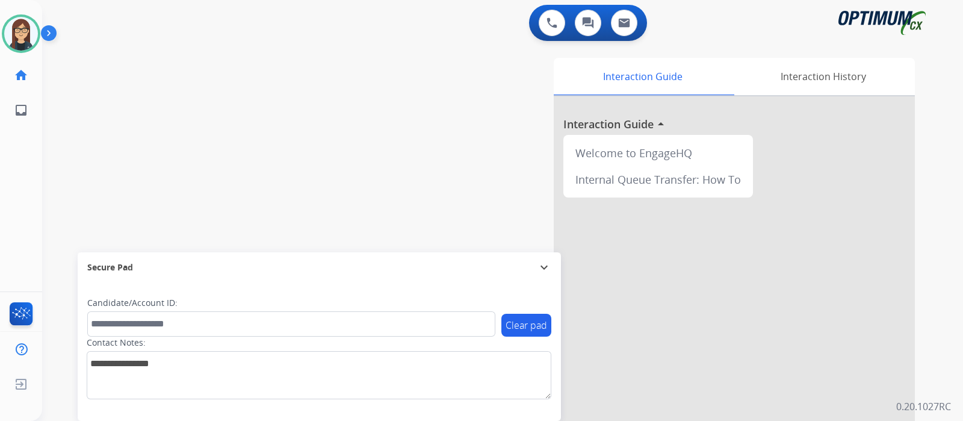
click at [248, 139] on div "swap_horiz Break voice bridge close_fullscreen Connect 3-Way Call merge_type Se…" at bounding box center [488, 294] width 892 height 502
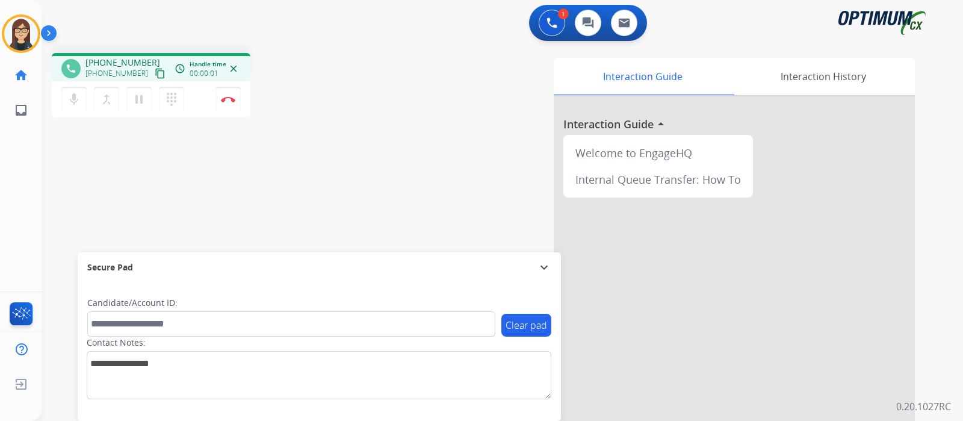
click at [155, 76] on mat-icon "content_copy" at bounding box center [160, 73] width 11 height 11
click at [67, 98] on mat-icon "mic" at bounding box center [74, 99] width 14 height 14
click at [72, 103] on mat-icon "mic_off" at bounding box center [74, 99] width 14 height 14
click at [415, 141] on div "Interaction Guide Interaction History Interaction Guide arrow_drop_up Welcome t…" at bounding box center [645, 302] width 540 height 488
click at [75, 100] on mat-icon "mic" at bounding box center [74, 99] width 14 height 14
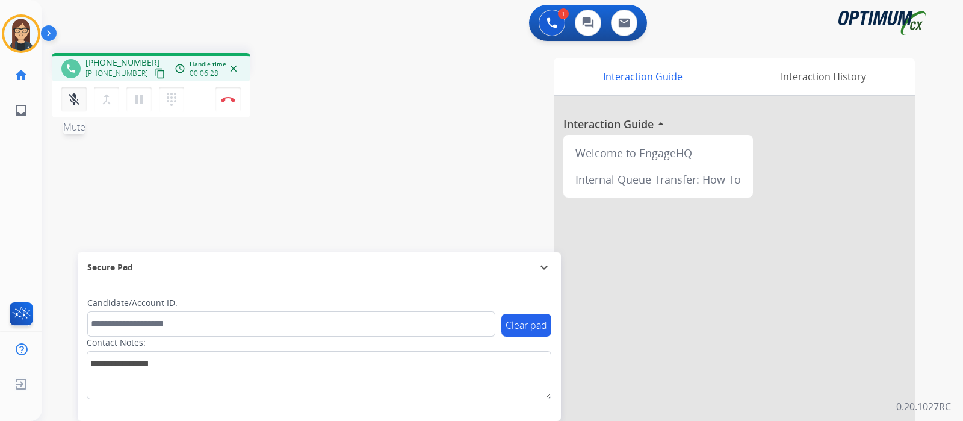
click at [75, 100] on mat-icon "mic_off" at bounding box center [74, 99] width 14 height 14
click at [69, 98] on mat-icon "mic" at bounding box center [74, 99] width 14 height 14
click at [79, 94] on mat-icon "mic_off" at bounding box center [74, 99] width 14 height 14
click at [67, 101] on mat-icon "mic" at bounding box center [74, 99] width 14 height 14
click at [67, 104] on mat-icon "mic_off" at bounding box center [74, 99] width 14 height 14
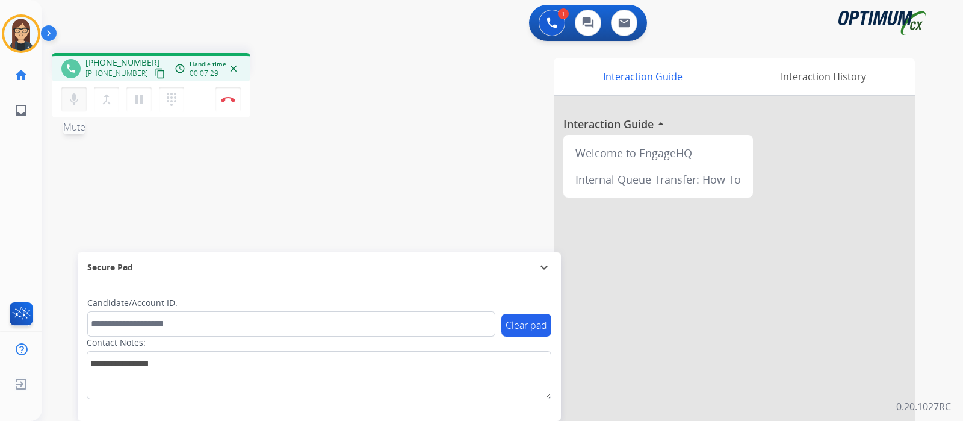
click at [79, 98] on mat-icon "mic" at bounding box center [74, 99] width 14 height 14
click at [101, 137] on div "phone +19084222578 +19084222578 content_copy access_time Call metrics Queue 00:…" at bounding box center [488, 294] width 892 height 502
click at [75, 105] on mat-icon "mic_off" at bounding box center [74, 99] width 14 height 14
click at [82, 101] on button "mic Mute" at bounding box center [73, 99] width 25 height 25
click at [73, 102] on mat-icon "mic_off" at bounding box center [74, 99] width 14 height 14
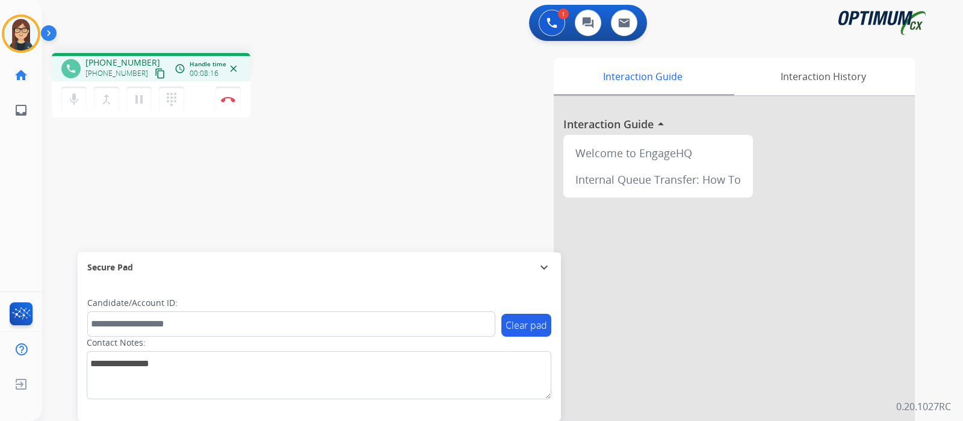
click at [96, 173] on div "phone +19084222578 +19084222578 content_copy access_time Call metrics Queue 00:…" at bounding box center [488, 294] width 892 height 502
click at [74, 98] on mat-icon "mic" at bounding box center [74, 99] width 14 height 14
click at [69, 104] on mat-icon "mic_off" at bounding box center [74, 99] width 14 height 14
click at [72, 102] on mat-icon "mic" at bounding box center [74, 99] width 14 height 14
click at [73, 96] on mat-icon "mic_off" at bounding box center [74, 99] width 14 height 14
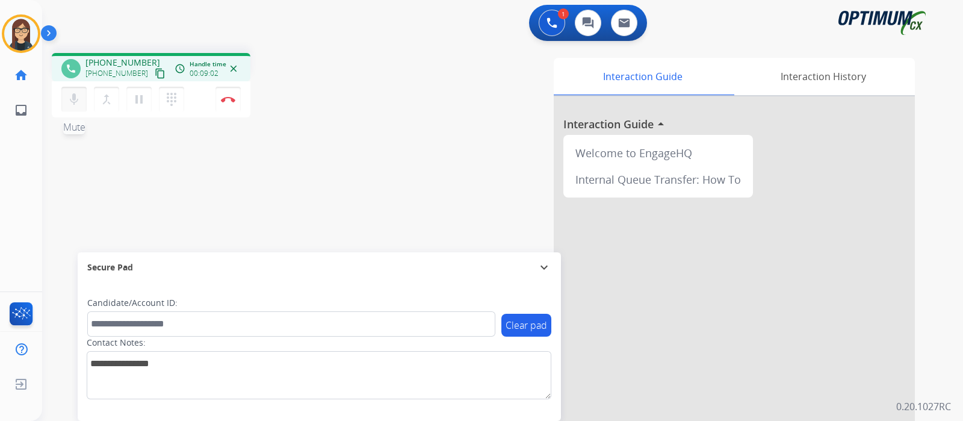
click at [78, 96] on mat-icon "mic" at bounding box center [74, 99] width 14 height 14
click at [73, 102] on mat-icon "mic_off" at bounding box center [74, 99] width 14 height 14
click at [69, 104] on mat-icon "mic" at bounding box center [74, 99] width 14 height 14
click at [73, 105] on mat-icon "mic_off" at bounding box center [74, 99] width 14 height 14
click at [71, 101] on mat-icon "mic" at bounding box center [74, 99] width 14 height 14
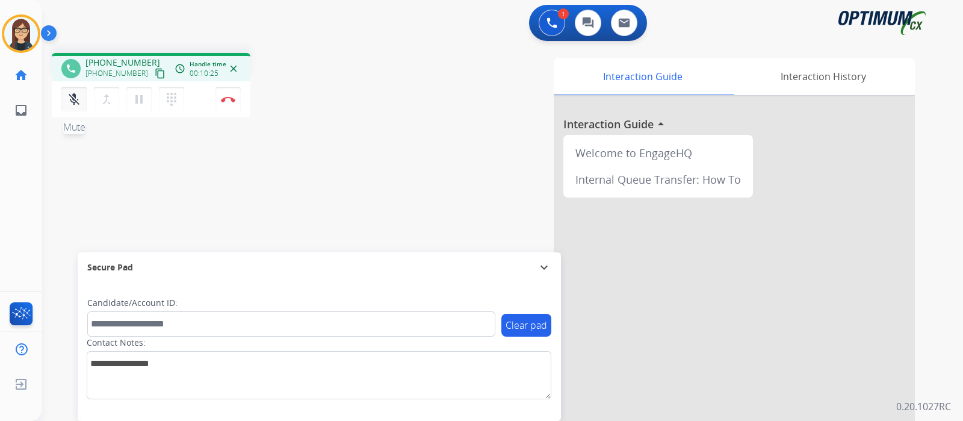
click at [72, 101] on mat-icon "mic_off" at bounding box center [74, 99] width 14 height 14
click at [313, 158] on div "phone +19084222578 +19084222578 content_copy access_time Call metrics Queue 00:…" at bounding box center [488, 294] width 892 height 502
click at [231, 100] on img at bounding box center [228, 99] width 14 height 6
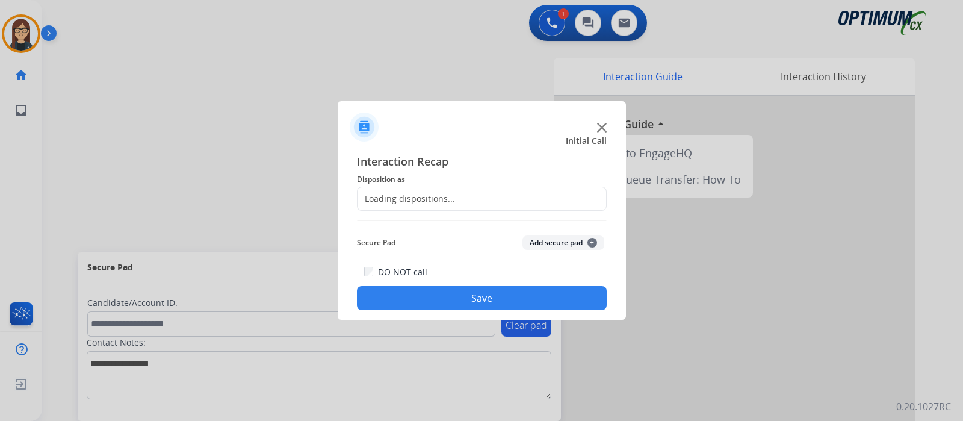
click at [395, 197] on div "Loading dispositions..." at bounding box center [407, 199] width 98 height 12
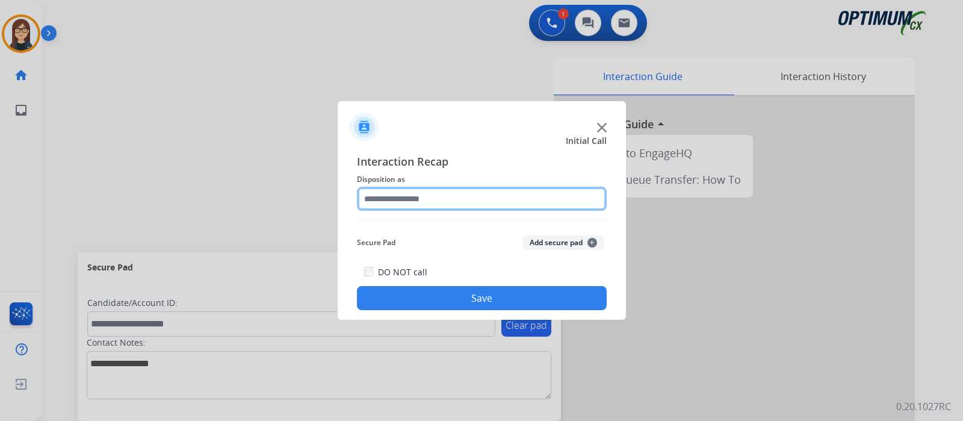
click at [395, 197] on input "text" at bounding box center [482, 199] width 250 height 24
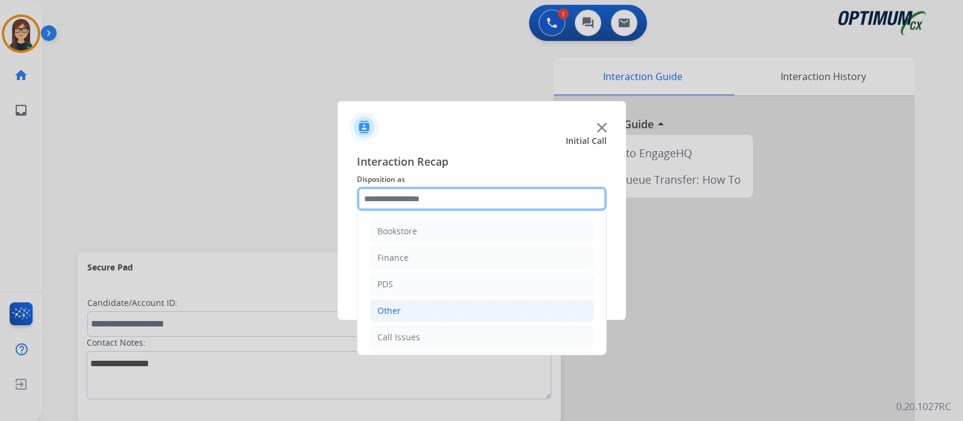
scroll to position [79, 0]
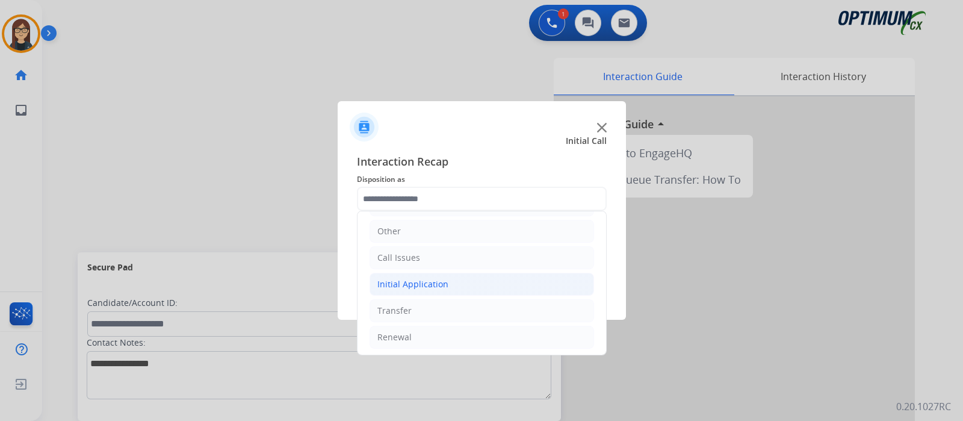
click at [409, 278] on div "Initial Application" at bounding box center [412, 284] width 71 height 12
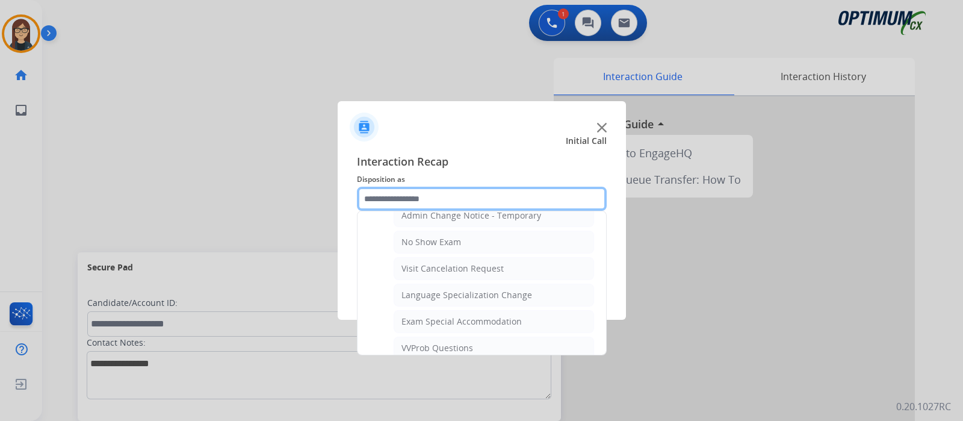
scroll to position [681, 0]
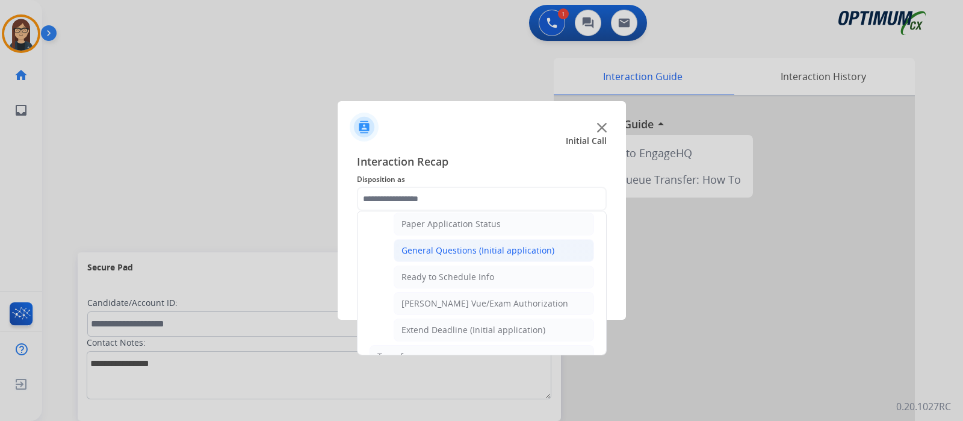
click at [485, 246] on div "General Questions (Initial application)" at bounding box center [477, 250] width 153 height 12
type input "**********"
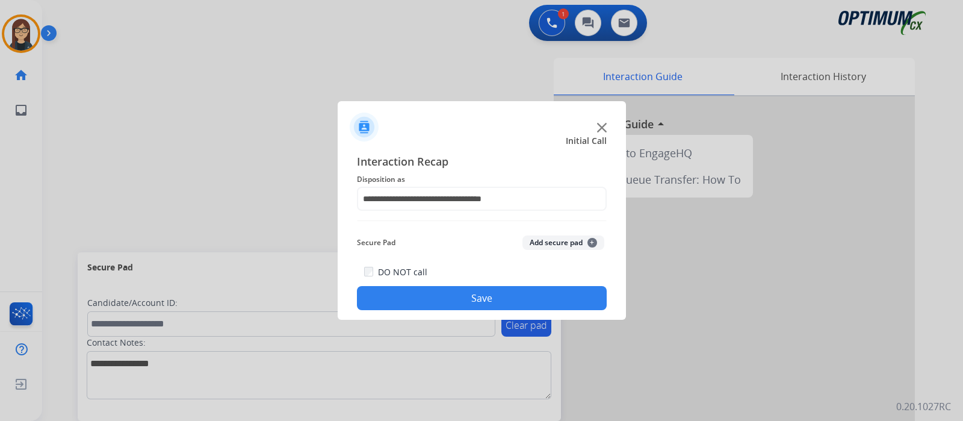
click at [444, 297] on button "Save" at bounding box center [482, 298] width 250 height 24
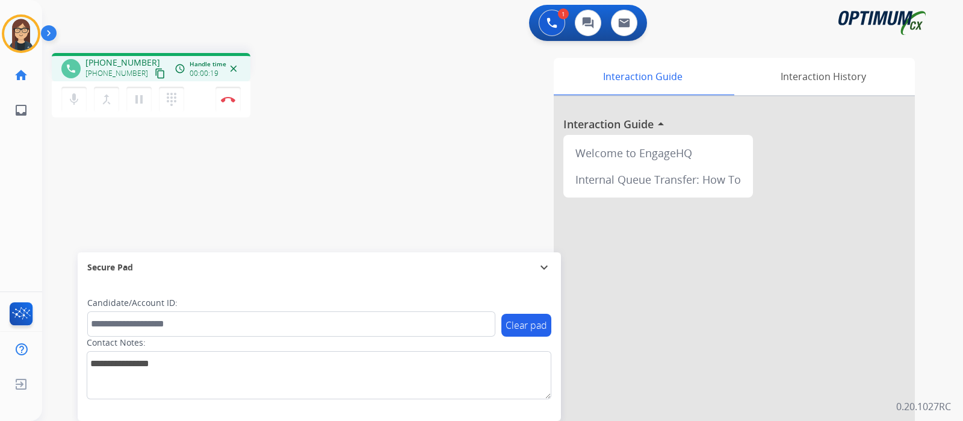
click at [155, 70] on mat-icon "content_copy" at bounding box center [160, 73] width 11 height 11
click at [112, 206] on div "phone +12067245591 +12067245591 content_copy access_time Call metrics Queue 00:…" at bounding box center [488, 294] width 892 height 502
click at [73, 101] on mat-icon "mic" at bounding box center [74, 99] width 14 height 14
click at [77, 96] on mat-icon "mic_off" at bounding box center [74, 99] width 14 height 14
click at [300, 83] on div "phone +12067245591 +12067245591 content_copy access_time Call metrics Queue 00:…" at bounding box center [211, 87] width 318 height 68
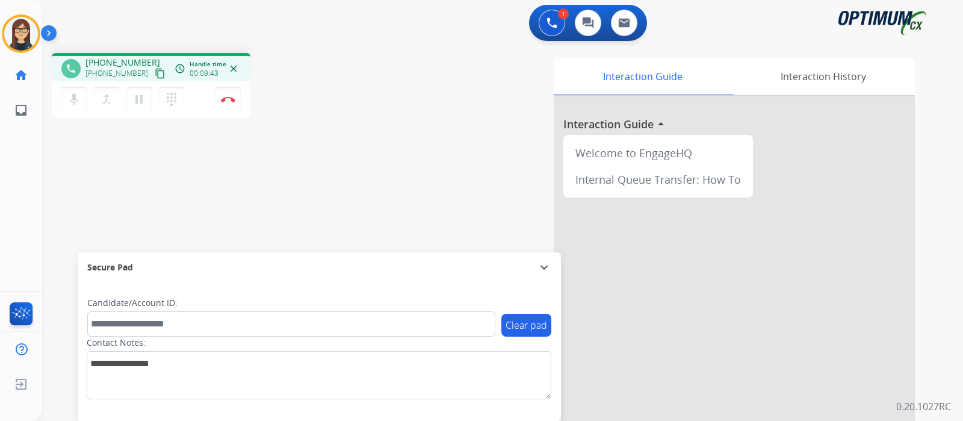
click at [202, 200] on div "phone +12067245591 +12067245591 content_copy access_time Call metrics Queue 00:…" at bounding box center [488, 294] width 892 height 502
click at [223, 97] on img at bounding box center [228, 99] width 14 height 6
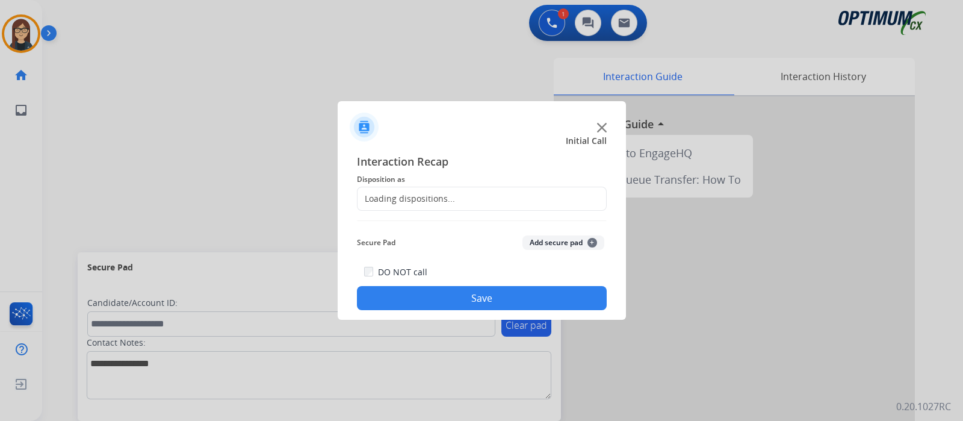
click at [418, 200] on div "Loading dispositions..." at bounding box center [407, 199] width 98 height 12
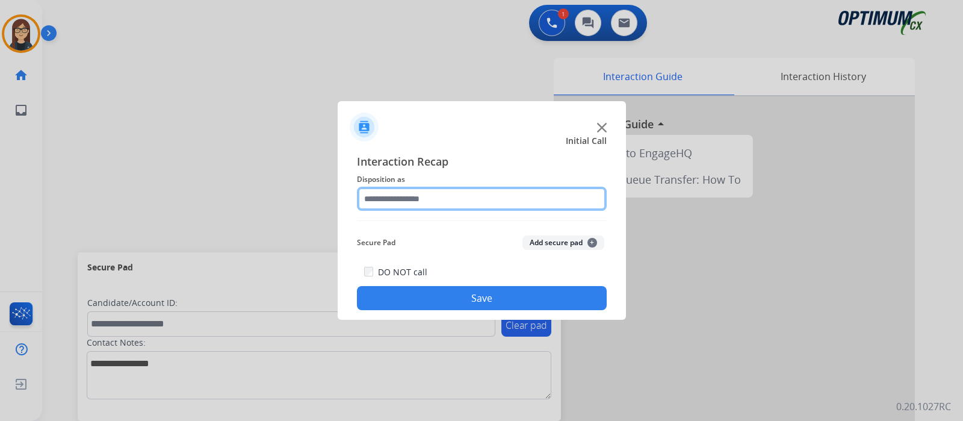
click at [418, 200] on input "text" at bounding box center [482, 199] width 250 height 24
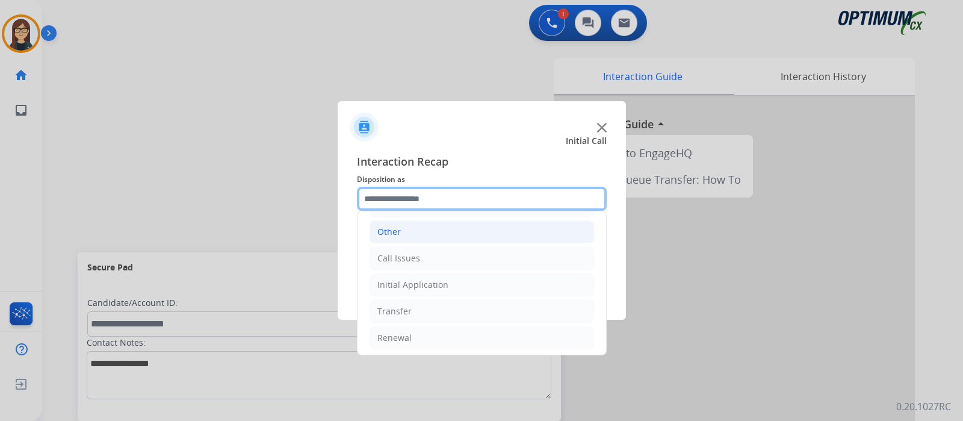
scroll to position [79, 0]
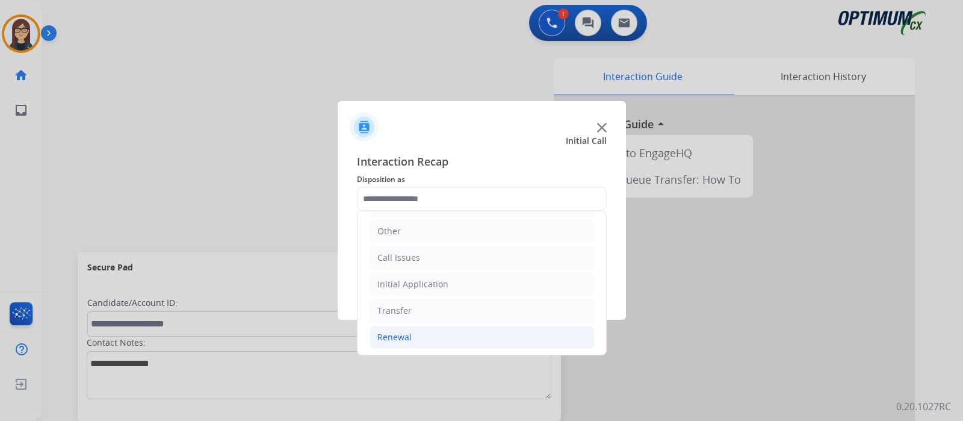
click at [418, 335] on li "Renewal" at bounding box center [482, 337] width 225 height 23
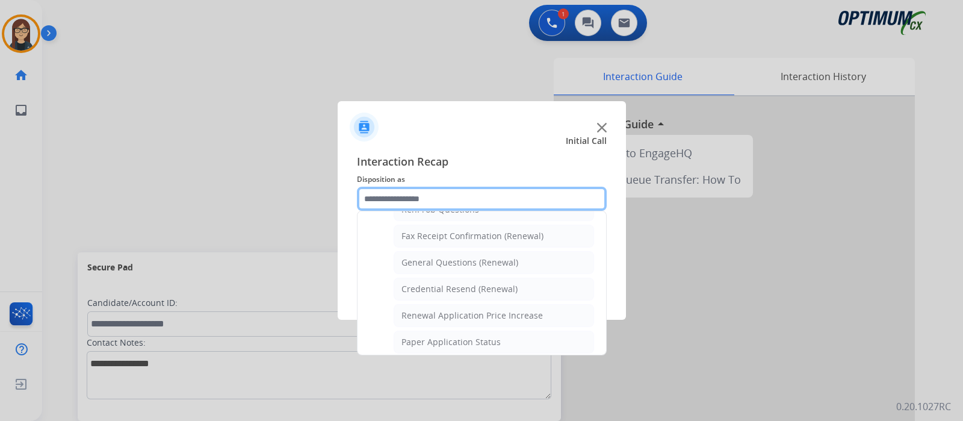
scroll to position [305, 0]
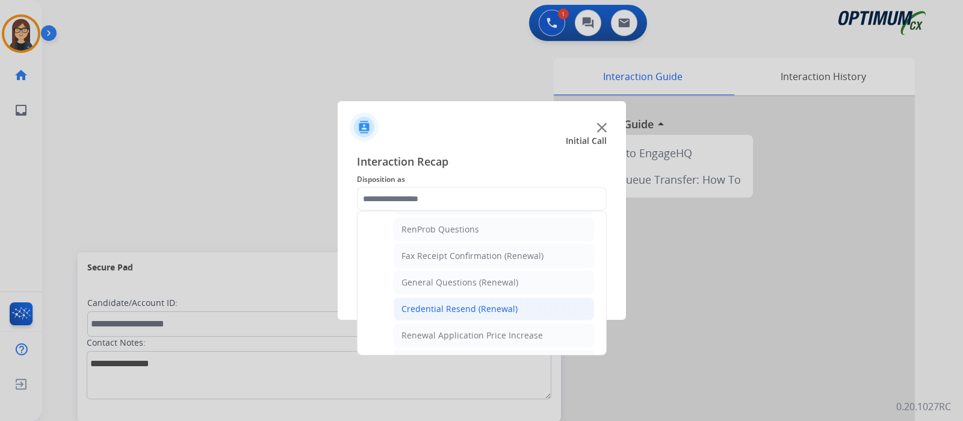
click at [468, 303] on div "Credential Resend (Renewal)" at bounding box center [459, 309] width 116 height 12
type input "**********"
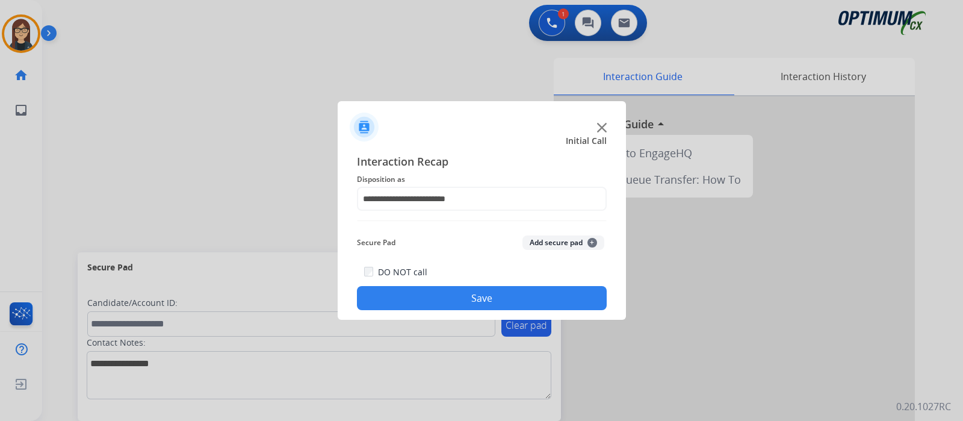
click at [450, 302] on button "Save" at bounding box center [482, 298] width 250 height 24
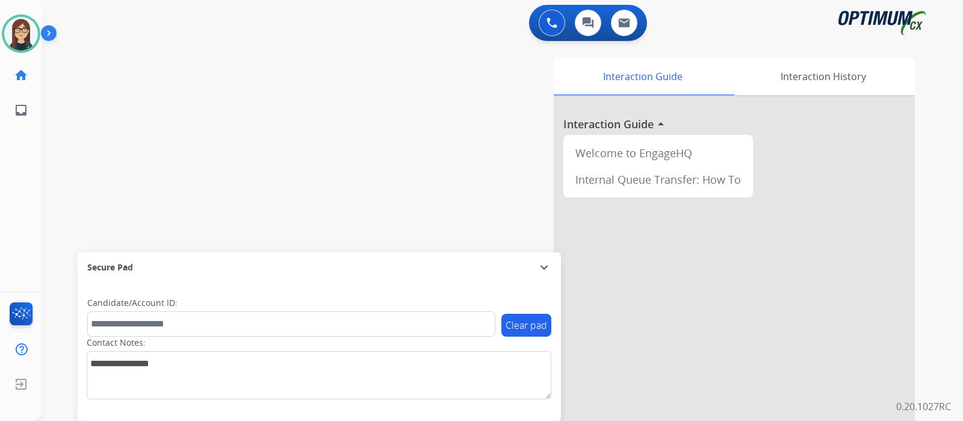
click at [243, 170] on div "swap_horiz Break voice bridge close_fullscreen Connect 3-Way Call merge_type Se…" at bounding box center [488, 294] width 892 height 502
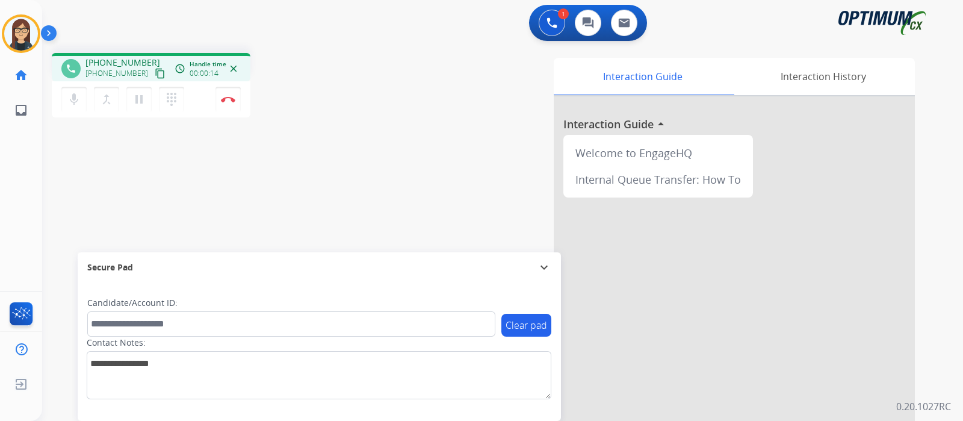
click at [155, 71] on mat-icon "content_copy" at bounding box center [160, 73] width 11 height 11
click at [350, 114] on div "phone +14015807753 +14015807753 content_copy access_time Call metrics Queue 00:…" at bounding box center [211, 87] width 318 height 68
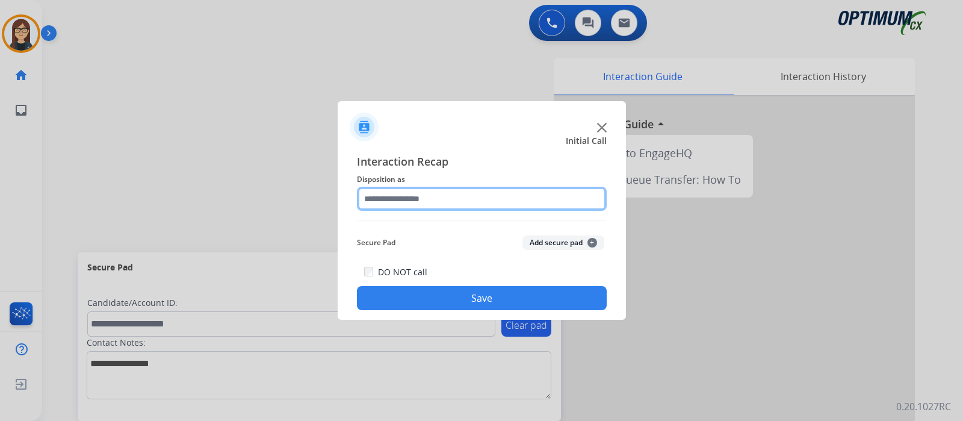
click at [418, 207] on input "text" at bounding box center [482, 199] width 250 height 24
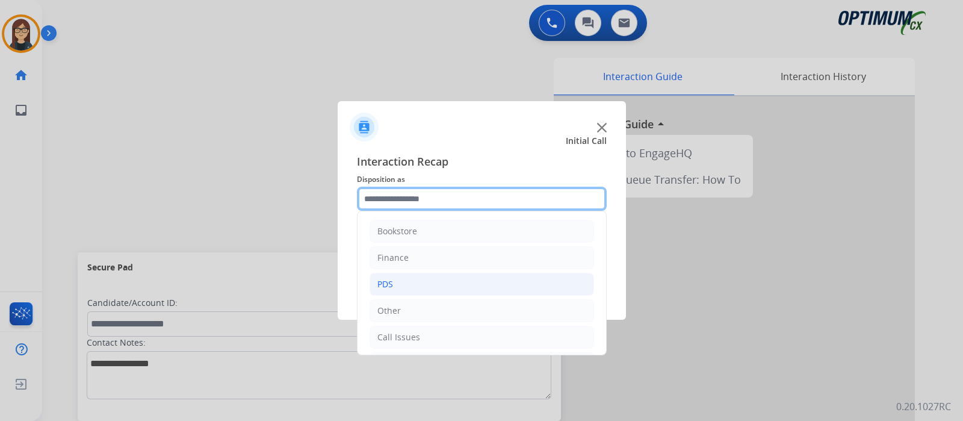
scroll to position [79, 0]
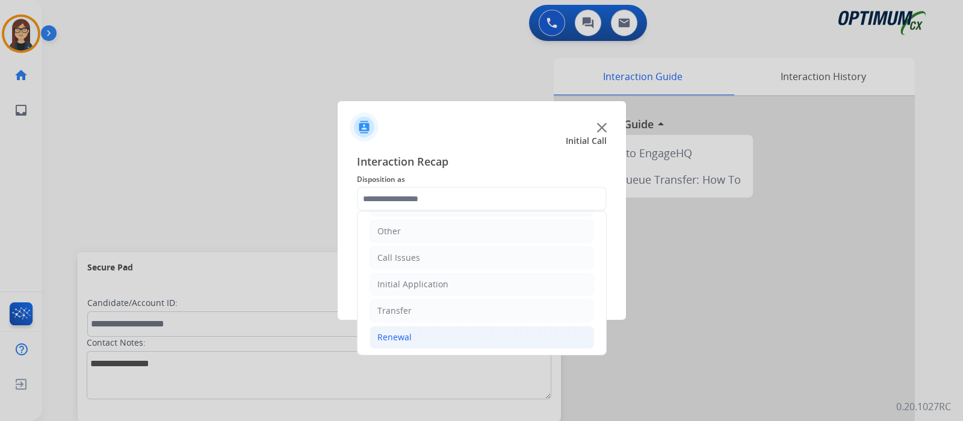
click at [420, 336] on li "Renewal" at bounding box center [482, 337] width 225 height 23
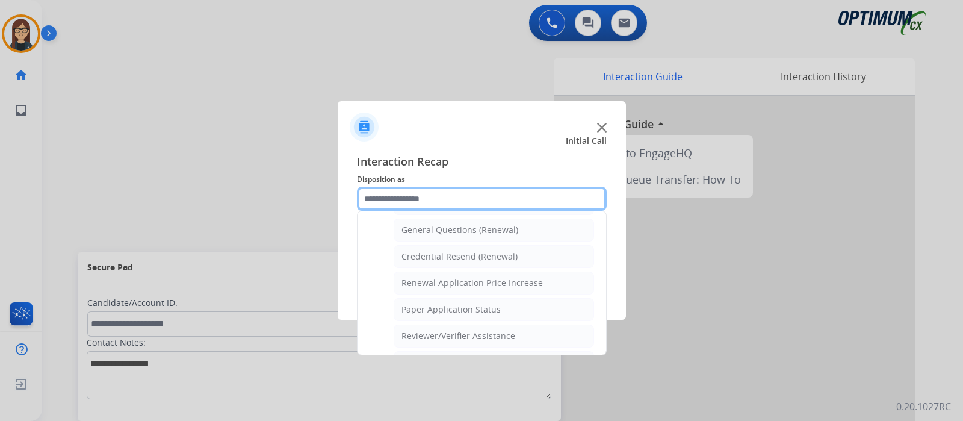
scroll to position [309, 0]
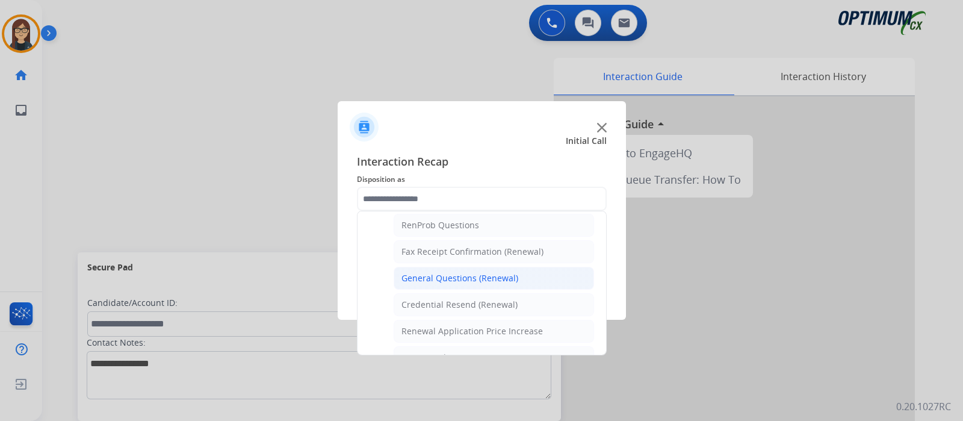
click at [462, 273] on div "General Questions (Renewal)" at bounding box center [459, 278] width 117 height 12
type input "**********"
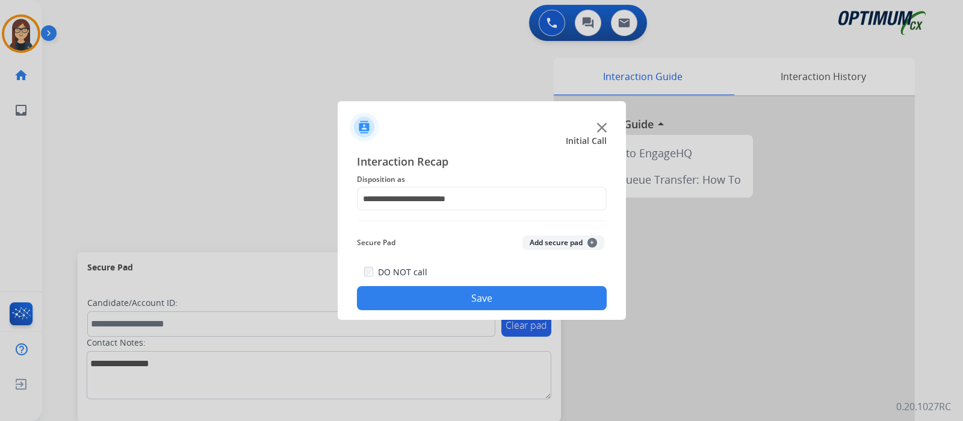
click at [445, 288] on button "Save" at bounding box center [482, 298] width 250 height 24
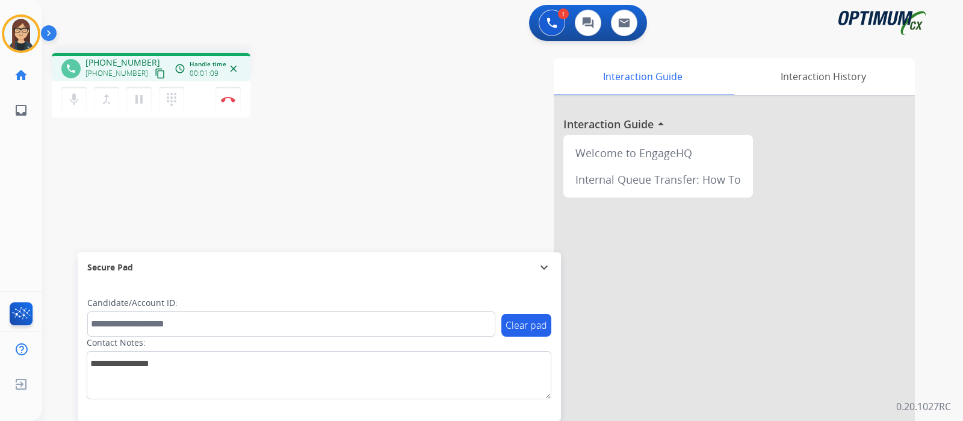
click at [294, 141] on div "phone +17737096741 +17737096741 content_copy access_time Call metrics Queue 00:…" at bounding box center [488, 294] width 892 height 502
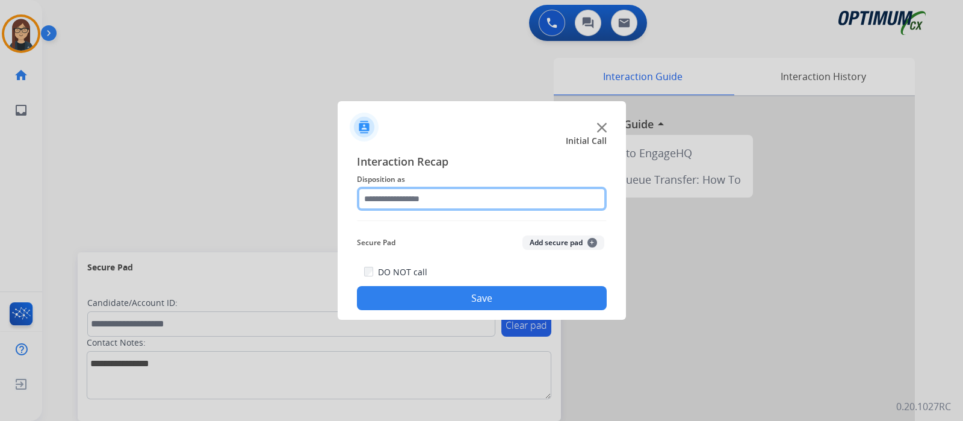
click at [406, 193] on input "text" at bounding box center [482, 199] width 250 height 24
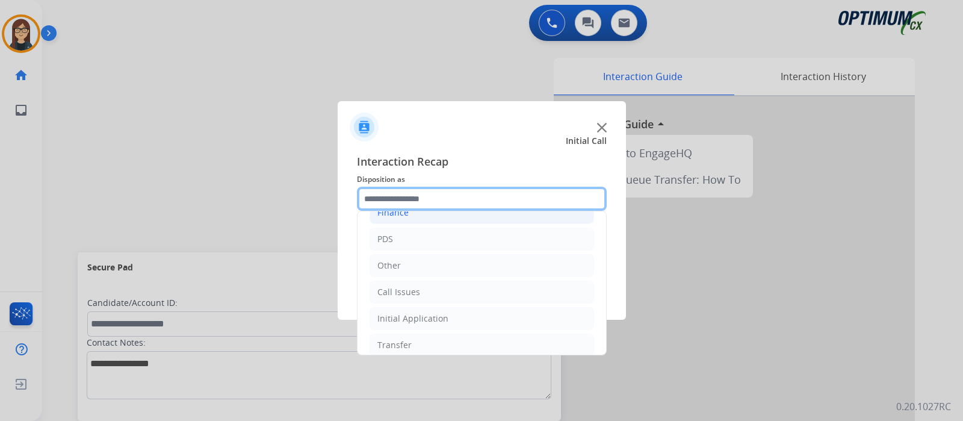
scroll to position [79, 0]
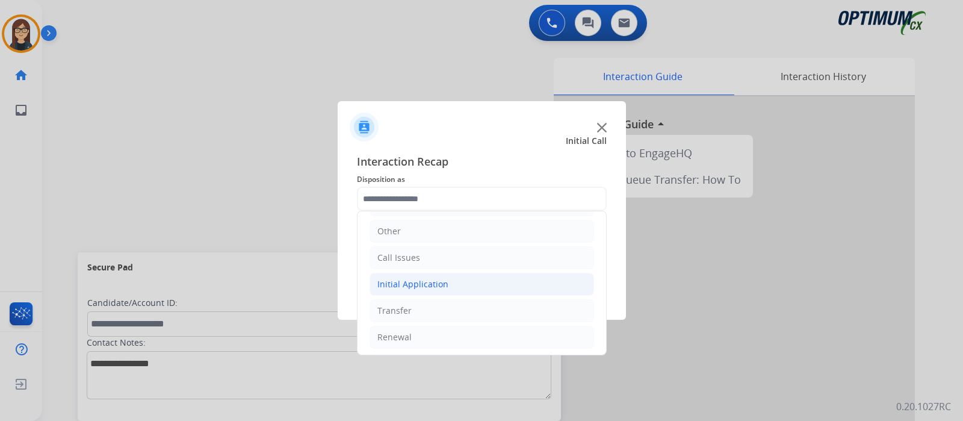
click at [409, 291] on li "Initial Application" at bounding box center [482, 284] width 225 height 23
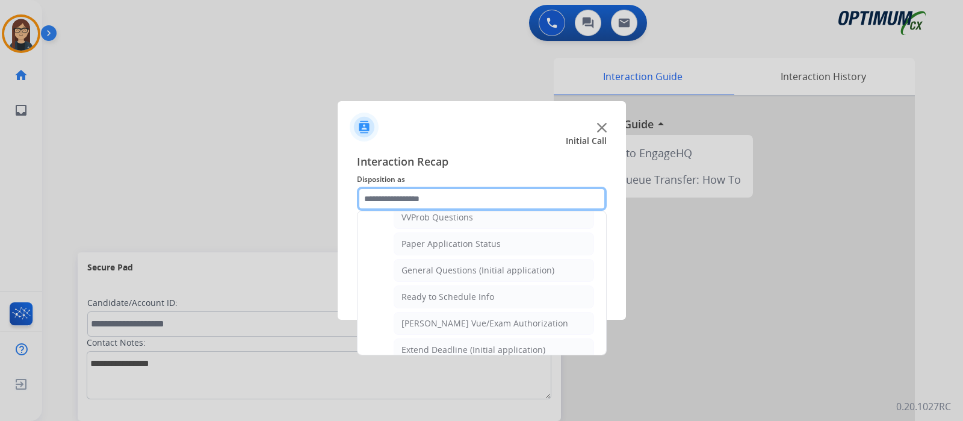
scroll to position [681, 0]
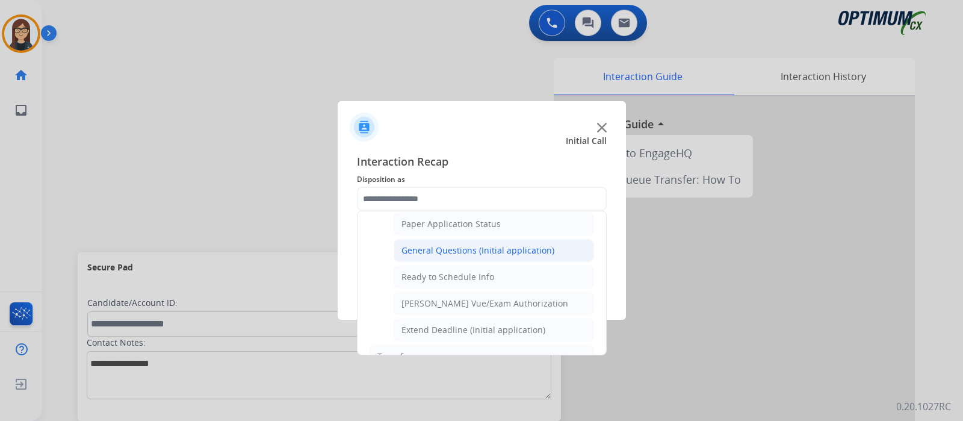
click at [471, 251] on li "General Questions (Initial application)" at bounding box center [494, 250] width 200 height 23
type input "**********"
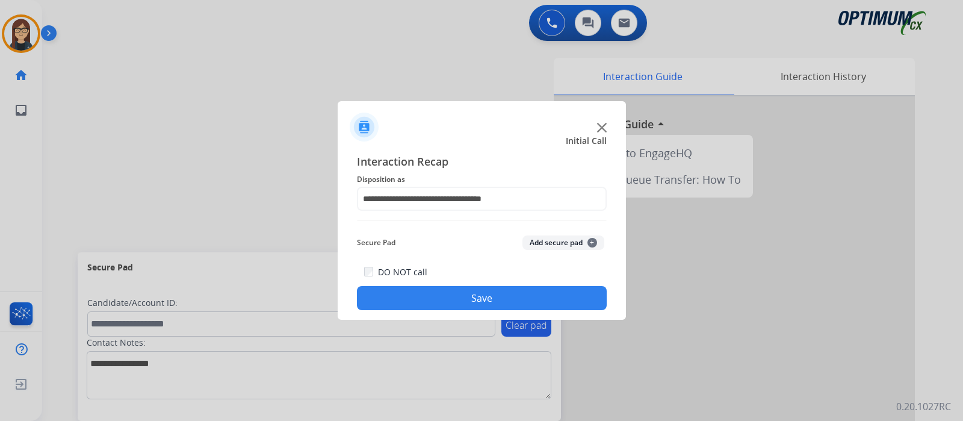
click at [463, 306] on button "Save" at bounding box center [482, 298] width 250 height 24
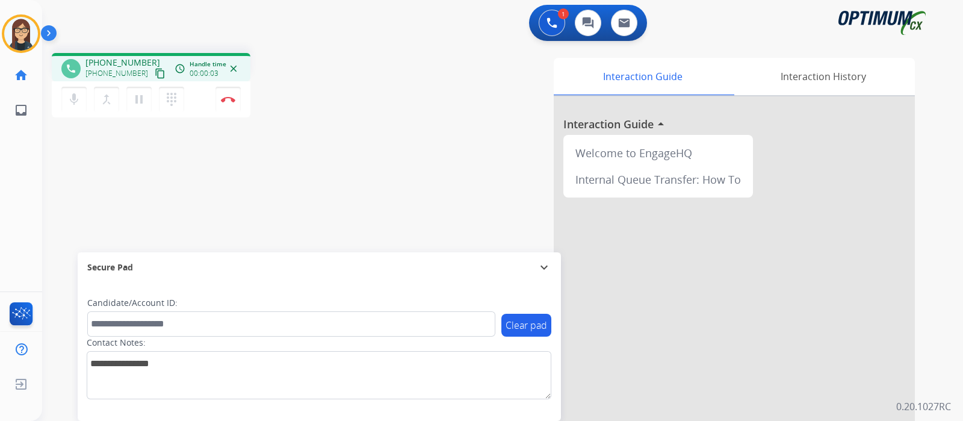
click at [155, 71] on mat-icon "content_copy" at bounding box center [160, 73] width 11 height 11
click at [75, 98] on mat-icon "mic" at bounding box center [74, 99] width 14 height 14
click at [69, 99] on mat-icon "mic_off" at bounding box center [74, 99] width 14 height 14
click at [64, 98] on button "mic Mute" at bounding box center [73, 99] width 25 height 25
click at [81, 98] on button "mic_off Mute" at bounding box center [73, 99] width 25 height 25
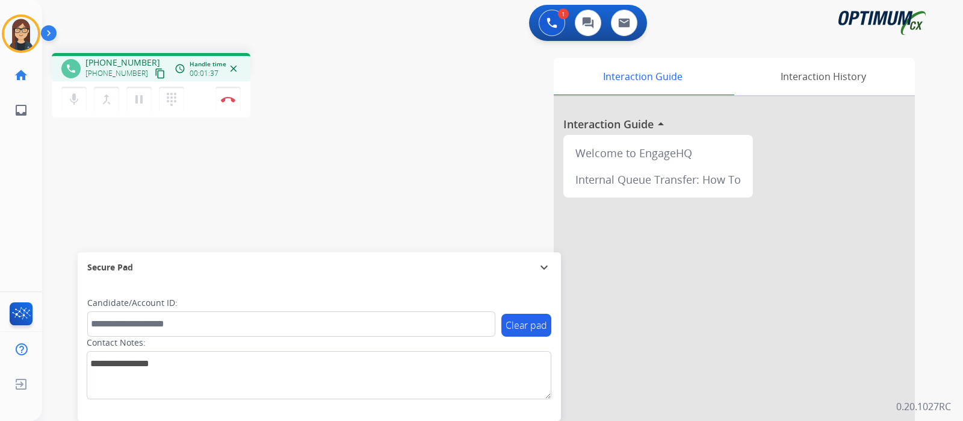
click at [404, 143] on div "Interaction Guide Interaction History Interaction Guide arrow_drop_up Welcome t…" at bounding box center [645, 302] width 540 height 488
click at [291, 152] on div "phone +15803706002 +15803706002 content_copy access_time Call metrics Queue 00:…" at bounding box center [488, 294] width 892 height 502
click at [379, 179] on div "Interaction Guide Interaction History Interaction Guide arrow_drop_up Welcome t…" at bounding box center [645, 302] width 540 height 488
click at [225, 102] on button "Disconnect" at bounding box center [227, 99] width 25 height 25
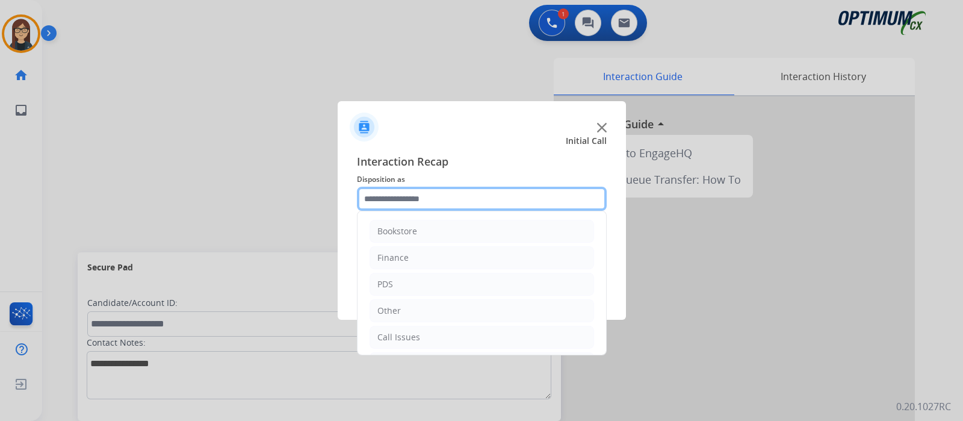
click at [421, 200] on input "text" at bounding box center [482, 199] width 250 height 24
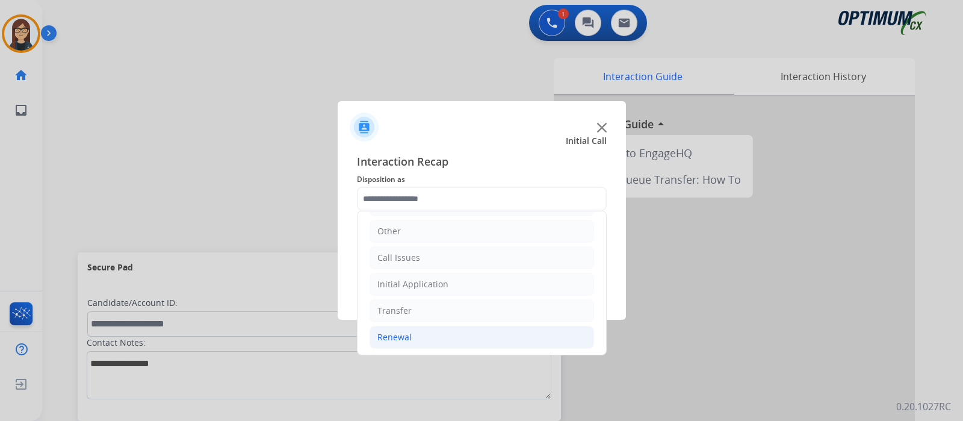
click at [406, 332] on div "Renewal" at bounding box center [394, 337] width 34 height 12
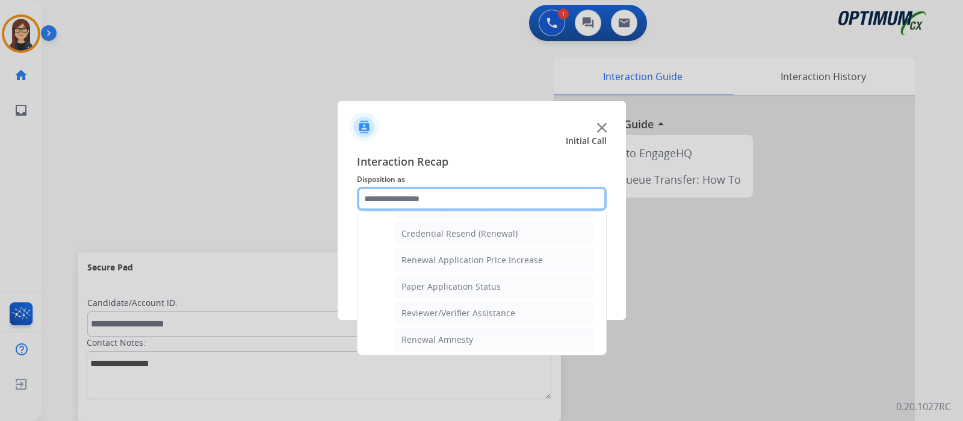
scroll to position [305, 0]
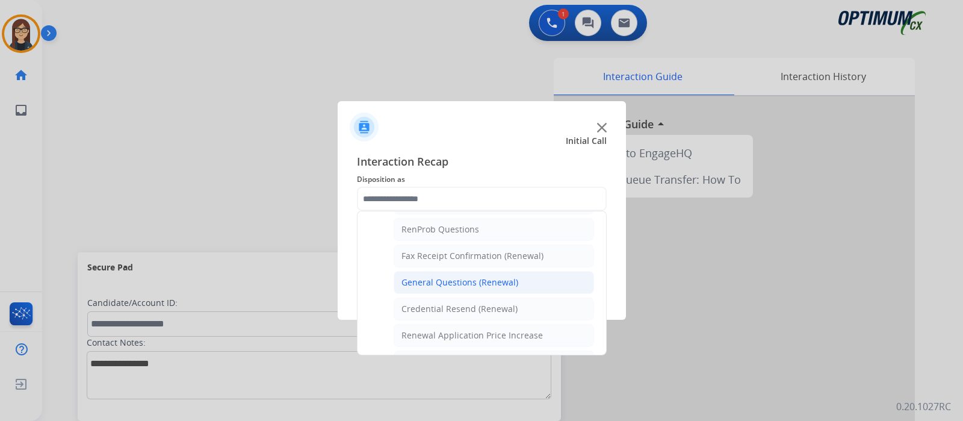
click at [454, 277] on div "General Questions (Renewal)" at bounding box center [459, 282] width 117 height 12
type input "**********"
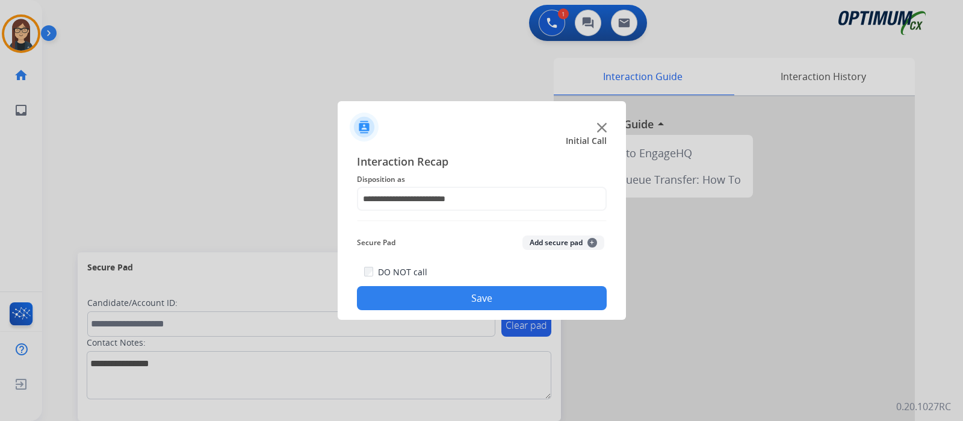
click at [454, 291] on button "Save" at bounding box center [482, 298] width 250 height 24
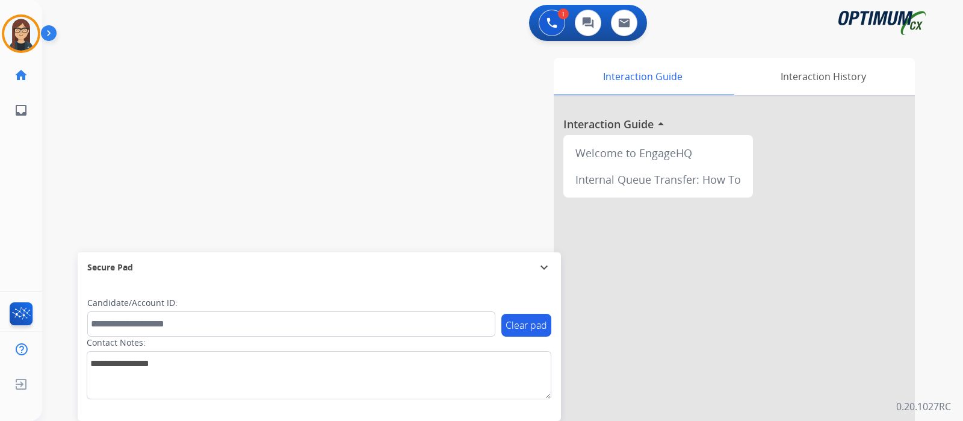
click at [274, 182] on div "swap_horiz Break voice bridge close_fullscreen Connect 3-Way Call merge_type Se…" at bounding box center [488, 294] width 892 height 502
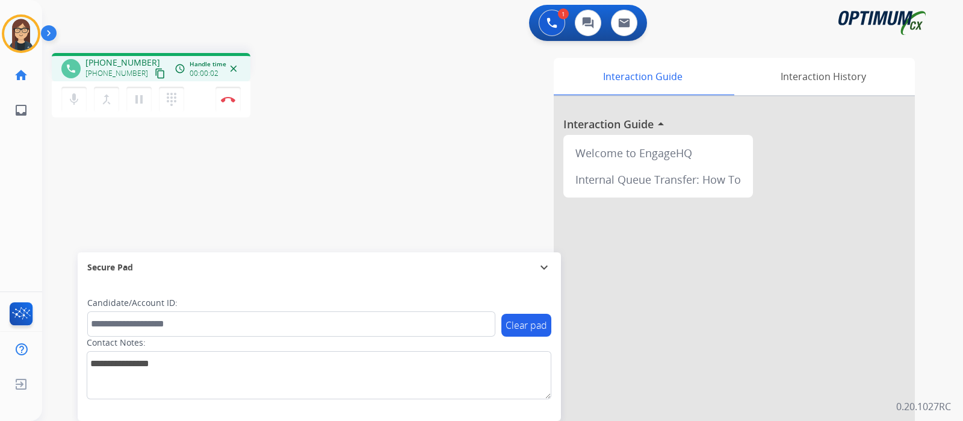
click at [155, 71] on mat-icon "content_copy" at bounding box center [160, 73] width 11 height 11
click at [235, 104] on button "Disconnect" at bounding box center [227, 99] width 25 height 25
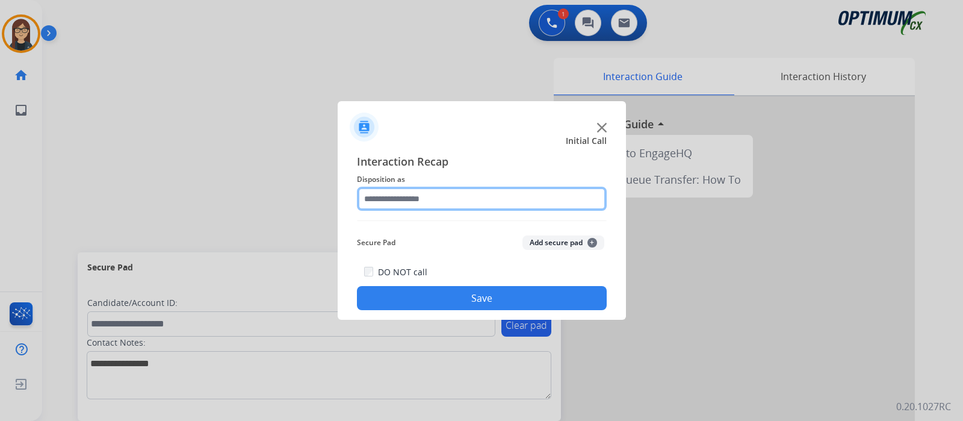
click at [396, 199] on input "text" at bounding box center [482, 199] width 250 height 24
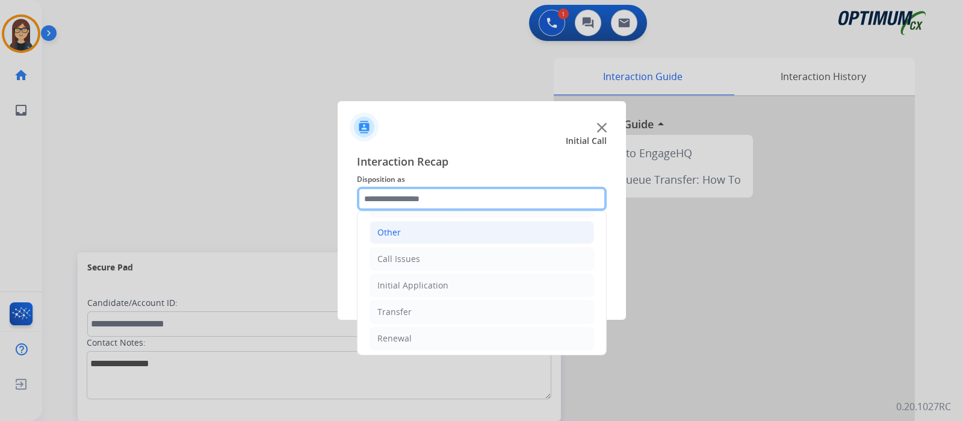
scroll to position [79, 0]
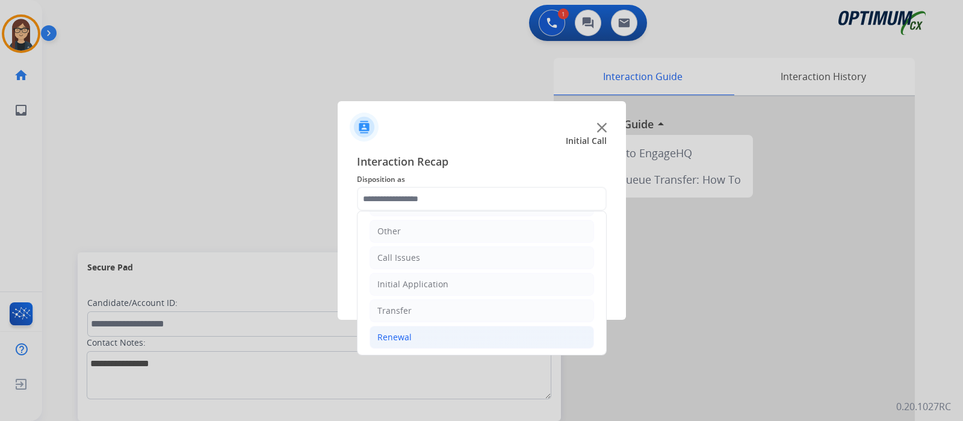
click at [412, 329] on li "Renewal" at bounding box center [482, 337] width 225 height 23
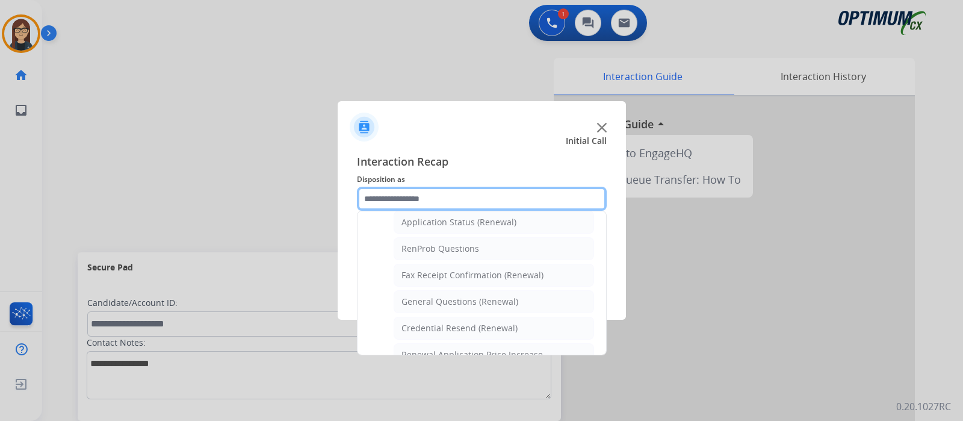
scroll to position [305, 0]
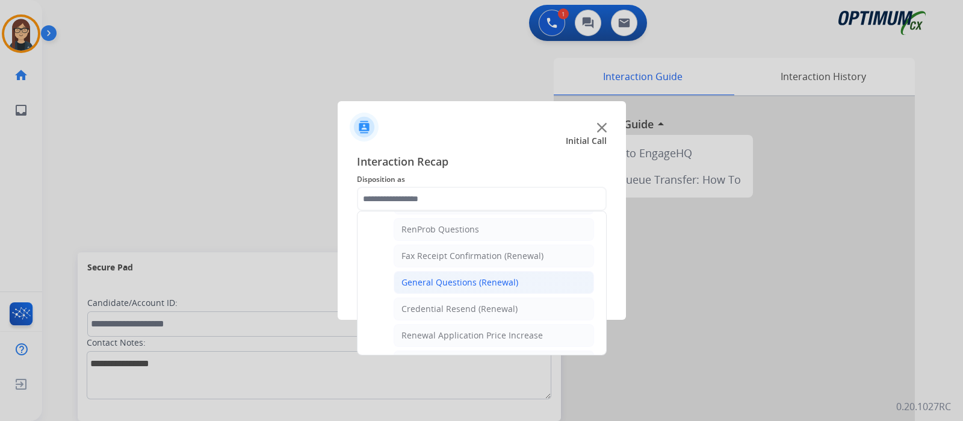
click at [470, 280] on div "General Questions (Renewal)" at bounding box center [459, 282] width 117 height 12
type input "**********"
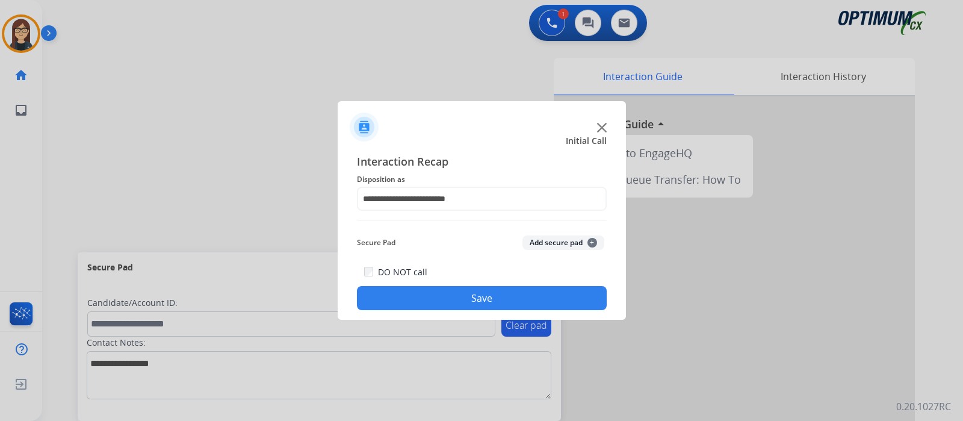
click at [454, 296] on button "Save" at bounding box center [482, 298] width 250 height 24
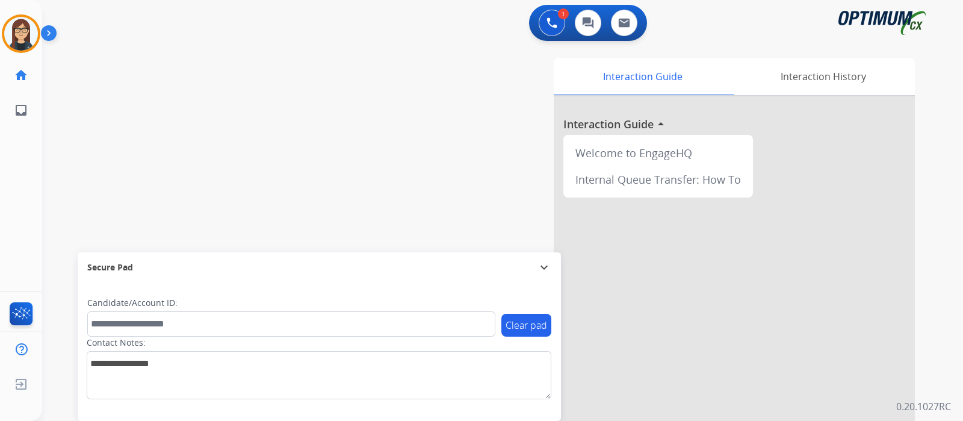
click at [223, 144] on div "swap_horiz Break voice bridge close_fullscreen Connect 3-Way Call merge_type Se…" at bounding box center [488, 294] width 892 height 502
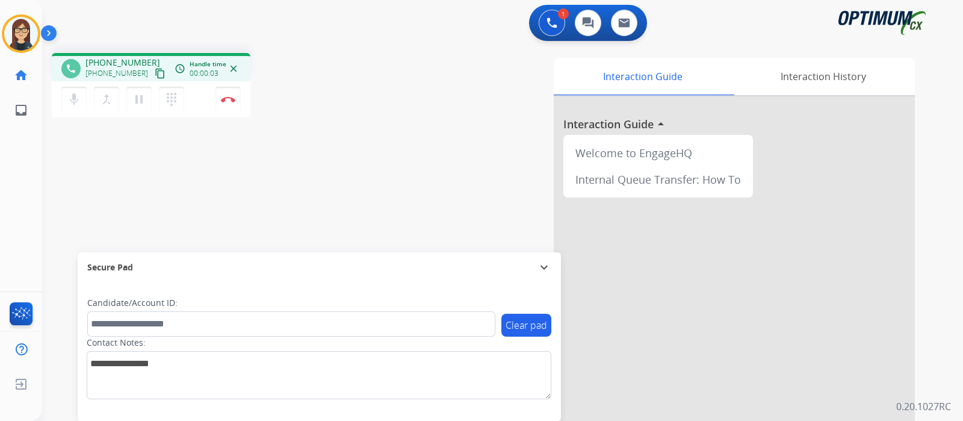
click at [155, 72] on mat-icon "content_copy" at bounding box center [160, 73] width 11 height 11
click at [65, 102] on span "Emails" at bounding box center [65, 111] width 34 height 22
click at [69, 102] on mat-icon "mic" at bounding box center [74, 99] width 14 height 14
click at [72, 101] on mat-icon "mic_off" at bounding box center [74, 99] width 14 height 14
click at [72, 101] on mat-icon "mic" at bounding box center [74, 99] width 14 height 14
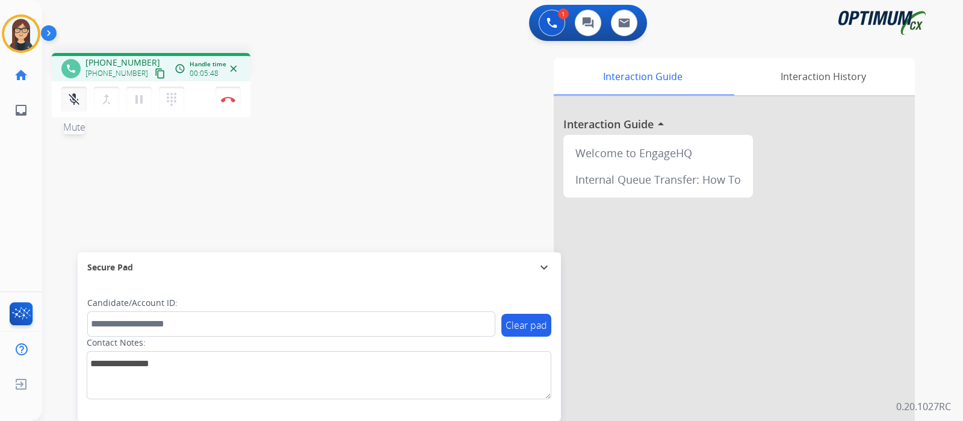
click at [72, 96] on mat-icon "mic_off" at bounding box center [74, 99] width 14 height 14
click at [367, 132] on div "phone +12243922014 +12243922014 content_copy access_time Call metrics Queue 02:…" at bounding box center [488, 294] width 892 height 502
click at [232, 98] on img at bounding box center [228, 99] width 14 height 6
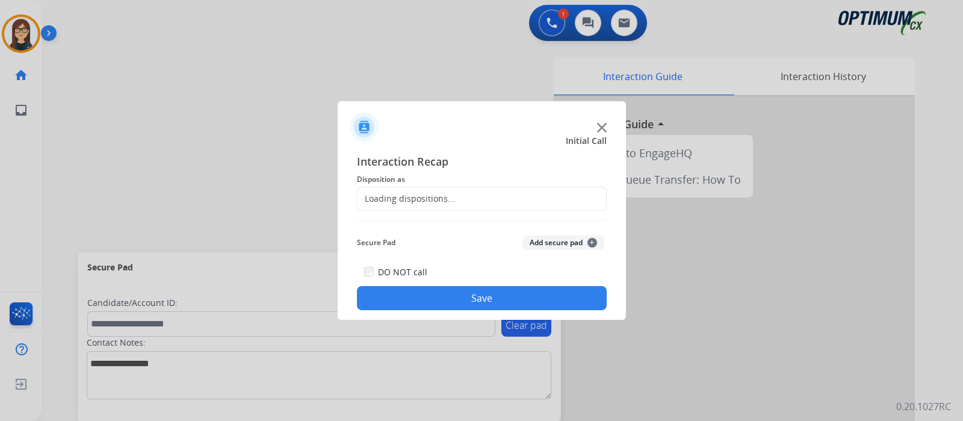
click at [440, 200] on div "Loading dispositions..." at bounding box center [407, 199] width 98 height 12
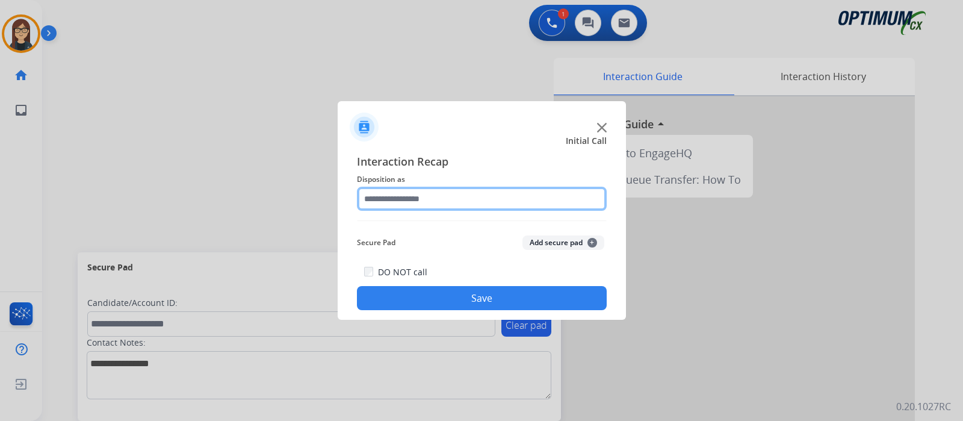
click at [440, 200] on input "text" at bounding box center [482, 199] width 250 height 24
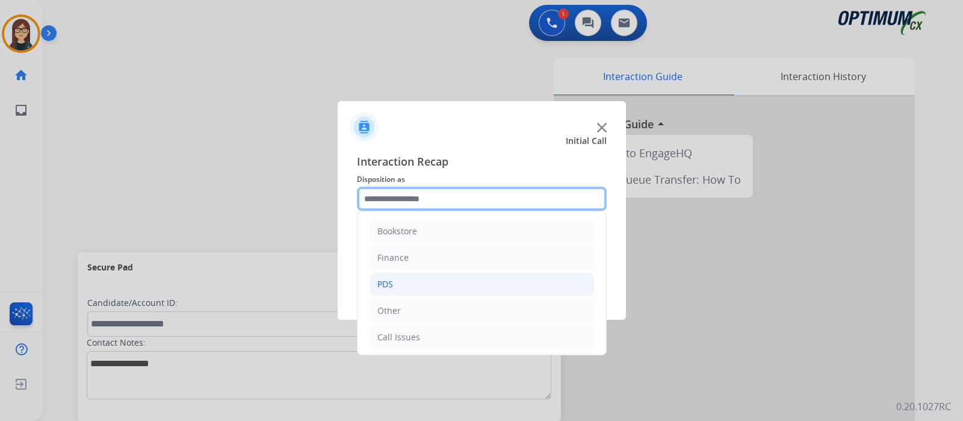
scroll to position [79, 0]
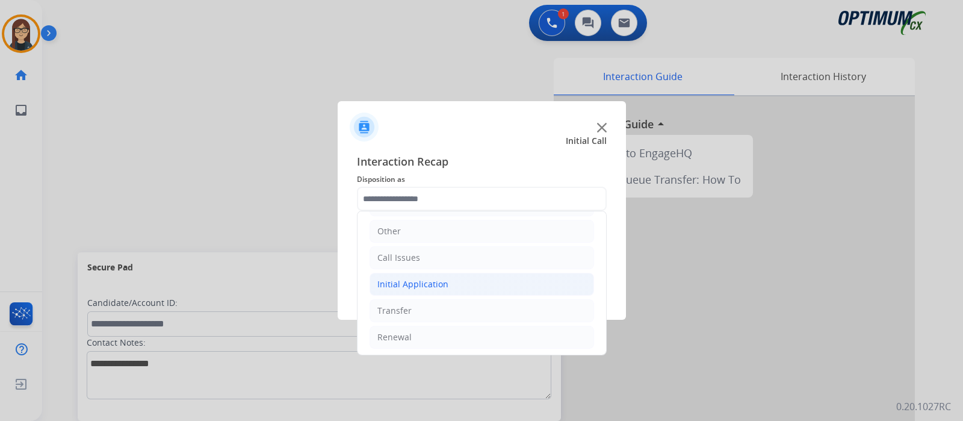
click at [407, 282] on div "Initial Application" at bounding box center [412, 284] width 71 height 12
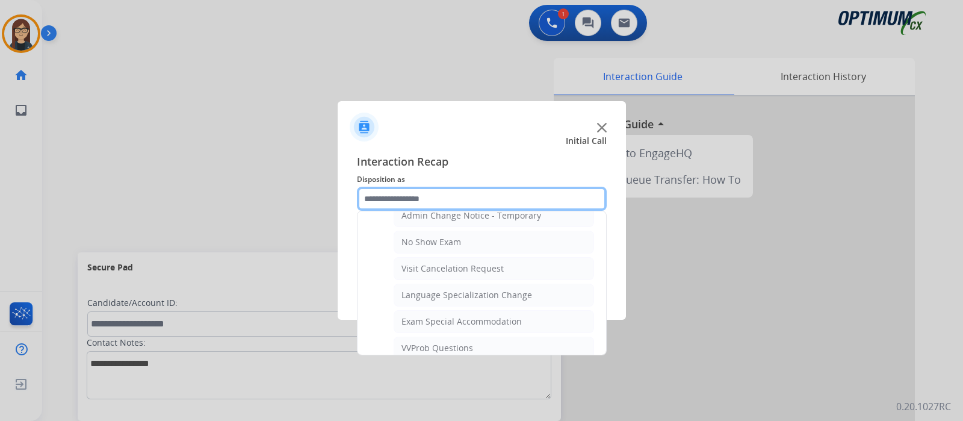
scroll to position [681, 0]
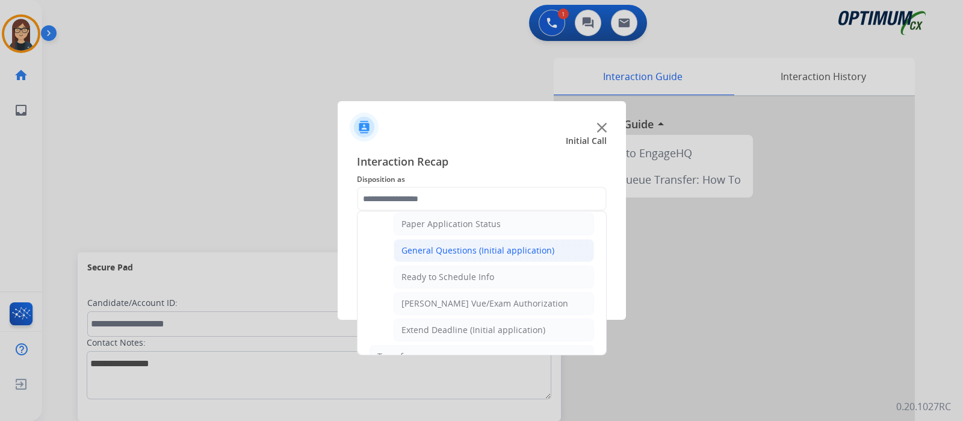
click at [468, 245] on div "General Questions (Initial application)" at bounding box center [477, 250] width 153 height 12
type input "**********"
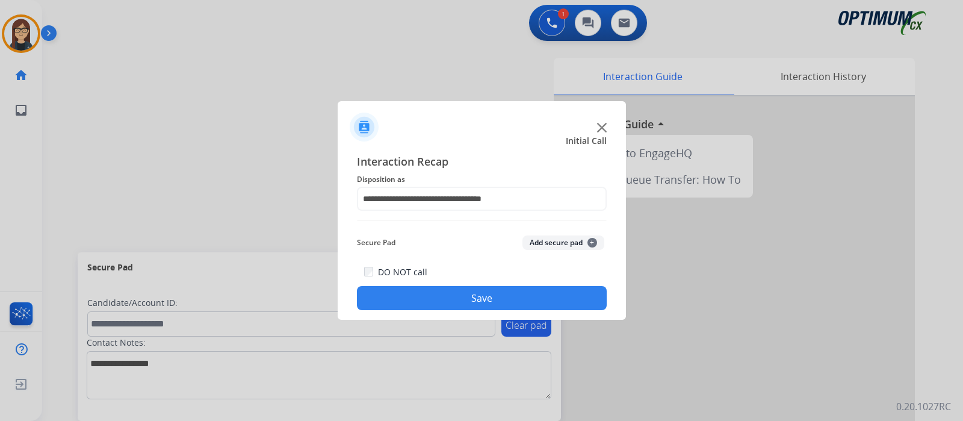
click at [462, 290] on button "Save" at bounding box center [482, 298] width 250 height 24
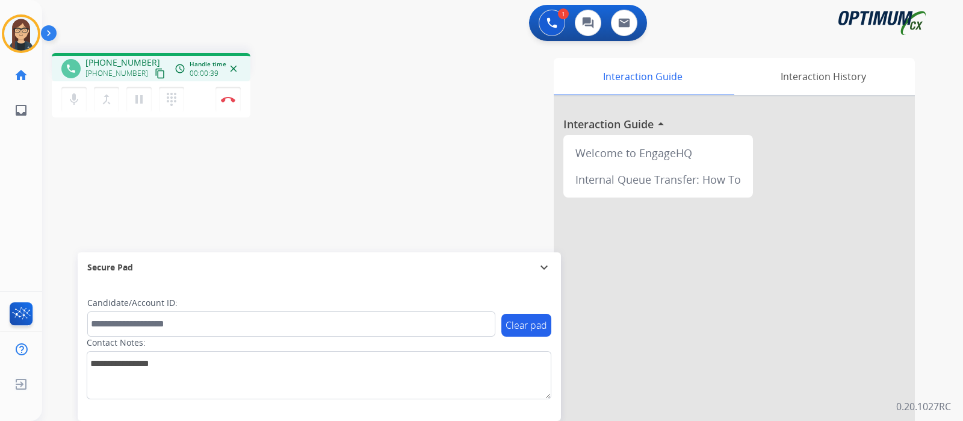
click at [155, 71] on mat-icon "content_copy" at bounding box center [160, 73] width 11 height 11
click at [75, 98] on mat-icon "mic" at bounding box center [74, 99] width 14 height 14
click at [77, 99] on mat-icon "mic_off" at bounding box center [74, 99] width 14 height 14
click at [384, 88] on div "Interaction Guide Interaction History Interaction Guide arrow_drop_up Welcome t…" at bounding box center [645, 302] width 540 height 488
click at [226, 101] on img at bounding box center [228, 99] width 14 height 6
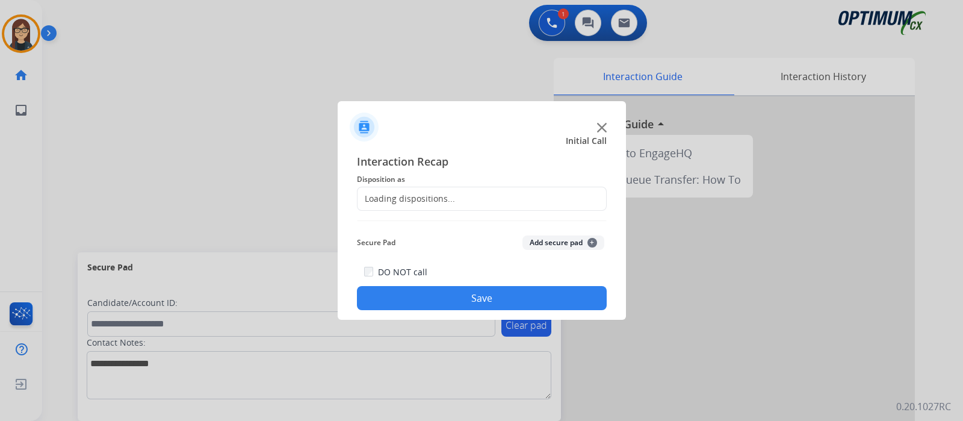
click at [426, 199] on div "Loading dispositions..." at bounding box center [407, 199] width 98 height 12
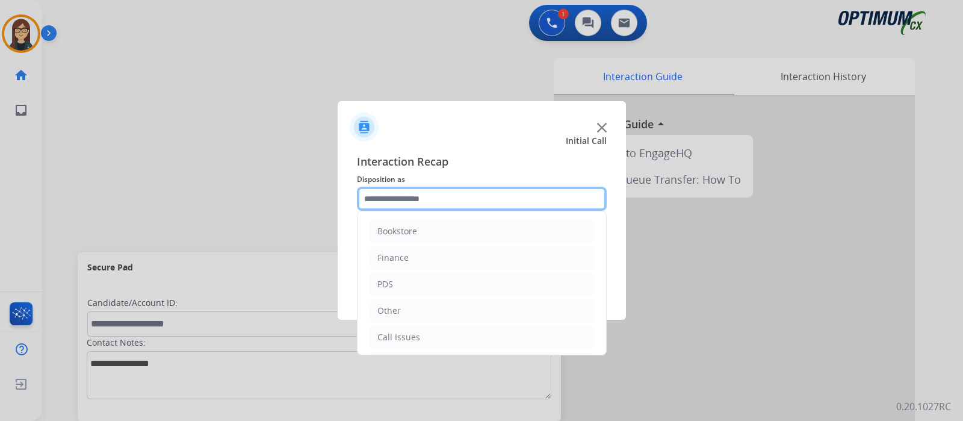
click at [422, 199] on input "text" at bounding box center [482, 199] width 250 height 24
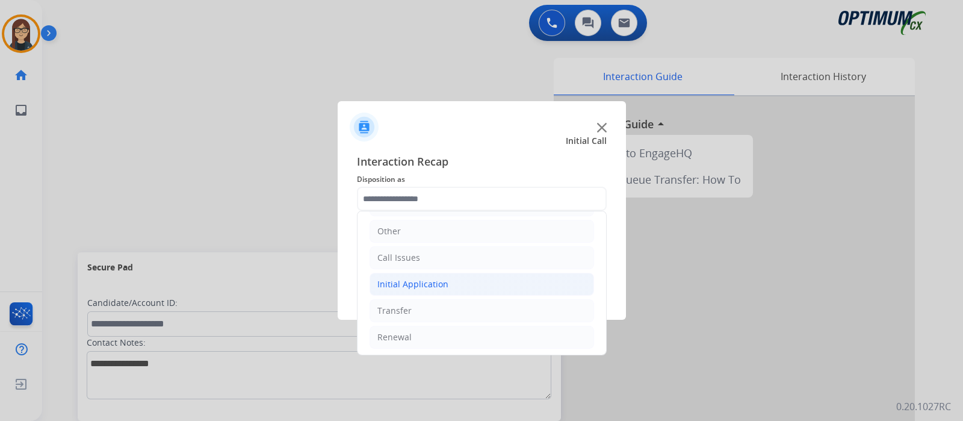
click at [421, 280] on div "Initial Application" at bounding box center [412, 284] width 71 height 12
click at [406, 285] on div "Initial Application" at bounding box center [412, 284] width 71 height 12
click at [409, 335] on div "Renewal" at bounding box center [394, 337] width 34 height 12
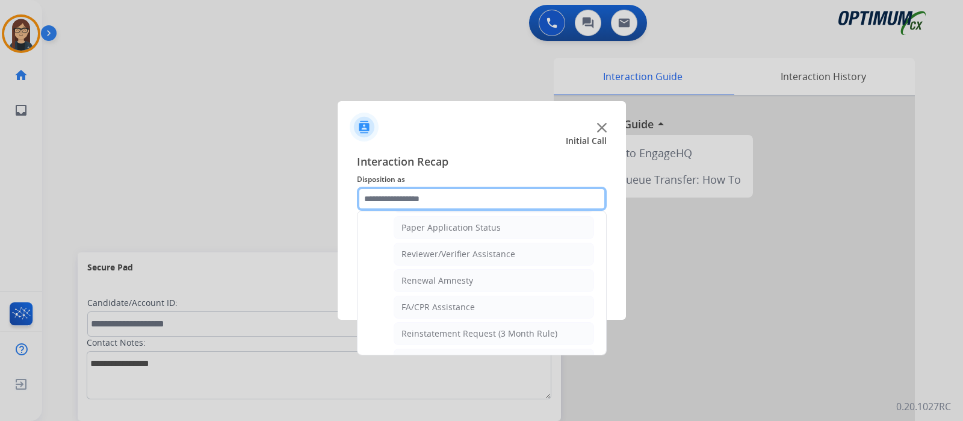
scroll to position [460, 0]
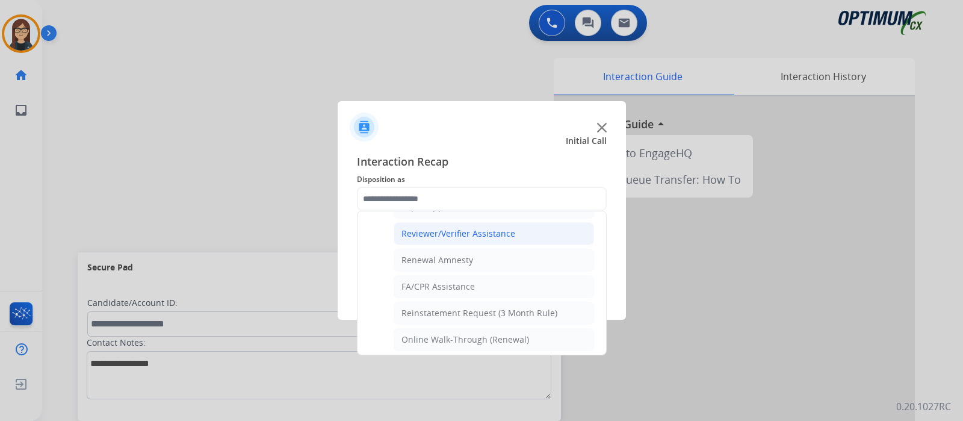
click at [485, 232] on div "Reviewer/Verifier Assistance" at bounding box center [458, 234] width 114 height 12
type input "**********"
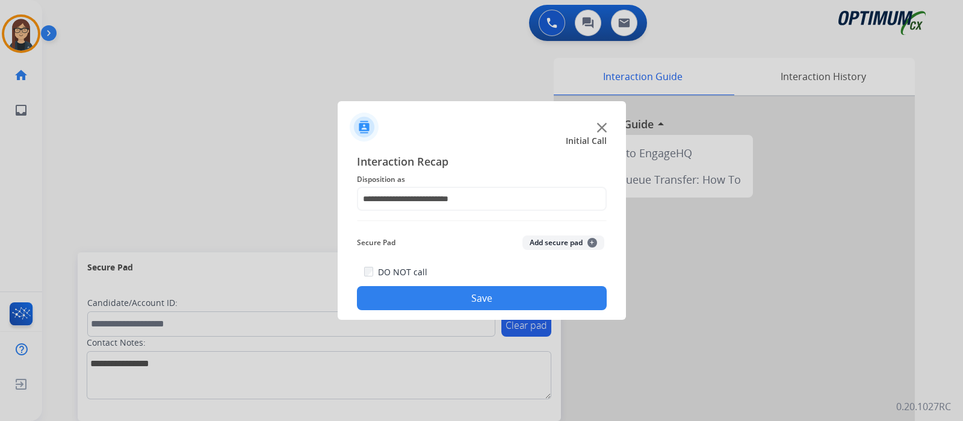
click at [462, 291] on button "Save" at bounding box center [482, 298] width 250 height 24
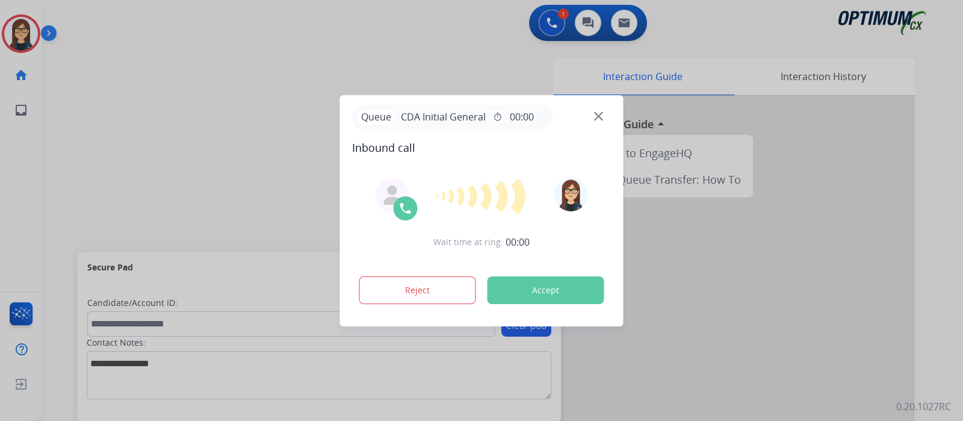
click at [539, 284] on button "Accept" at bounding box center [546, 290] width 117 height 28
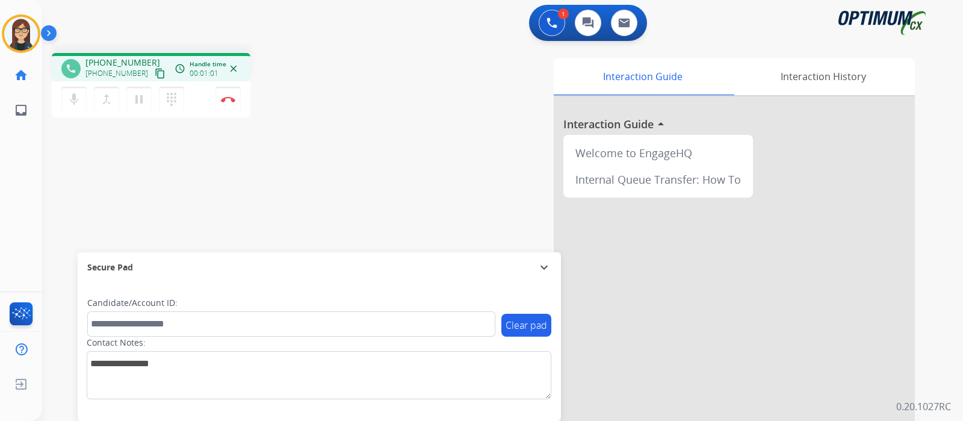
click at [155, 70] on mat-icon "content_copy" at bounding box center [160, 73] width 11 height 11
click at [71, 99] on mat-icon "mic" at bounding box center [74, 99] width 14 height 14
click at [75, 98] on mat-icon "mic_off" at bounding box center [74, 99] width 14 height 14
click at [352, 177] on div "phone +15059770985 +15059770985 content_copy access_time Call metrics Queue 00:…" at bounding box center [488, 294] width 892 height 502
click at [298, 50] on div "phone +15059770985 +15059770985 content_copy access_time Call metrics Queue 00:…" at bounding box center [488, 294] width 892 height 502
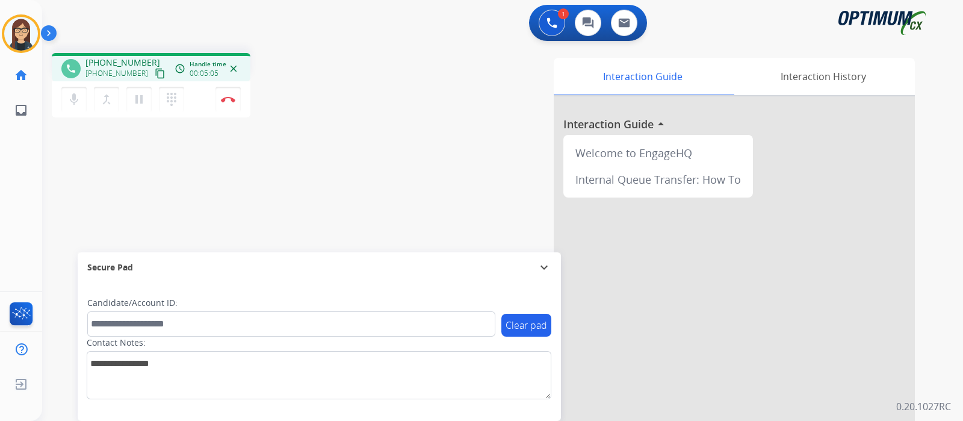
click at [368, 153] on div "phone +15059770985 +15059770985 content_copy access_time Call metrics Queue 00:…" at bounding box center [488, 294] width 892 height 502
click at [229, 104] on button "Disconnect" at bounding box center [227, 99] width 25 height 25
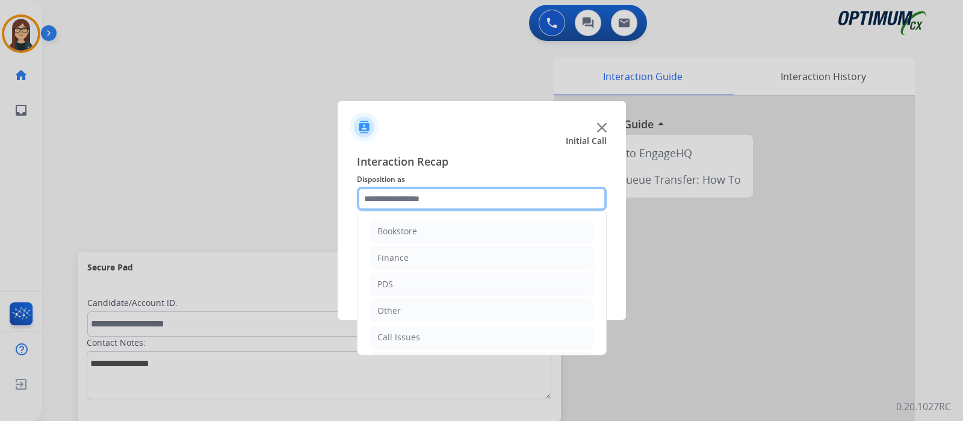
click at [419, 197] on input "text" at bounding box center [482, 199] width 250 height 24
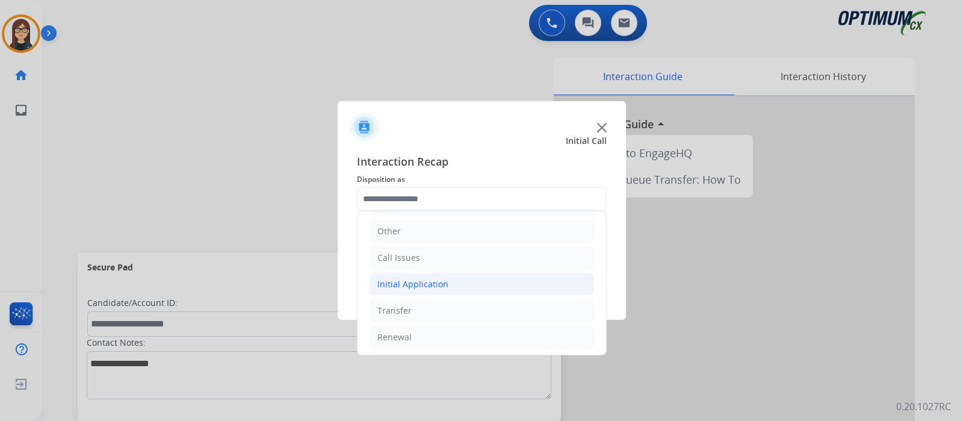
click at [414, 285] on div "Initial Application" at bounding box center [412, 284] width 71 height 12
click at [430, 333] on div "Appeals" at bounding box center [417, 337] width 33 height 12
type input "*******"
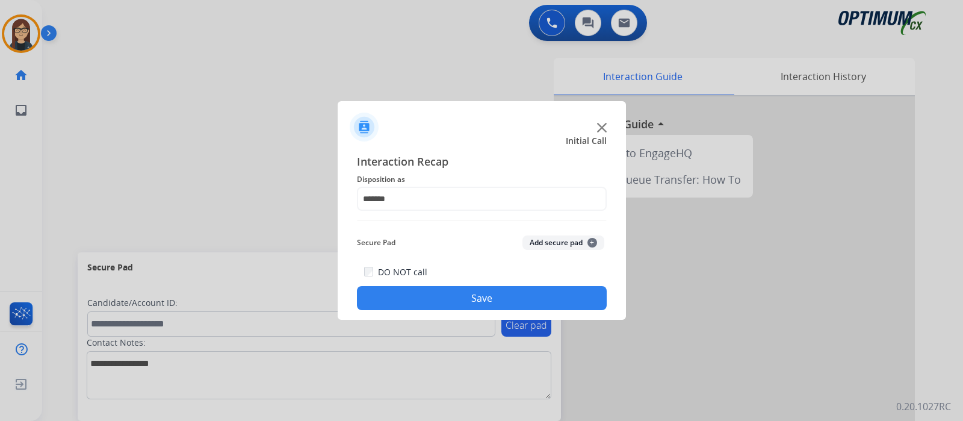
click at [418, 299] on button "Save" at bounding box center [482, 298] width 250 height 24
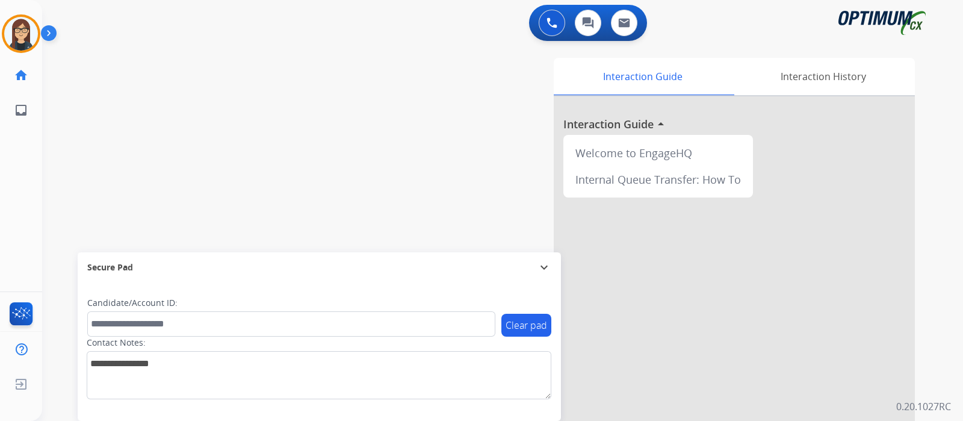
click at [338, 171] on div "swap_horiz Break voice bridge close_fullscreen Connect 3-Way Call merge_type Se…" at bounding box center [488, 294] width 892 height 502
click at [264, 64] on div "swap_horiz Break voice bridge close_fullscreen Connect 3-Way Call merge_type Se…" at bounding box center [488, 294] width 892 height 502
click at [234, 205] on div "swap_horiz Break voice bridge close_fullscreen Connect 3-Way Call merge_type Se…" at bounding box center [488, 294] width 892 height 502
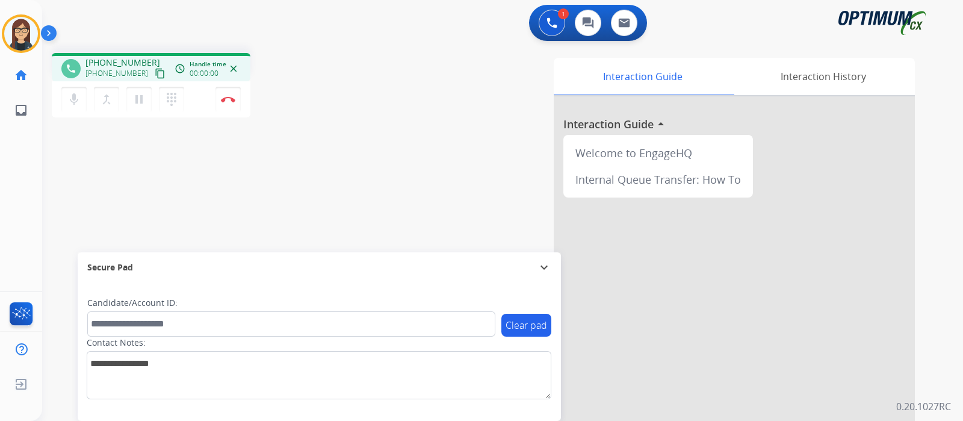
click at [155, 72] on mat-icon "content_copy" at bounding box center [160, 73] width 11 height 11
click at [76, 101] on mat-icon "mic" at bounding box center [74, 99] width 14 height 14
click at [71, 104] on mat-icon "mic_off" at bounding box center [74, 99] width 14 height 14
click at [225, 103] on button "Disconnect" at bounding box center [227, 99] width 25 height 25
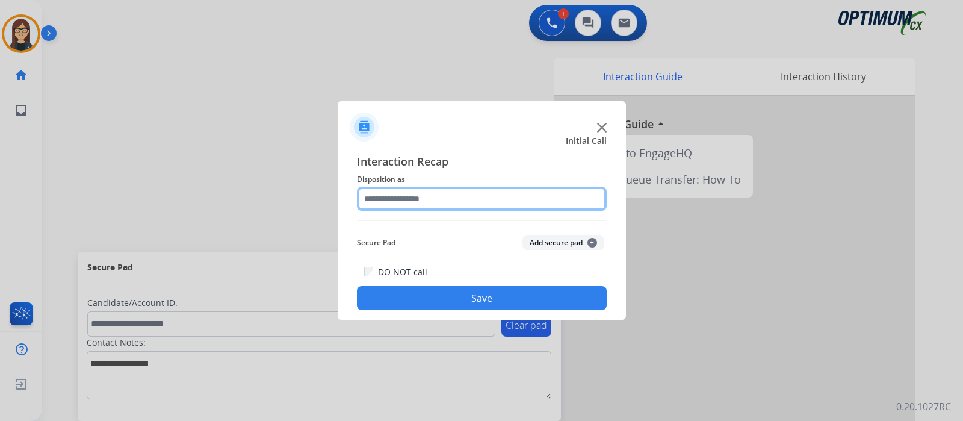
click at [454, 206] on input "text" at bounding box center [482, 199] width 250 height 24
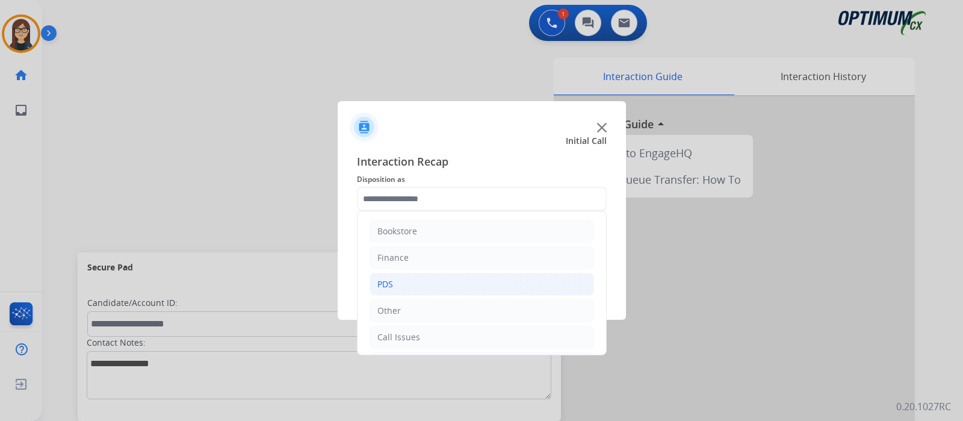
click at [411, 278] on li "PDS" at bounding box center [482, 284] width 225 height 23
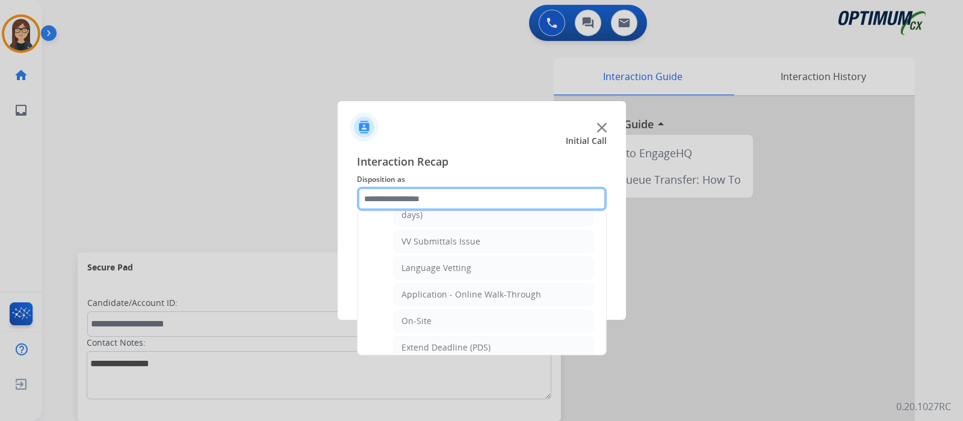
scroll to position [300, 0]
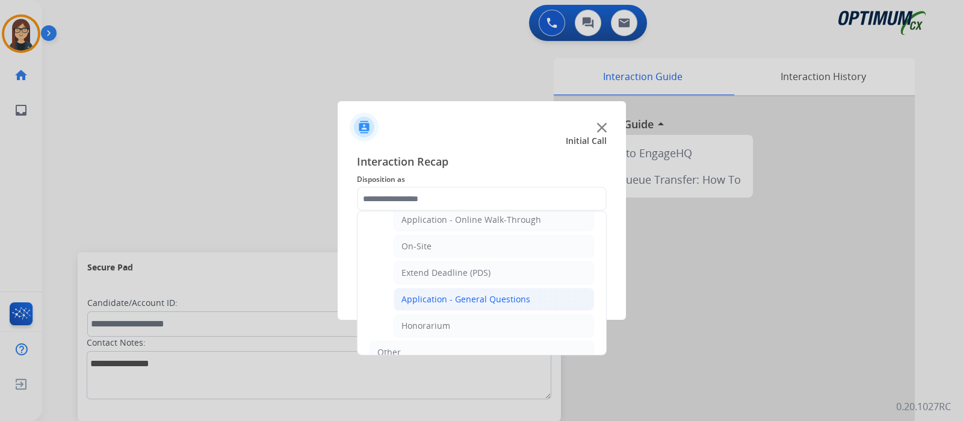
click at [472, 288] on li "Application - General Questions" at bounding box center [494, 299] width 200 height 23
type input "**********"
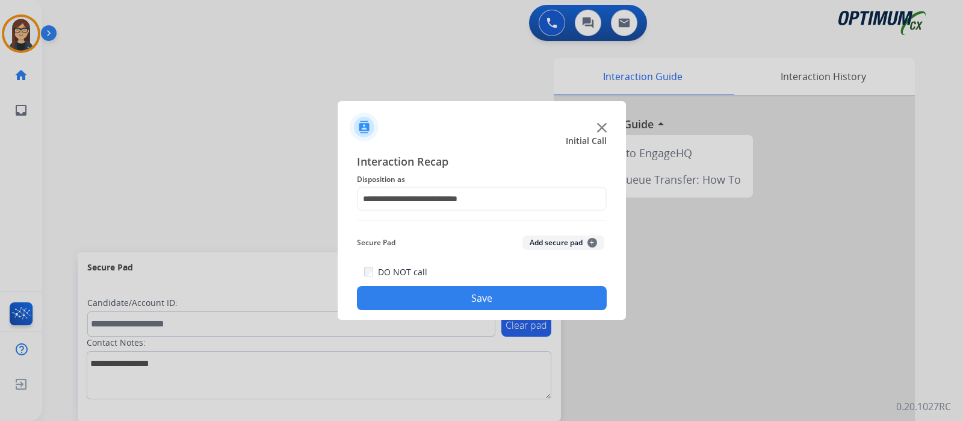
click at [456, 291] on button "Save" at bounding box center [482, 298] width 250 height 24
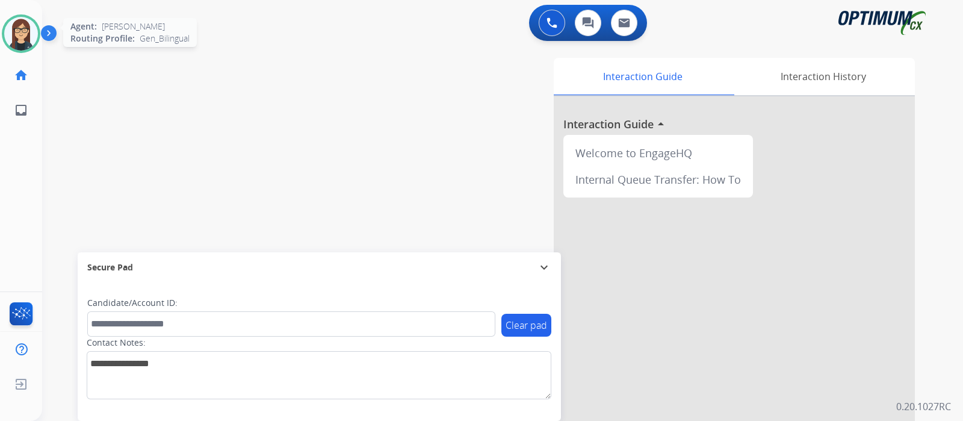
click at [25, 23] on img at bounding box center [21, 34] width 34 height 34
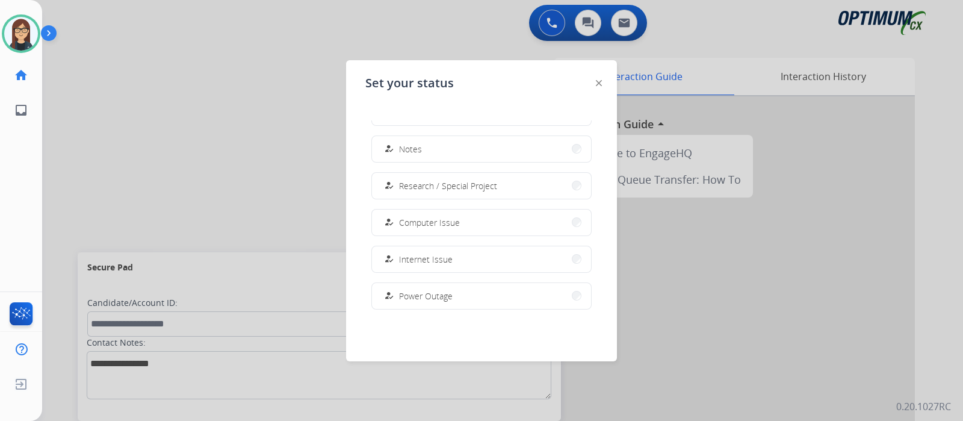
scroll to position [300, 0]
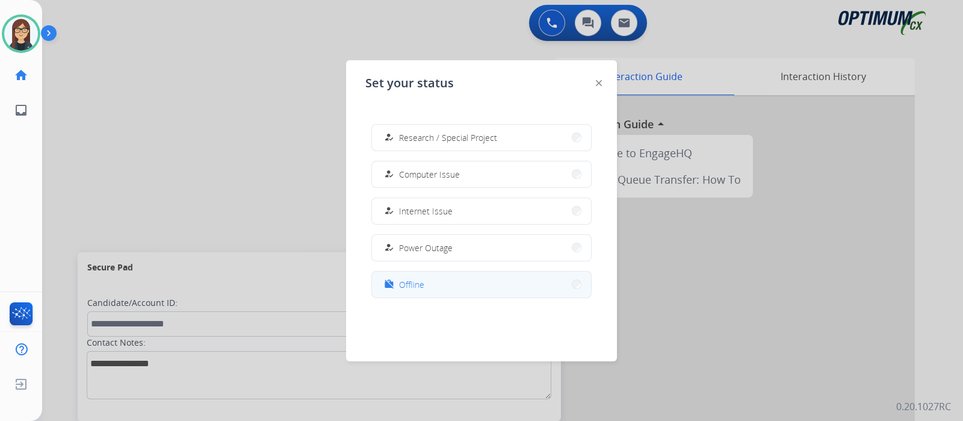
click at [397, 287] on div "work_off" at bounding box center [390, 284] width 17 height 14
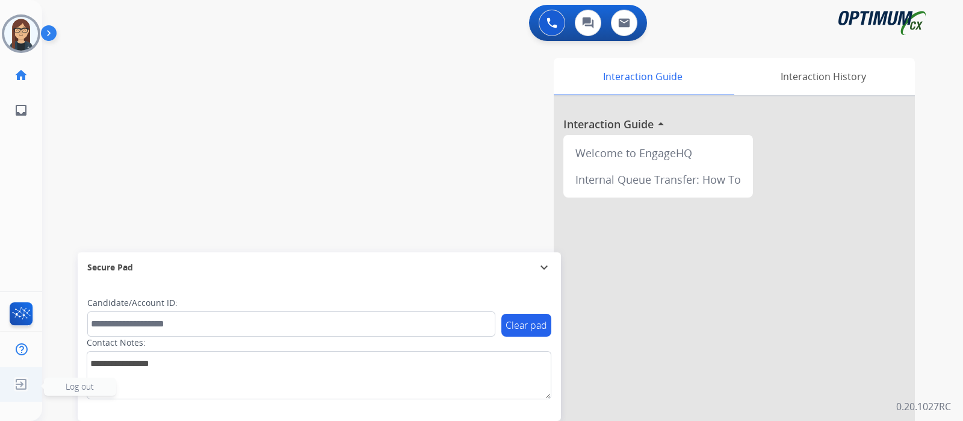
click at [25, 385] on img at bounding box center [21, 384] width 22 height 23
click at [72, 389] on span "Log out" at bounding box center [80, 385] width 28 height 11
